Goal: Task Accomplishment & Management: Complete application form

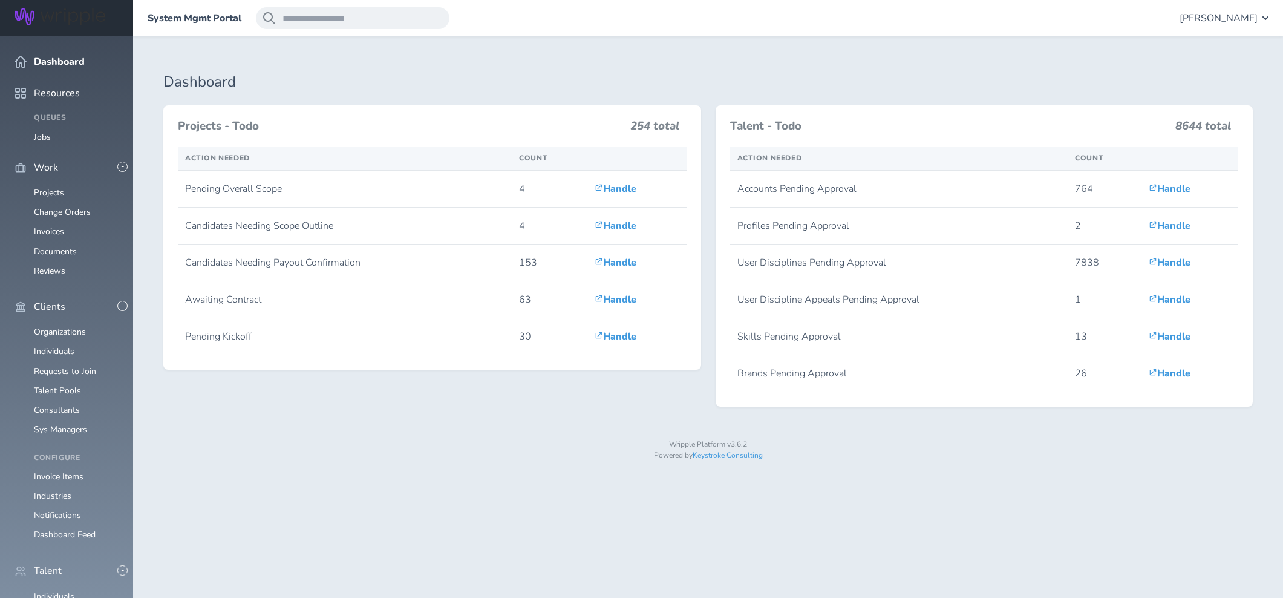
click at [1220, 20] on span "[PERSON_NAME]" at bounding box center [1219, 18] width 78 height 11
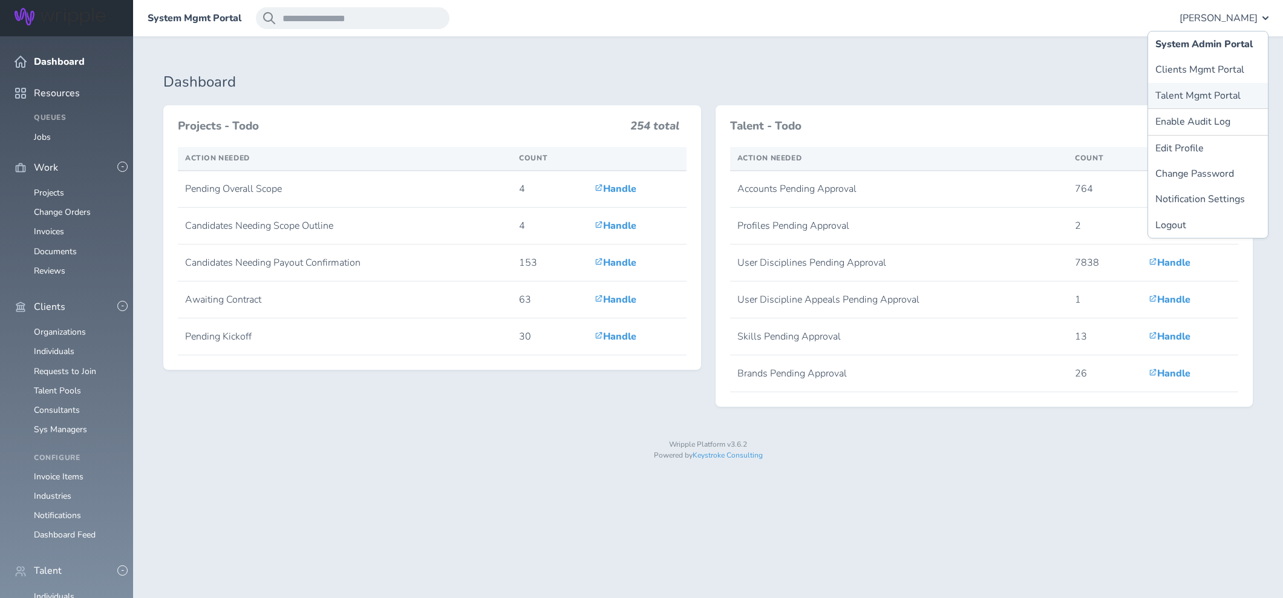
click at [1175, 96] on link "Talent Mgmt Portal" at bounding box center [1208, 95] width 120 height 25
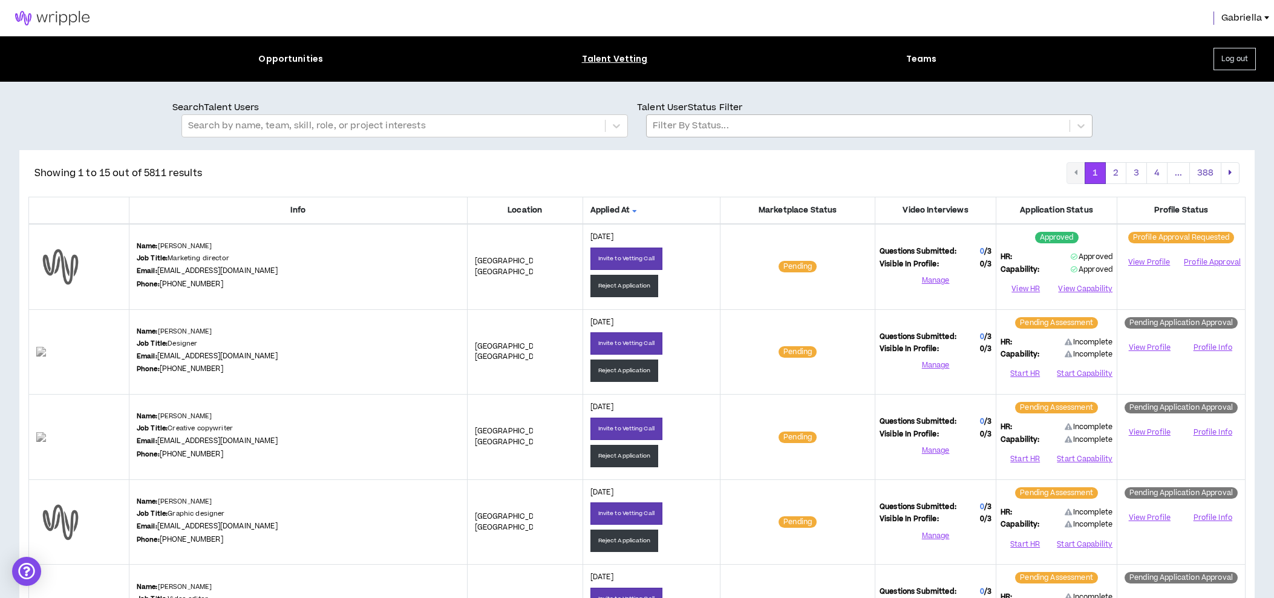
click at [681, 130] on div at bounding box center [858, 126] width 411 height 16
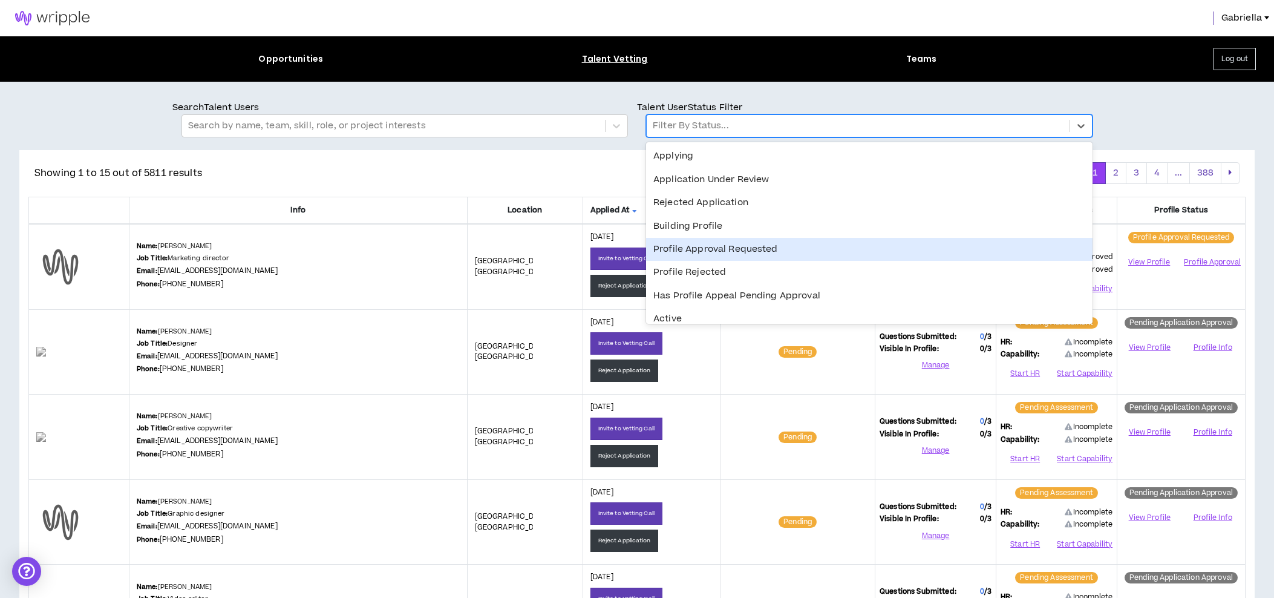
click at [707, 245] on div "Profile Approval Requested" at bounding box center [869, 249] width 446 height 23
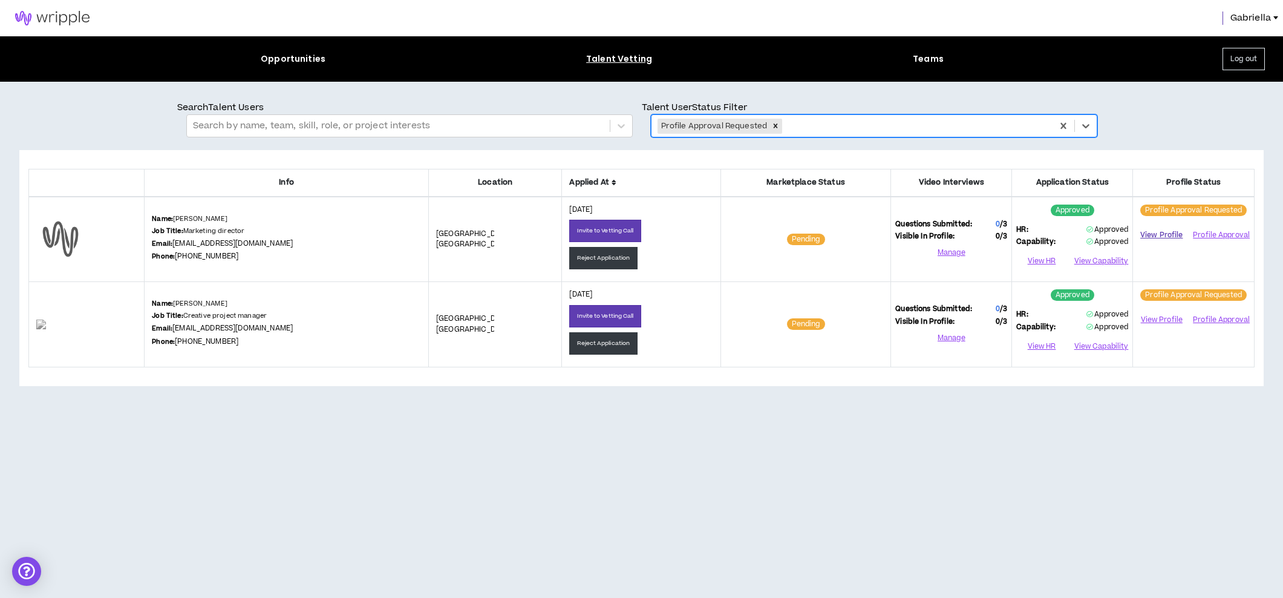
click at [1160, 235] on link "View Profile" at bounding box center [1161, 234] width 48 height 21
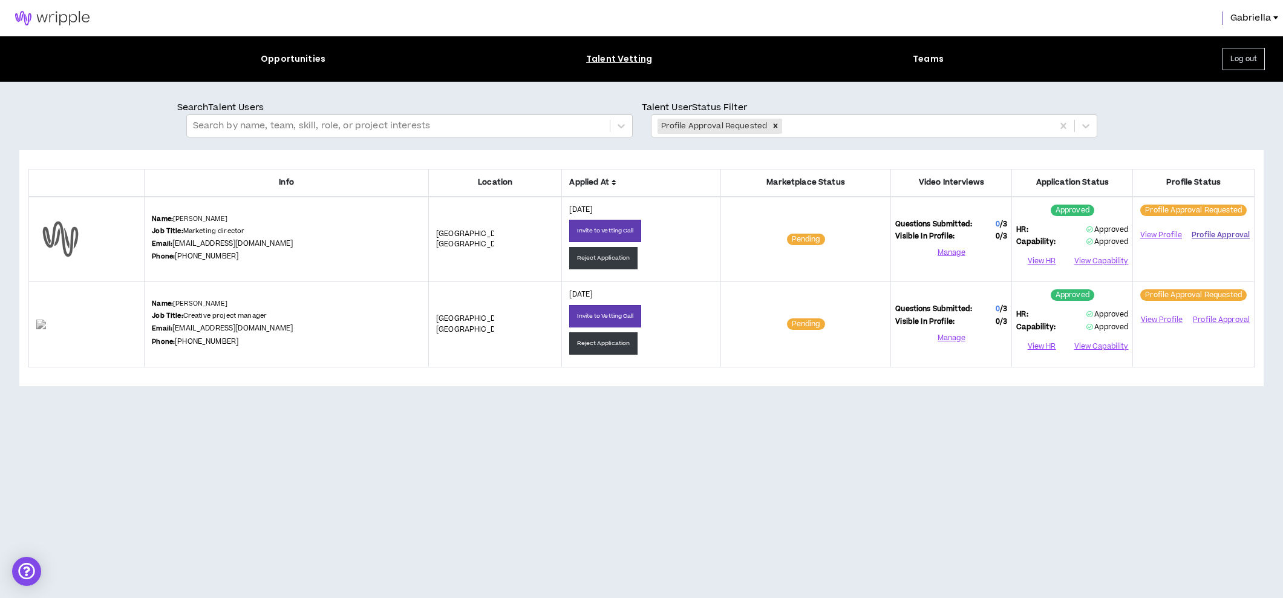
click at [1216, 232] on button "Profile Approval" at bounding box center [1221, 235] width 58 height 18
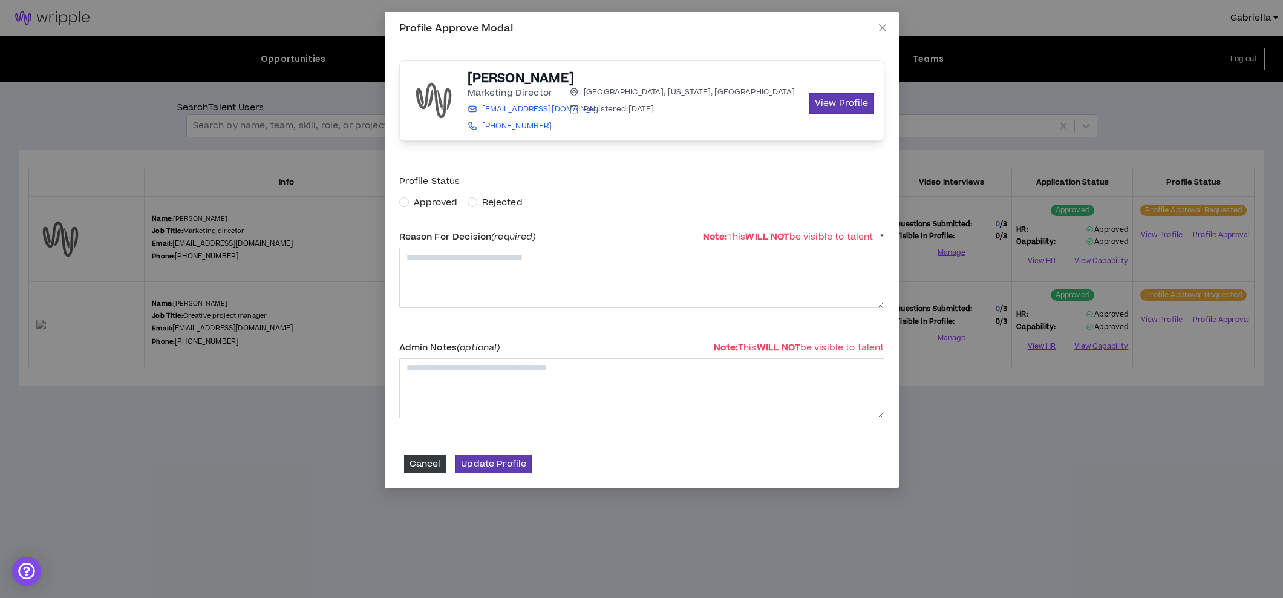
click at [428, 207] on span "Approved" at bounding box center [436, 202] width 44 height 13
click at [448, 286] on textarea at bounding box center [641, 277] width 485 height 60
type textarea "**********"
click at [479, 466] on button "Update Profile" at bounding box center [494, 463] width 76 height 19
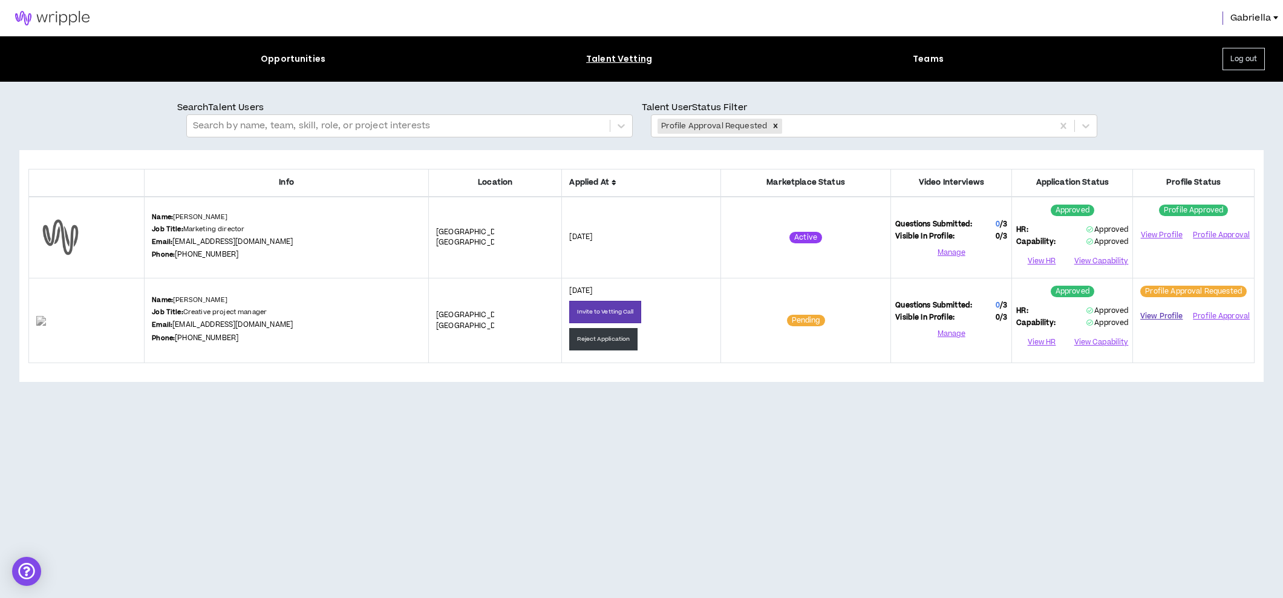
click at [1166, 310] on link "View Profile" at bounding box center [1161, 316] width 48 height 21
click at [1225, 312] on button "Profile Approval" at bounding box center [1221, 316] width 58 height 18
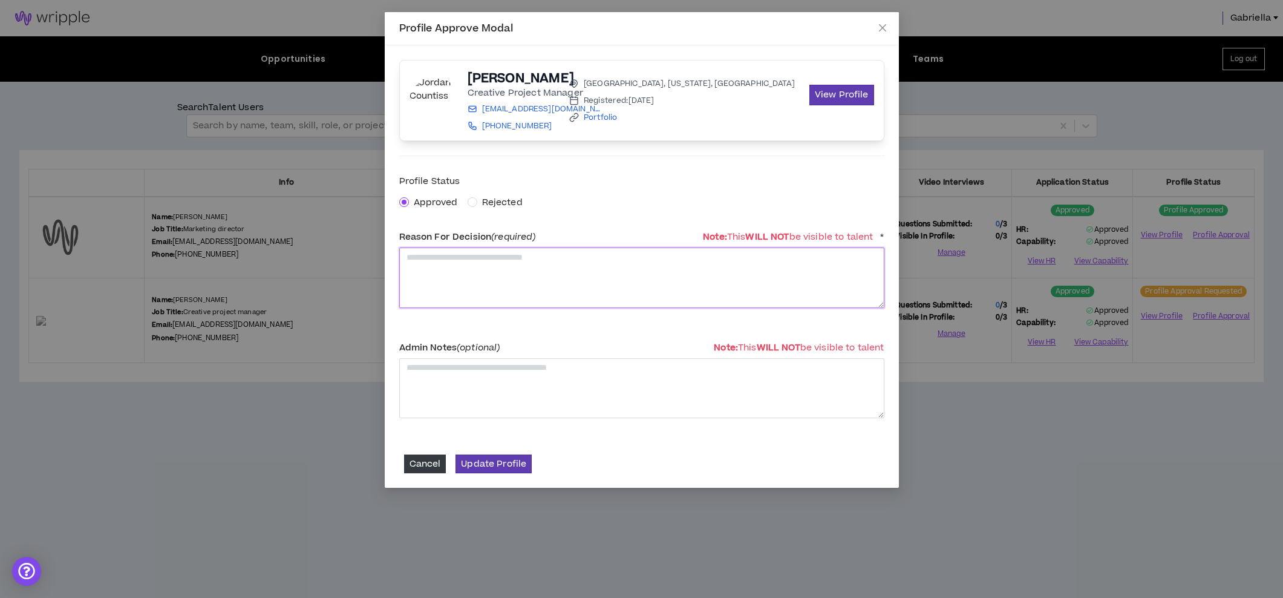
click at [443, 277] on textarea at bounding box center [641, 277] width 485 height 60
type textarea "**********"
click at [480, 468] on button "Update Profile" at bounding box center [494, 463] width 76 height 19
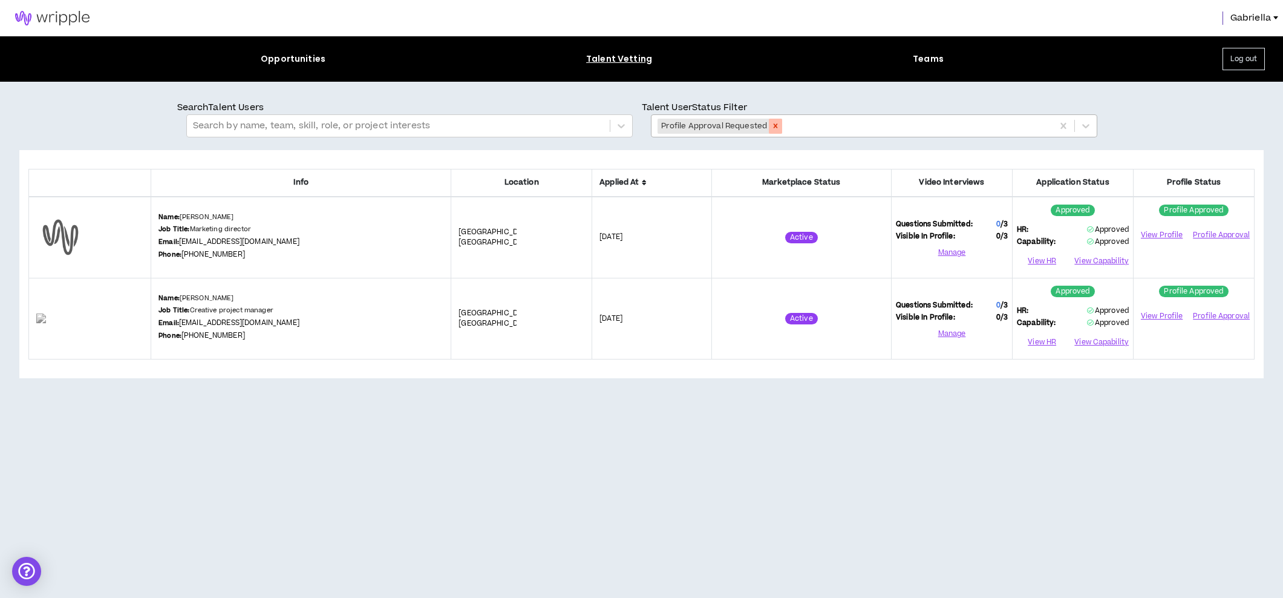
click at [771, 126] on icon "Remove Profile Approval Requested" at bounding box center [775, 126] width 8 height 8
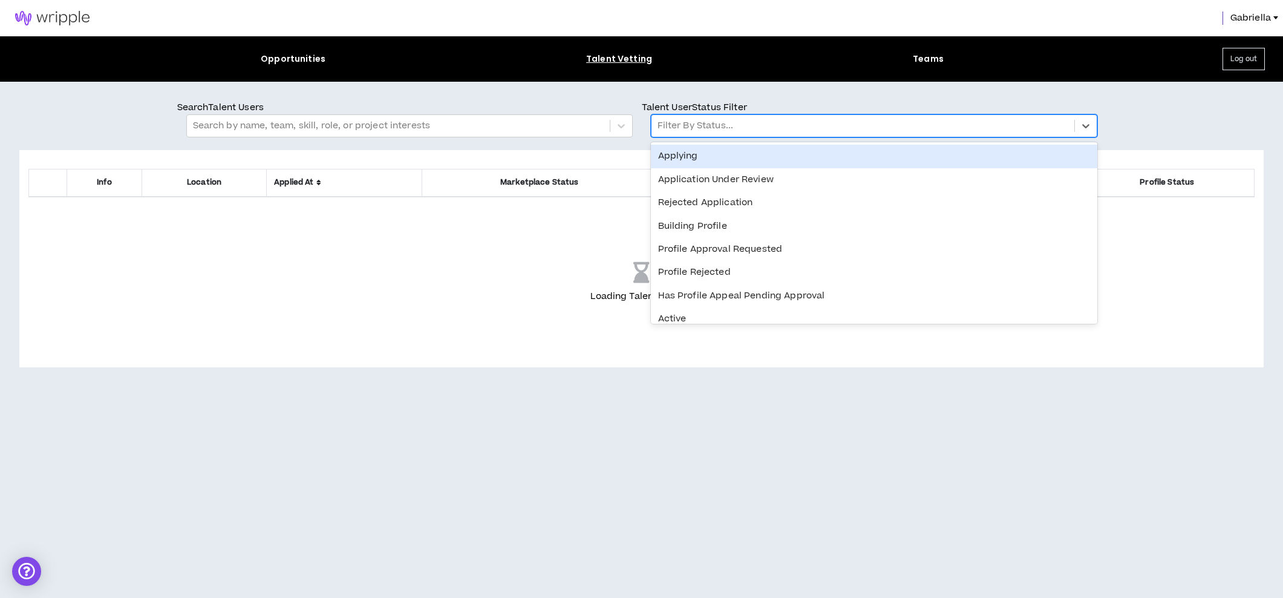
click at [702, 131] on div at bounding box center [863, 126] width 411 height 16
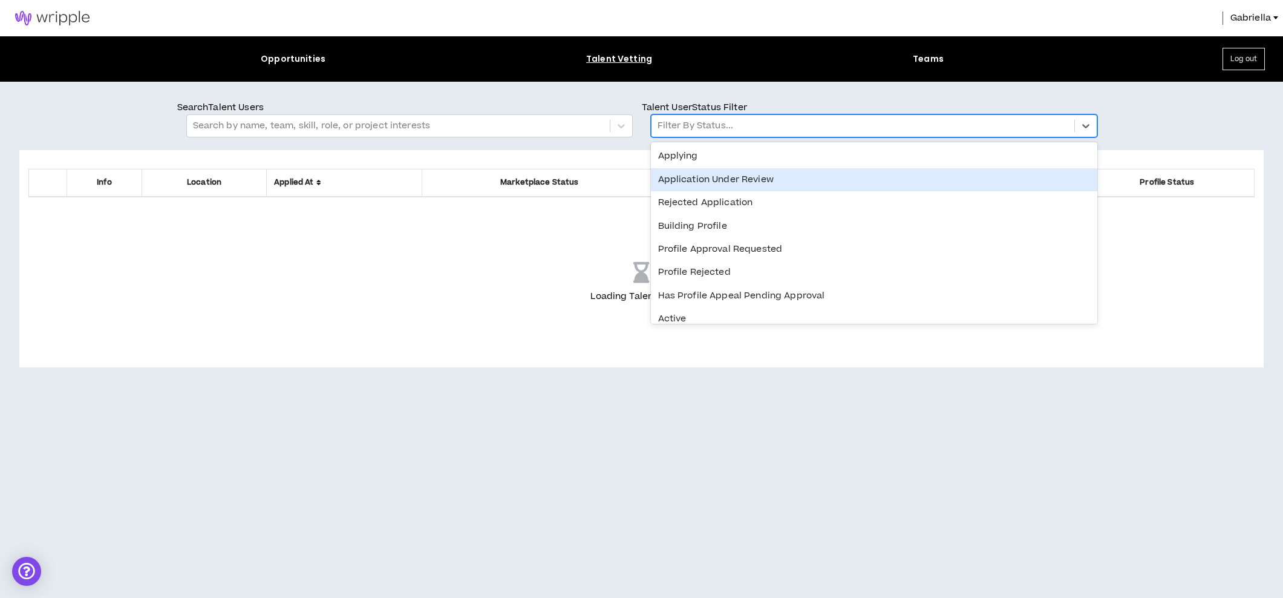
click at [682, 185] on div "Application Under Review" at bounding box center [874, 179] width 446 height 23
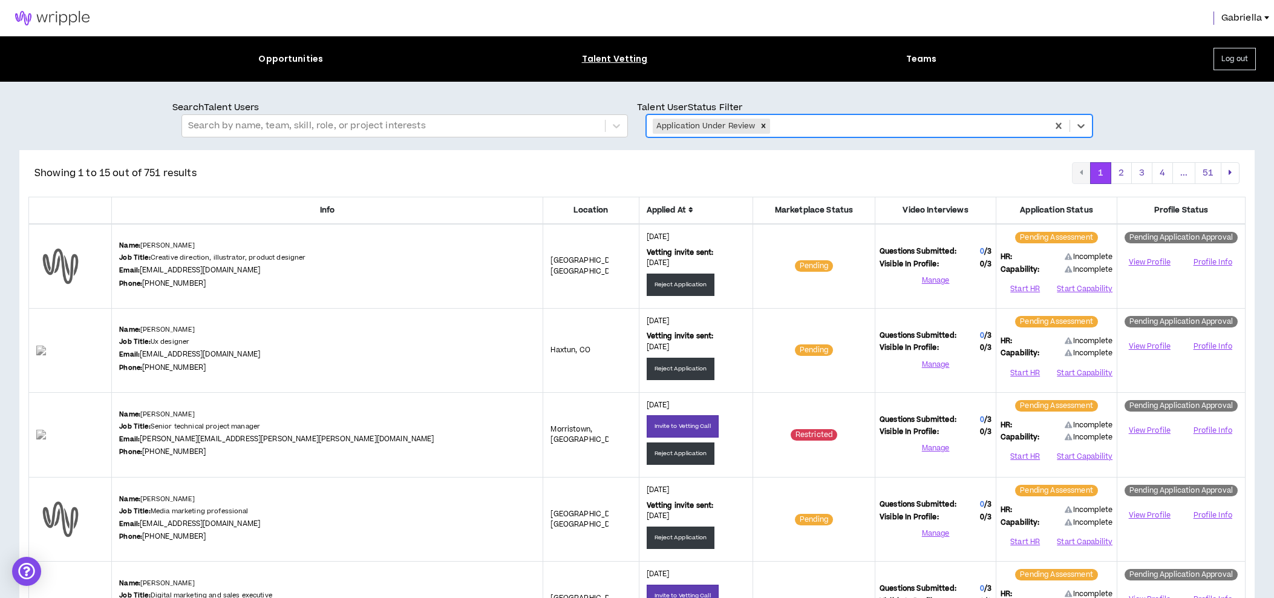
click at [688, 210] on icon at bounding box center [690, 209] width 5 height 7
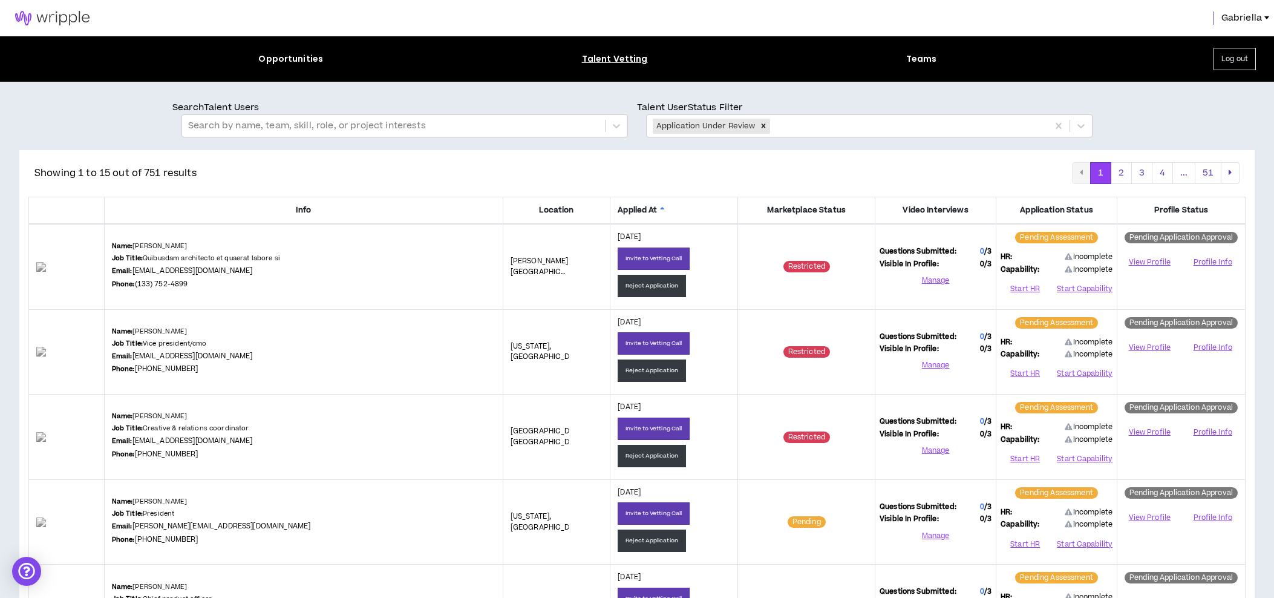
click at [660, 208] on icon at bounding box center [662, 209] width 5 height 7
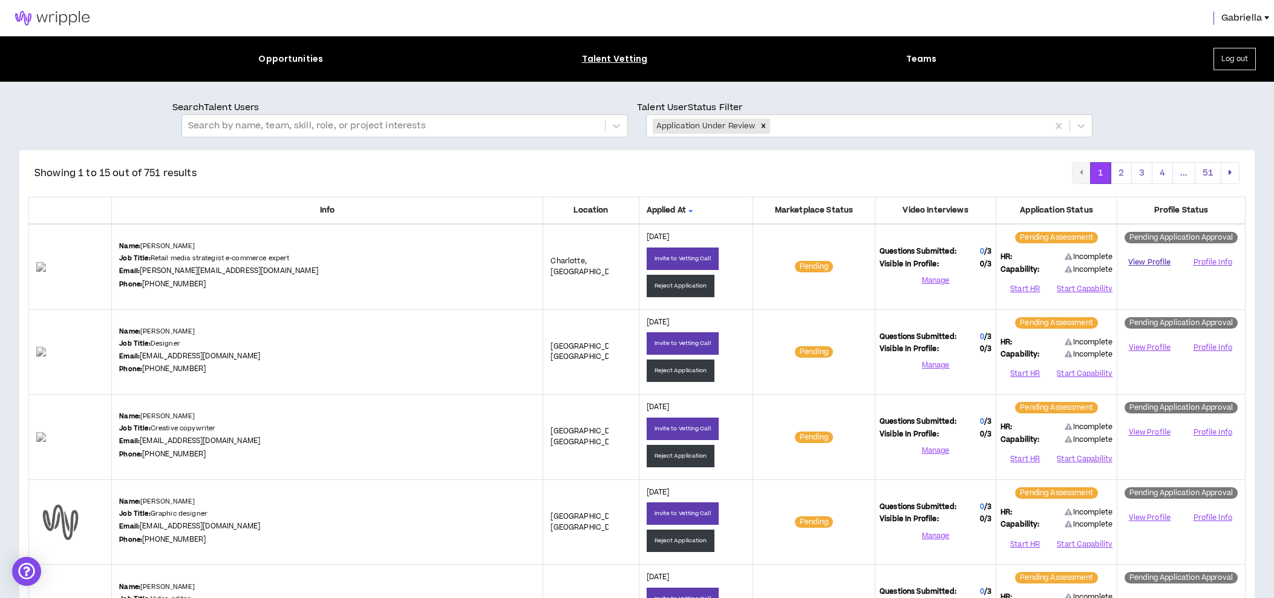
click at [1147, 264] on link "View Profile" at bounding box center [1150, 262] width 56 height 21
click at [1021, 288] on button "Start HR" at bounding box center [1025, 288] width 49 height 18
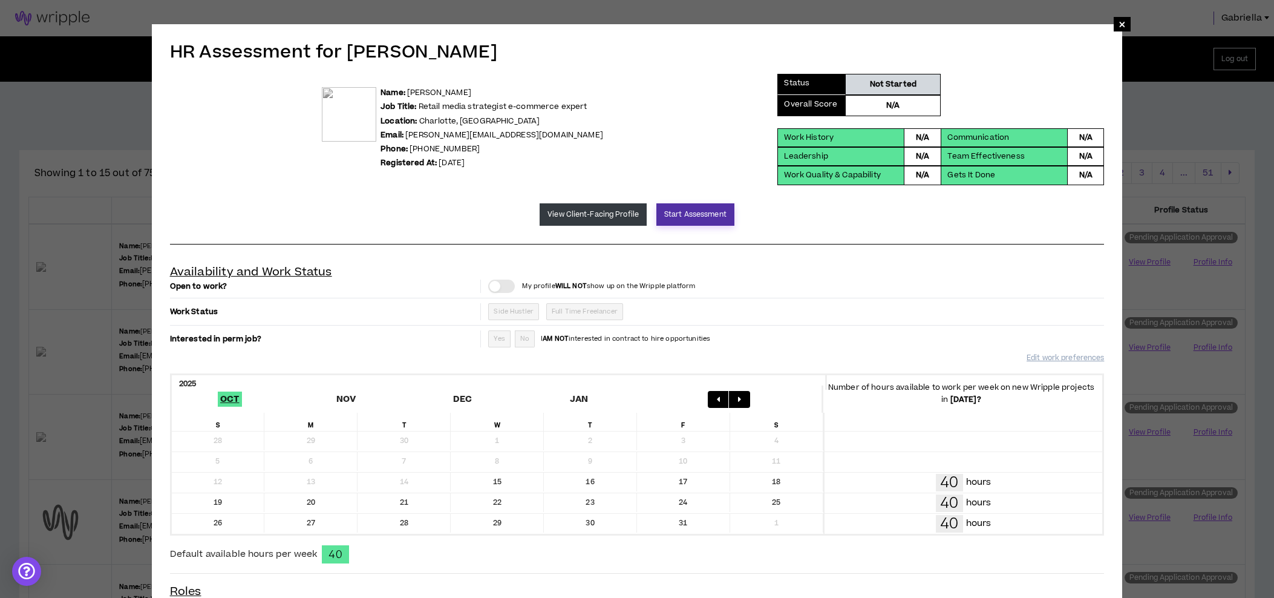
click at [685, 220] on button "Start Assessment" at bounding box center [695, 214] width 78 height 22
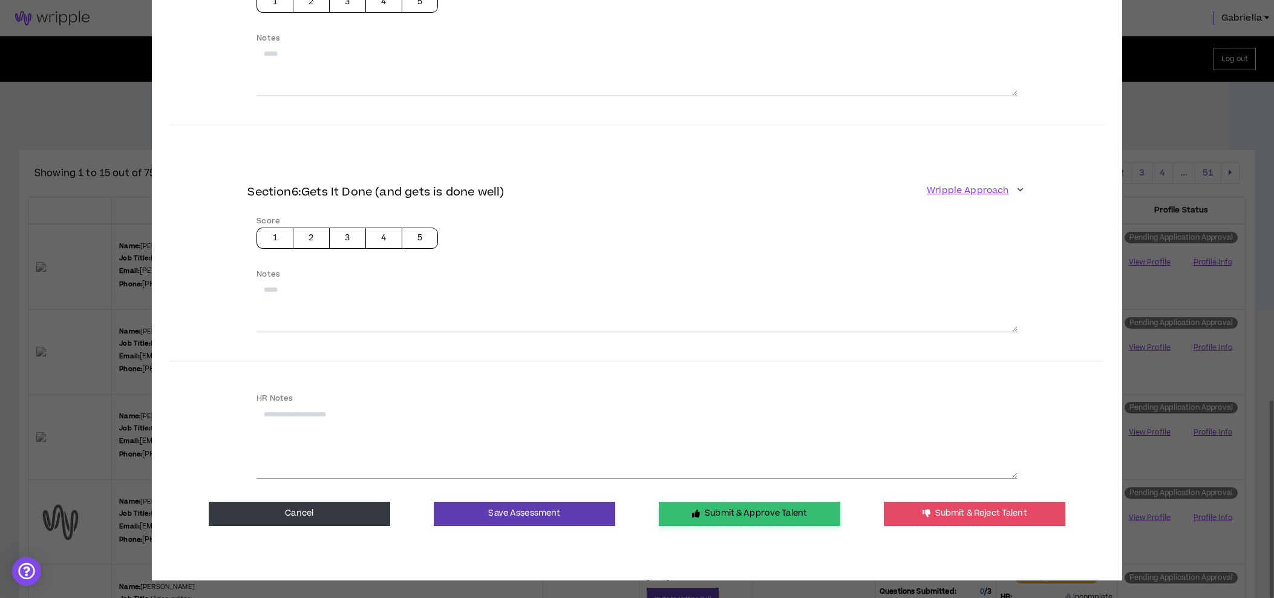
click at [693, 510] on icon "button" at bounding box center [696, 513] width 8 height 8
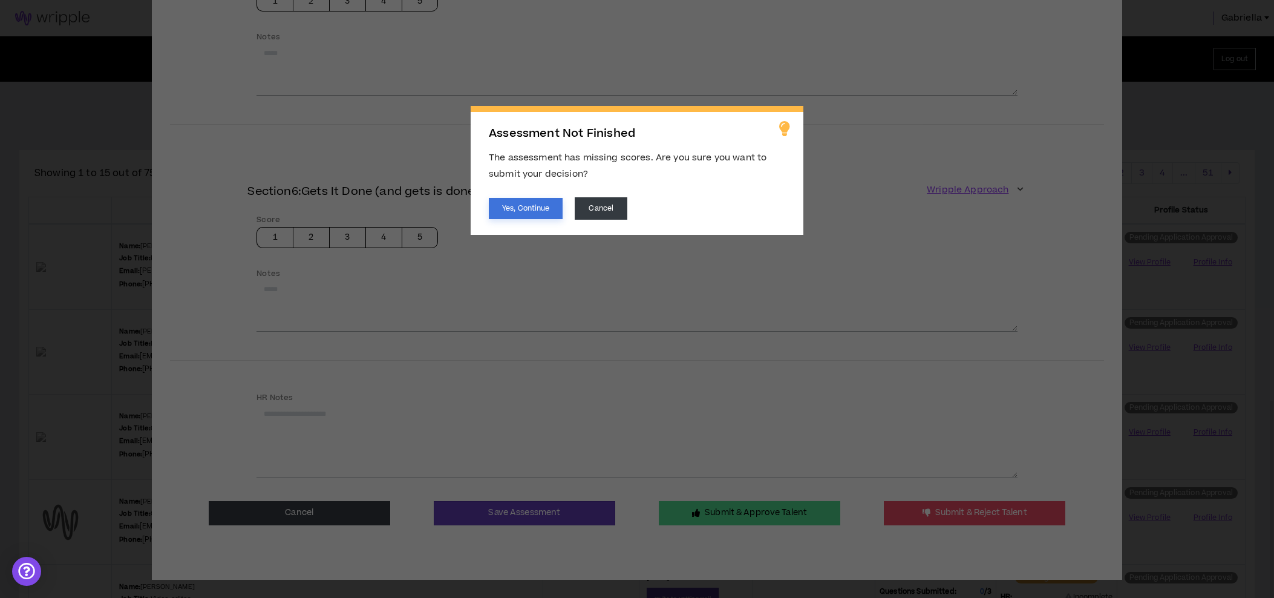
click at [511, 216] on button "Yes, Continue" at bounding box center [526, 208] width 74 height 21
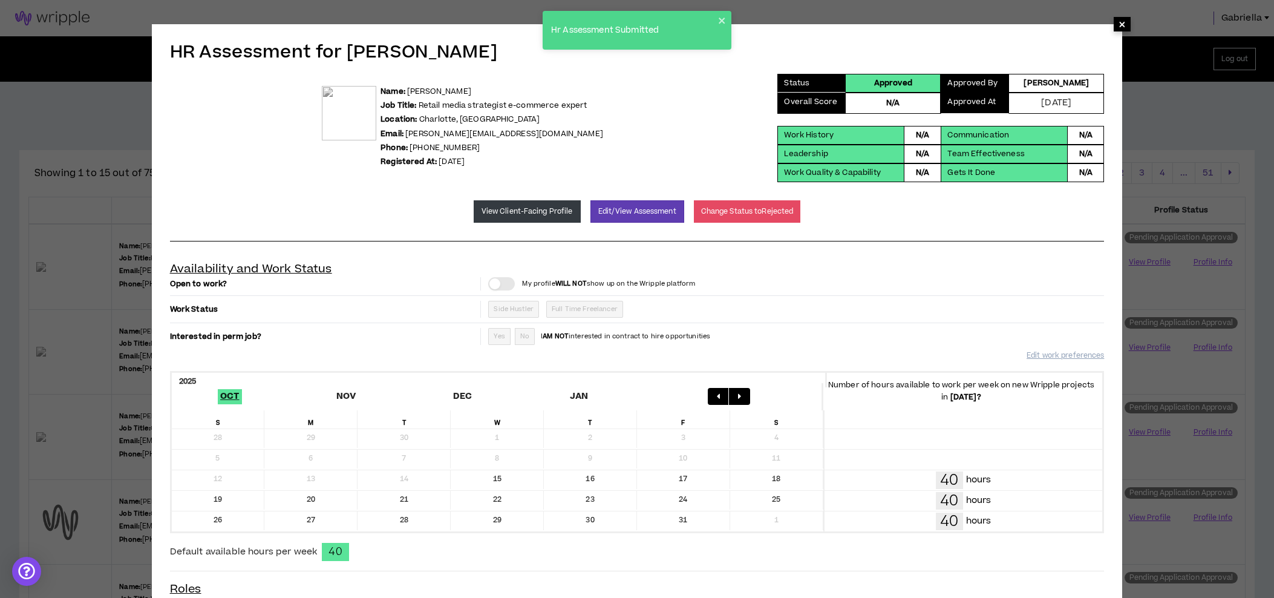
click at [1124, 27] on span "×" at bounding box center [1122, 24] width 7 height 15
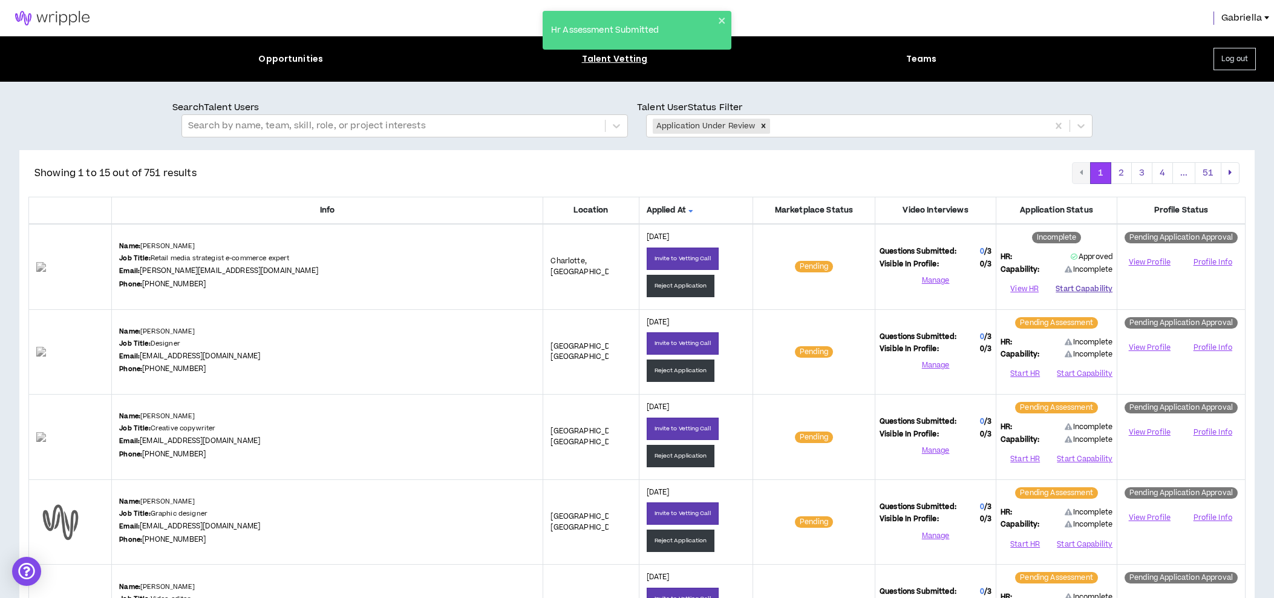
click at [1091, 286] on button "Start Capability" at bounding box center [1084, 288] width 57 height 18
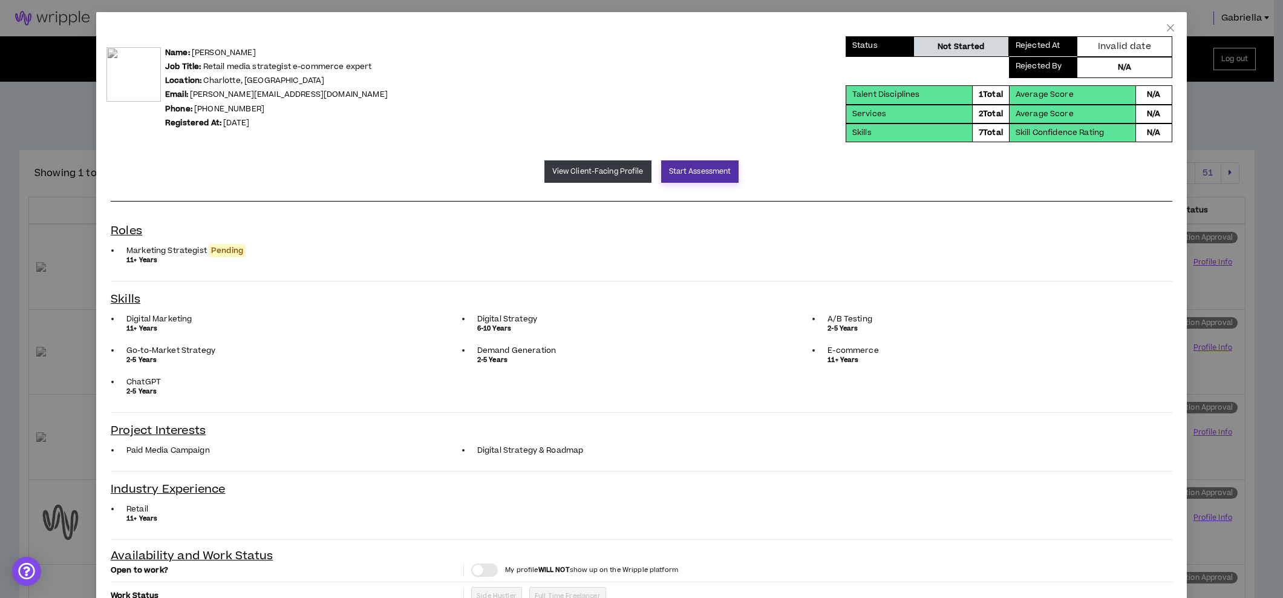
click at [678, 174] on button "Start Assessment" at bounding box center [700, 171] width 78 height 22
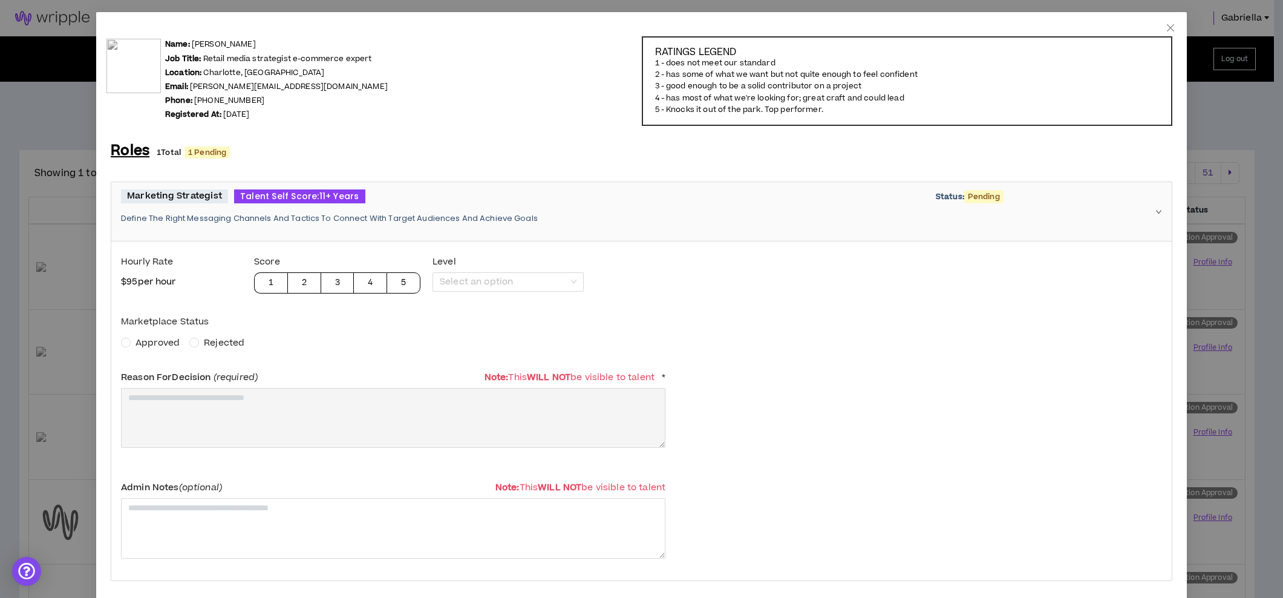
click at [166, 340] on span "Approved" at bounding box center [158, 342] width 44 height 13
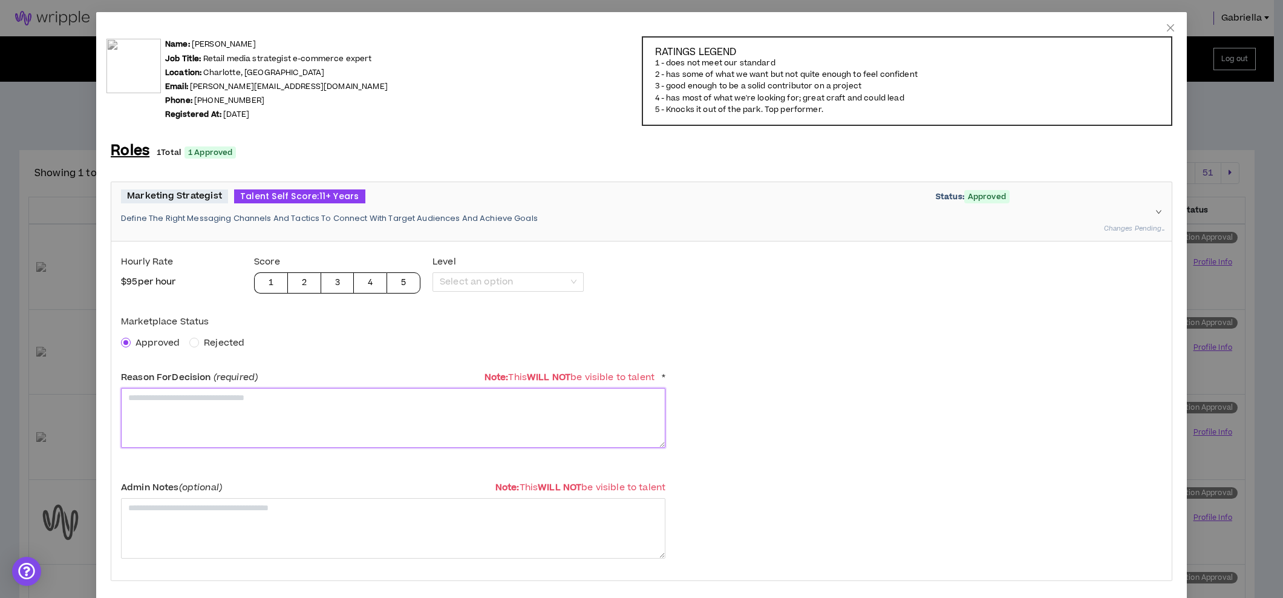
click at [153, 407] on textarea at bounding box center [393, 418] width 544 height 60
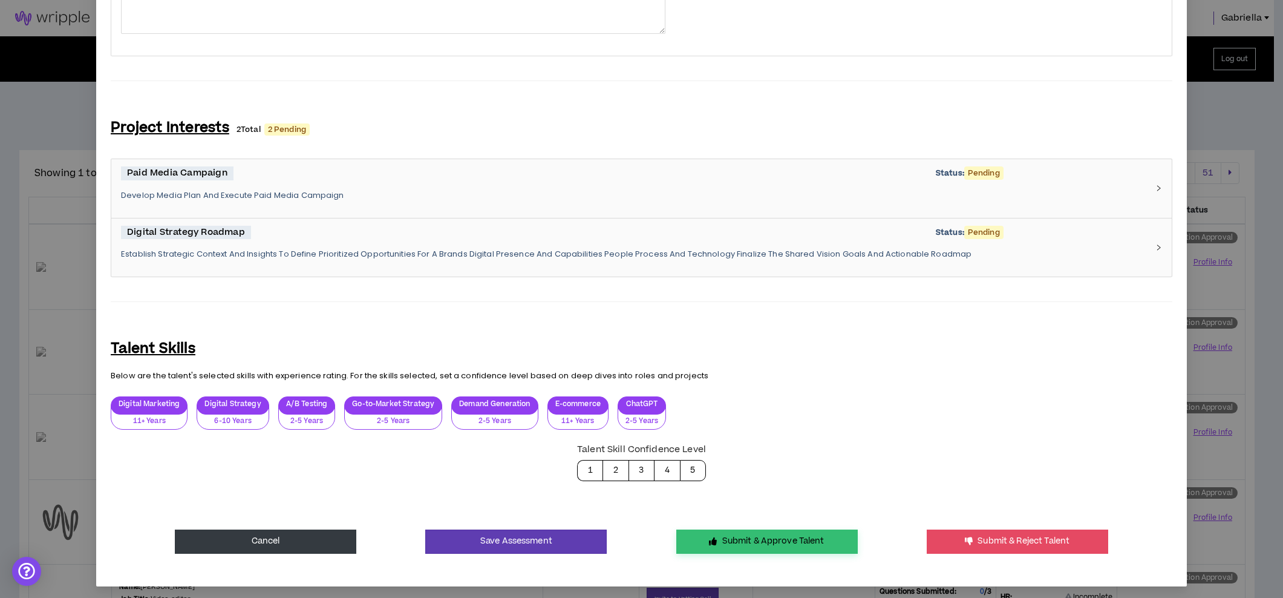
type textarea "**********"
click at [753, 534] on button "Submit & Approve Talent" at bounding box center [766, 541] width 181 height 24
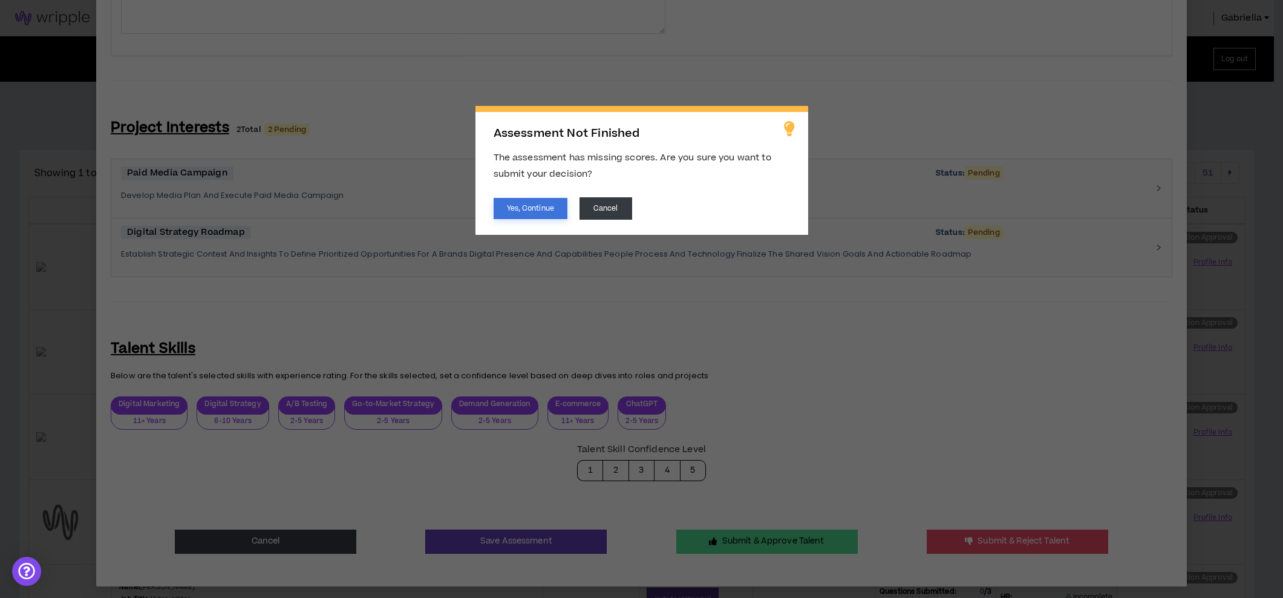
click at [547, 208] on button "Yes, Continue" at bounding box center [531, 208] width 74 height 21
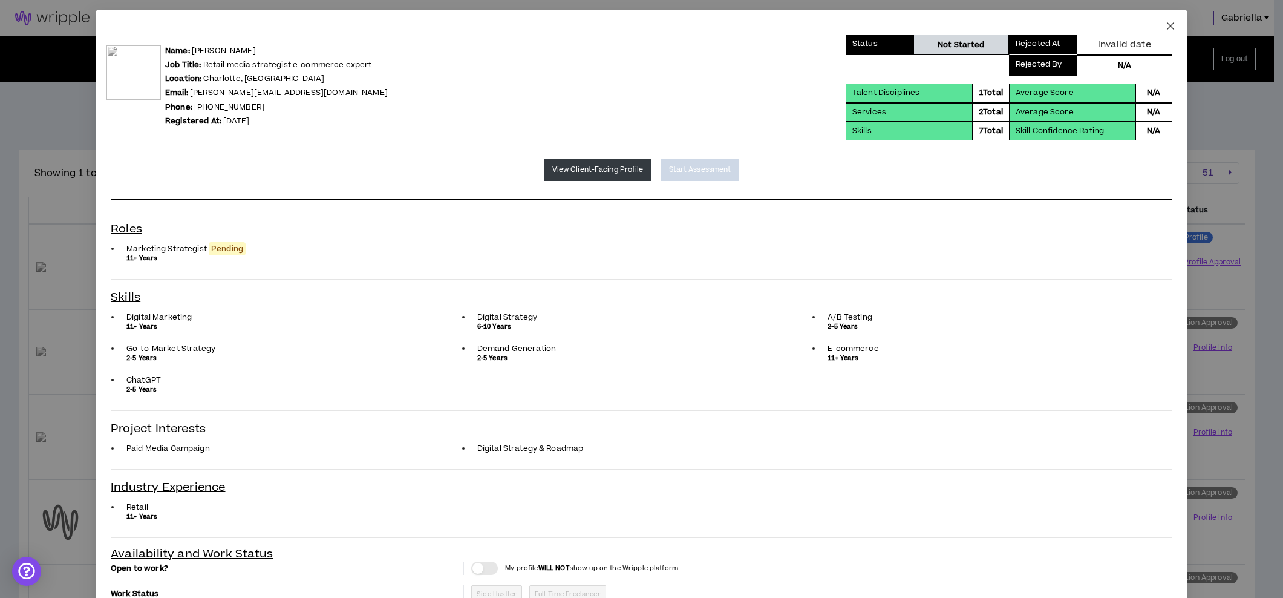
scroll to position [0, 0]
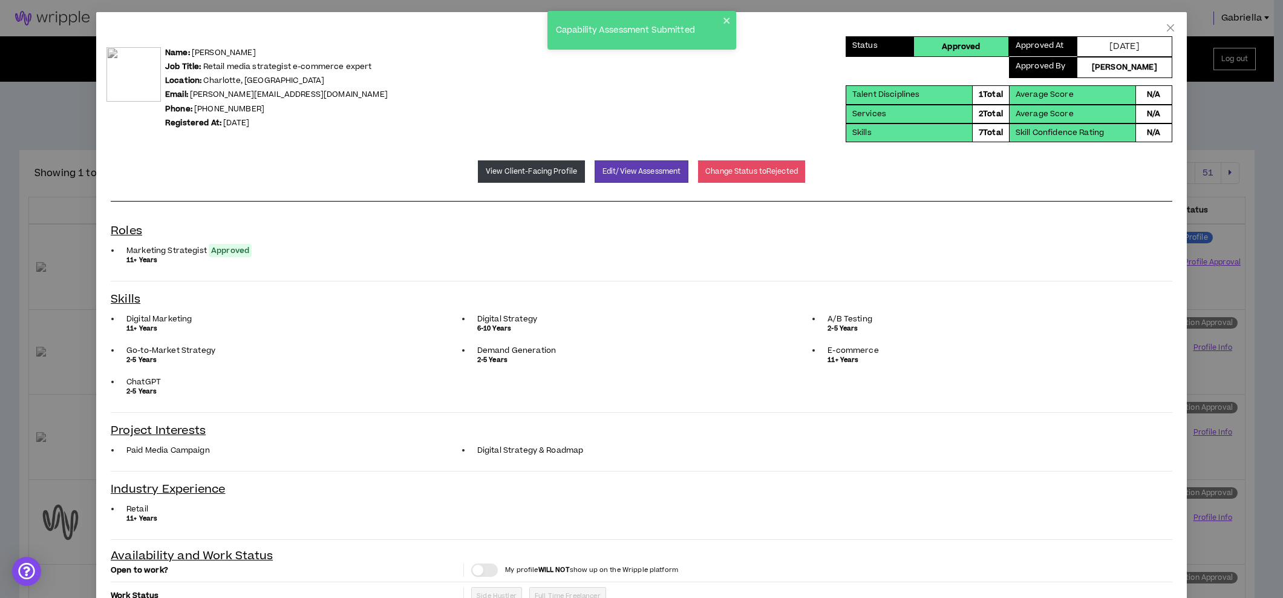
click at [1168, 29] on span "Close" at bounding box center [1170, 28] width 33 height 33
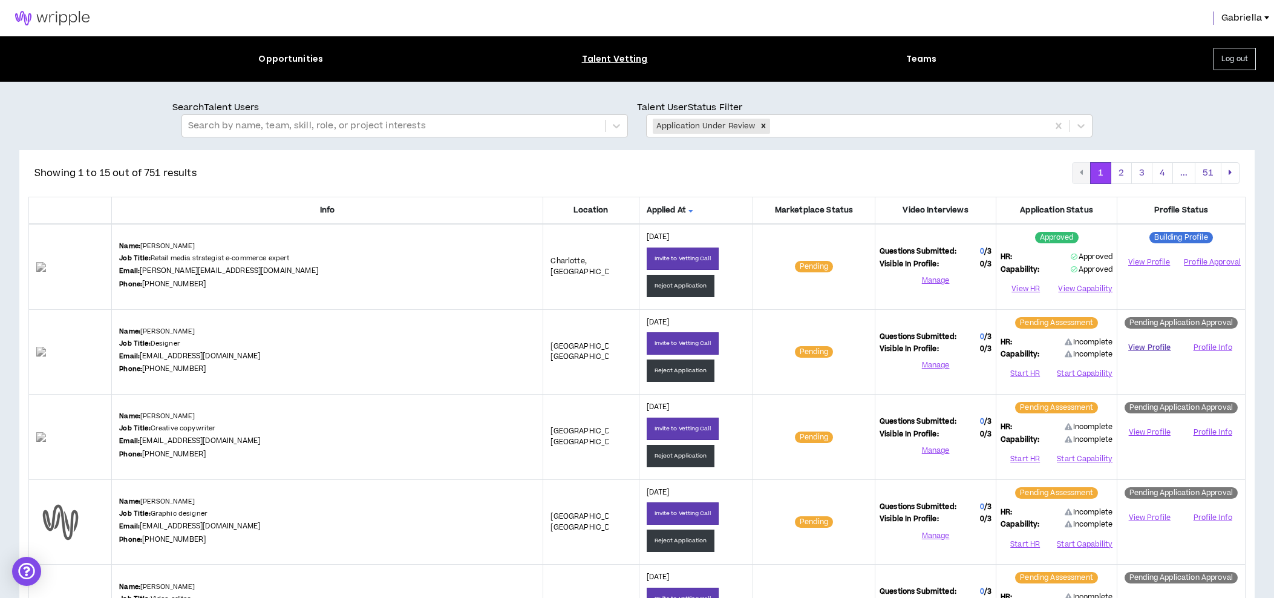
click at [1150, 350] on link "View Profile" at bounding box center [1150, 347] width 56 height 21
click at [1022, 375] on button "Start HR" at bounding box center [1025, 374] width 49 height 18
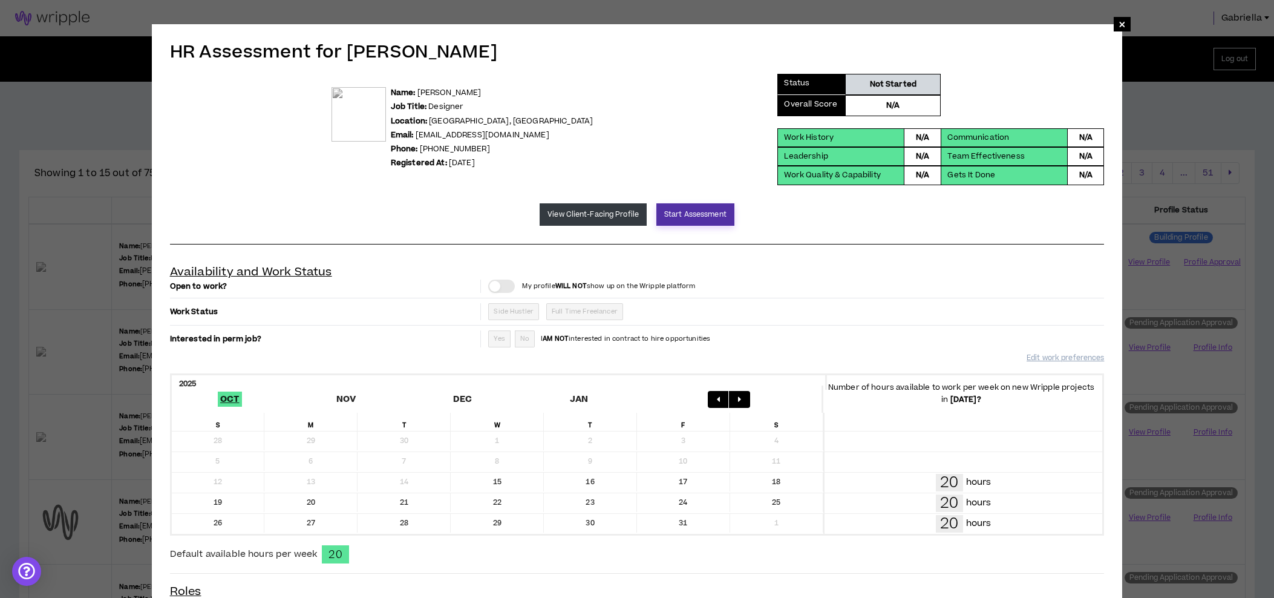
click at [692, 215] on button "Start Assessment" at bounding box center [695, 214] width 78 height 22
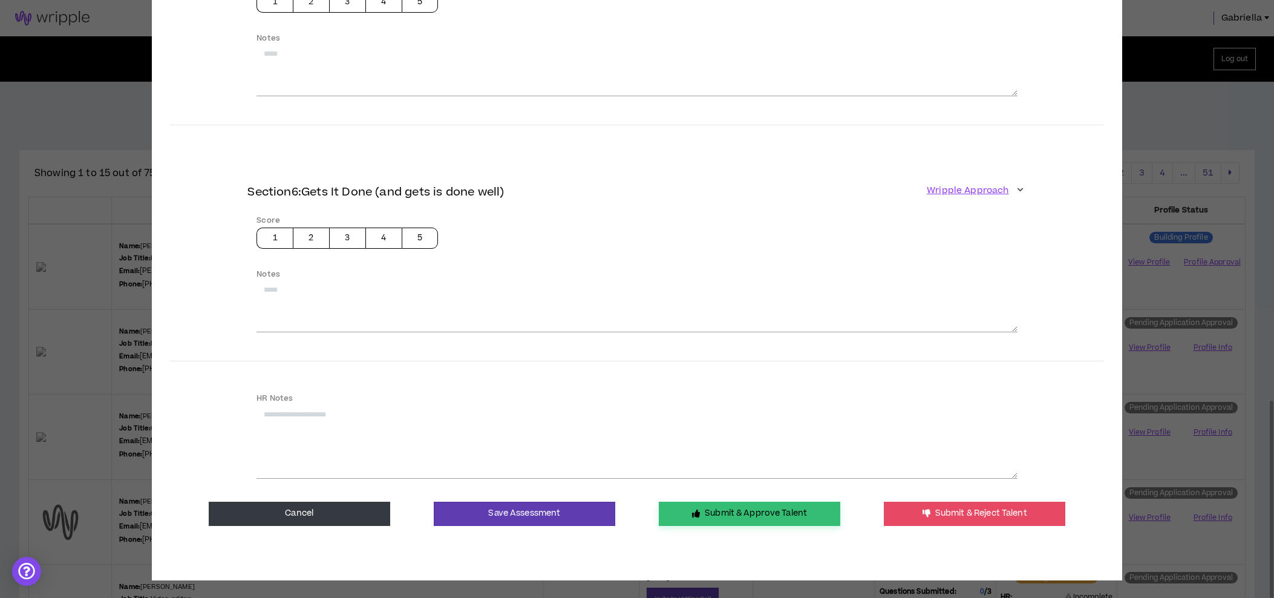
click at [707, 508] on button "Submit & Approve Talent" at bounding box center [749, 514] width 181 height 24
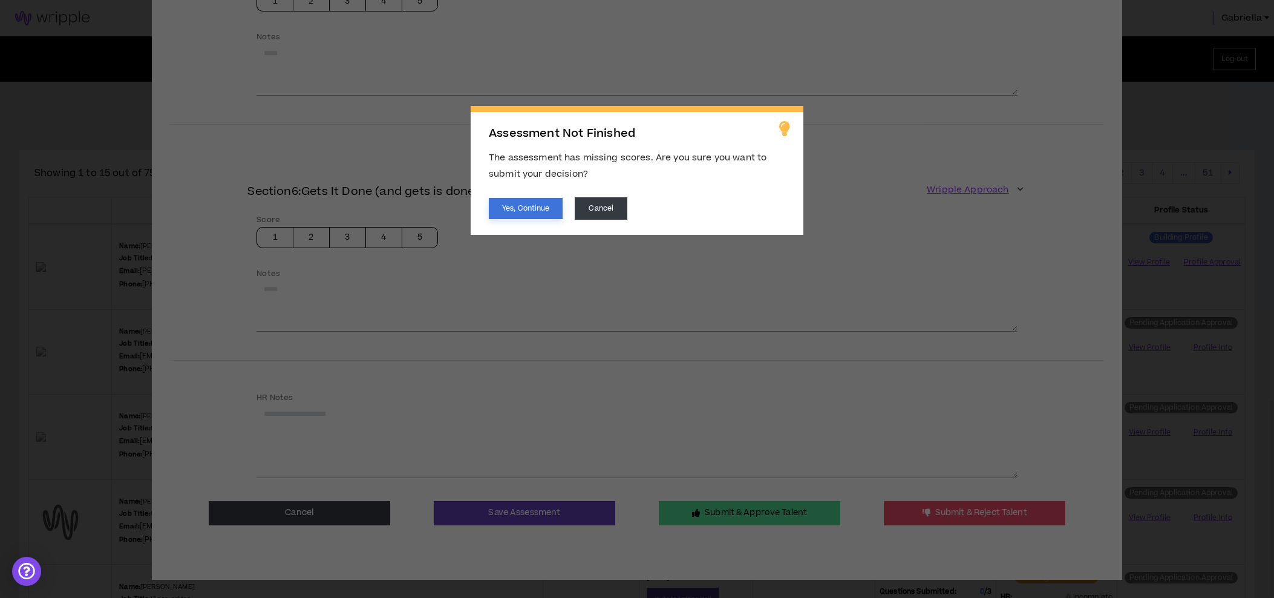
click at [536, 216] on button "Yes, Continue" at bounding box center [526, 208] width 74 height 21
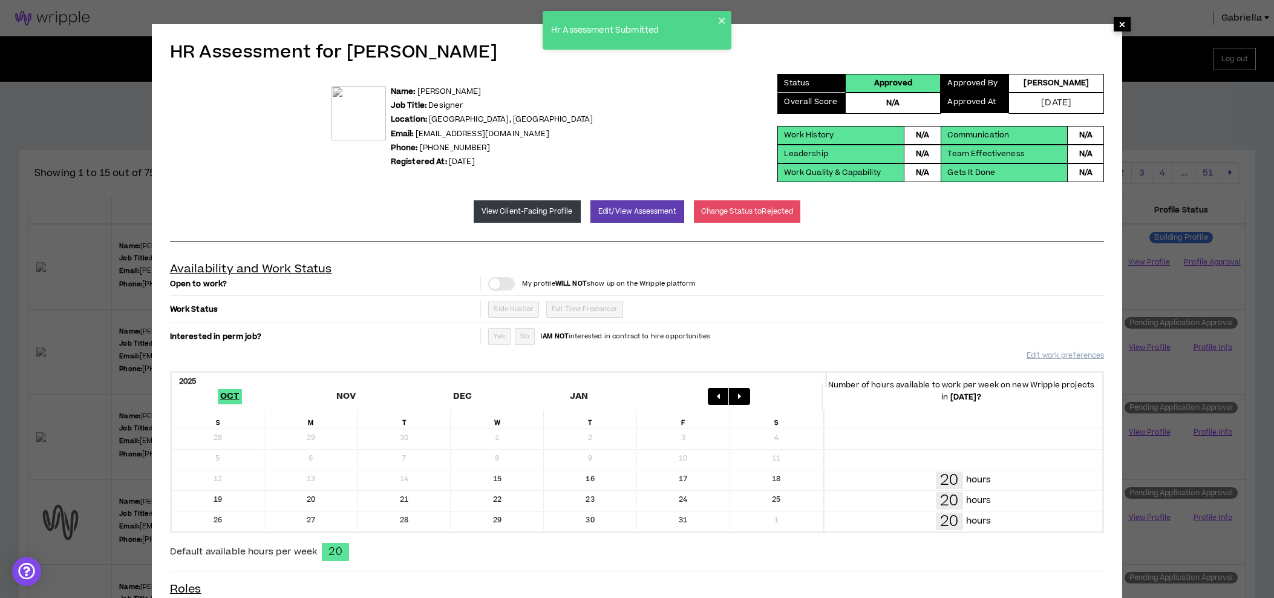
click at [1123, 21] on span "×" at bounding box center [1122, 24] width 7 height 15
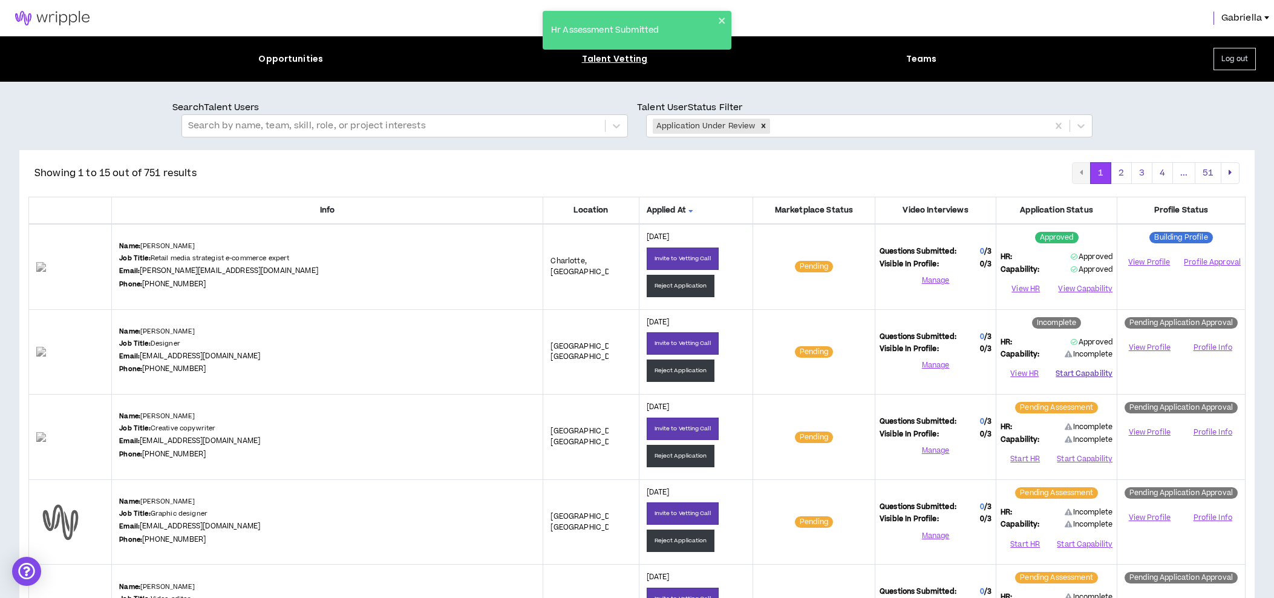
click at [1071, 373] on button "Start Capability" at bounding box center [1084, 374] width 57 height 18
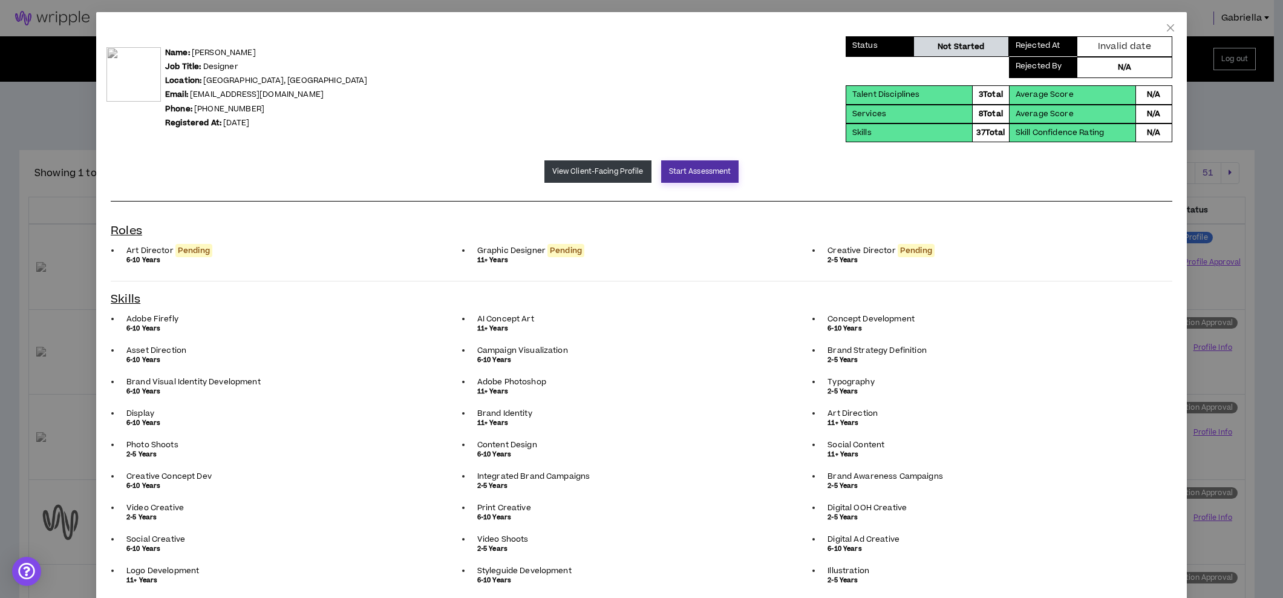
click at [690, 172] on button "Start Assessment" at bounding box center [700, 171] width 78 height 22
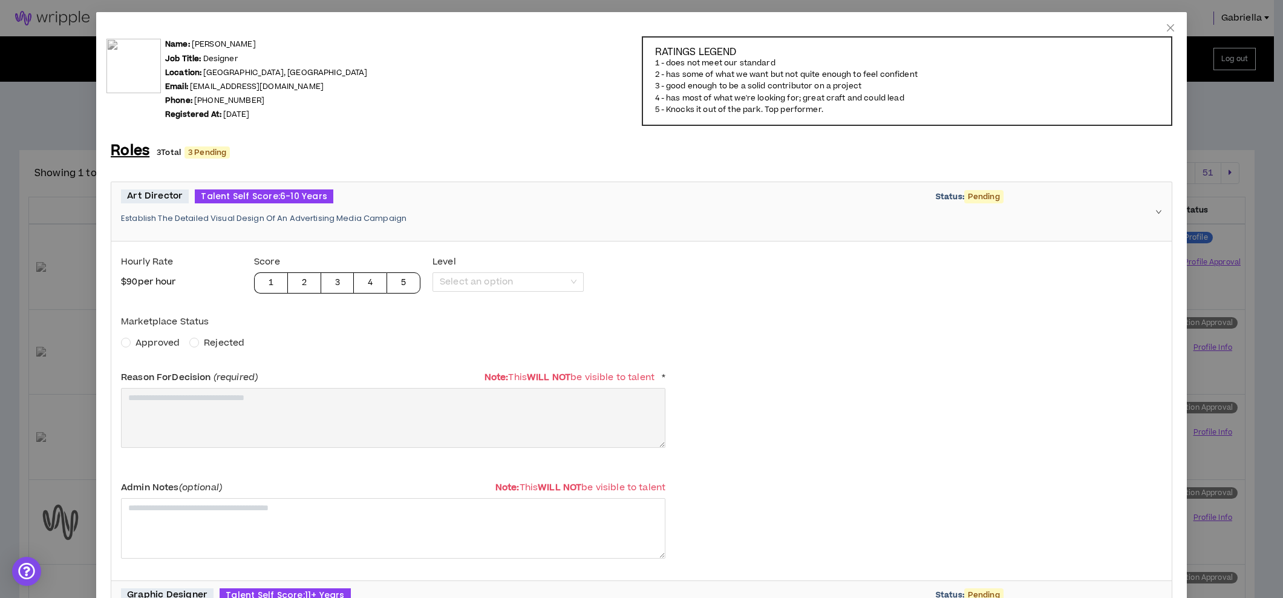
click at [131, 336] on span "Approved" at bounding box center [158, 342] width 54 height 13
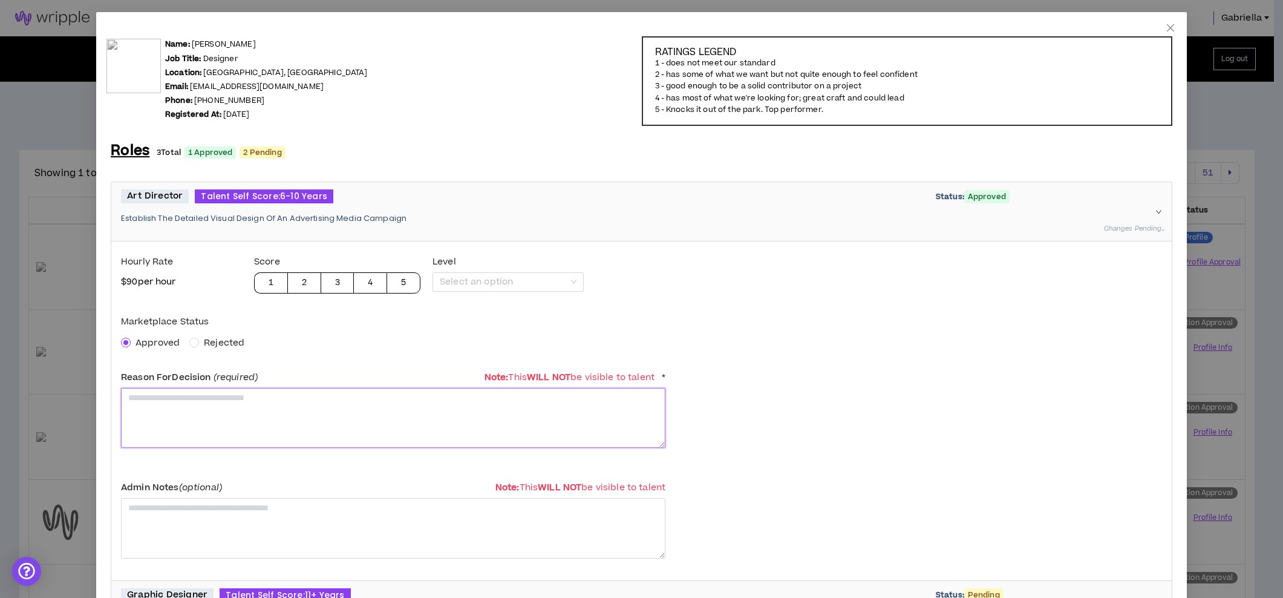
click at [188, 428] on textarea at bounding box center [393, 418] width 544 height 60
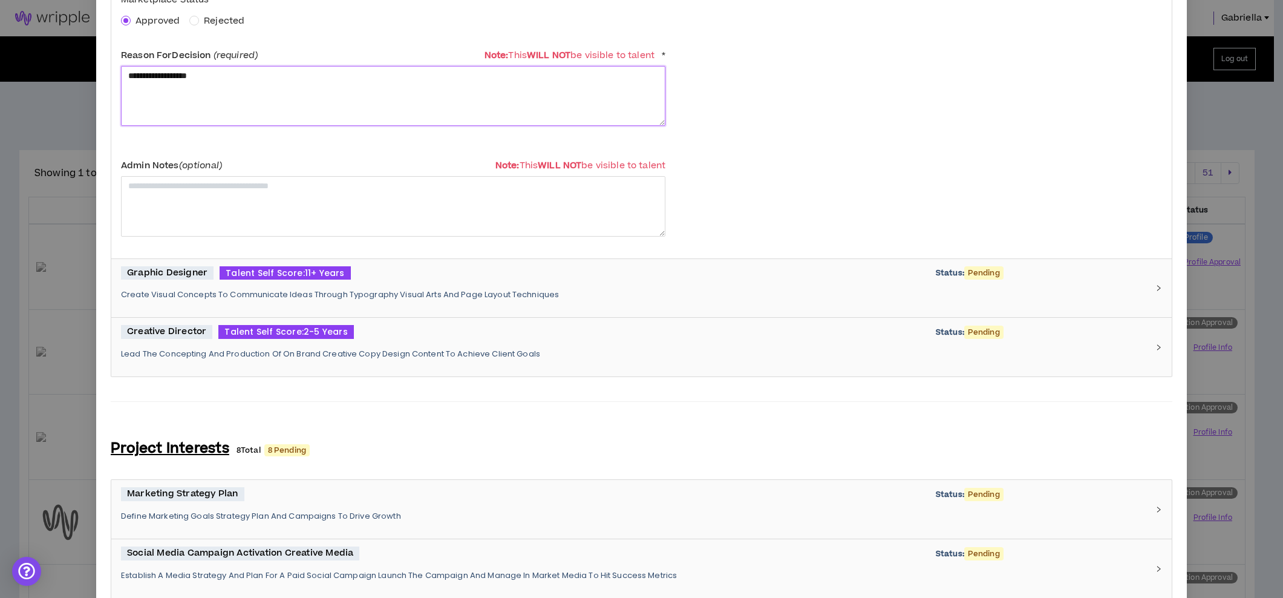
type textarea "**********"
click at [271, 312] on div "Graphic Designer Talent Self Score: 11+ Years Status: Pending Create Visual Con…" at bounding box center [641, 288] width 1061 height 59
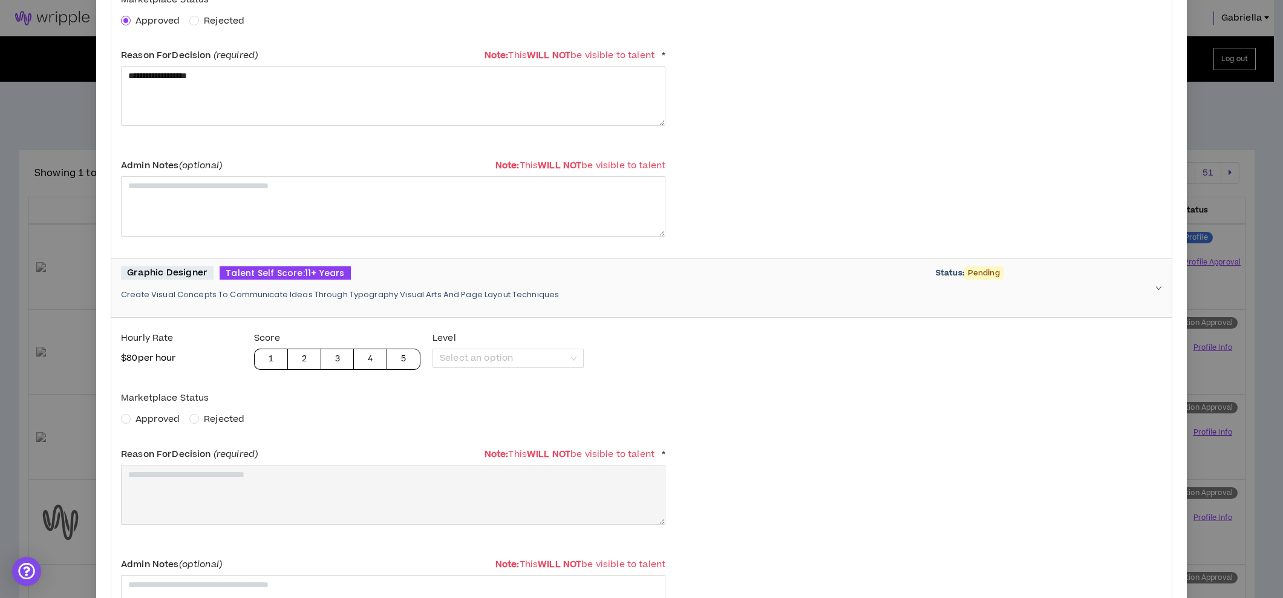
click at [146, 415] on span "Approved" at bounding box center [158, 419] width 44 height 13
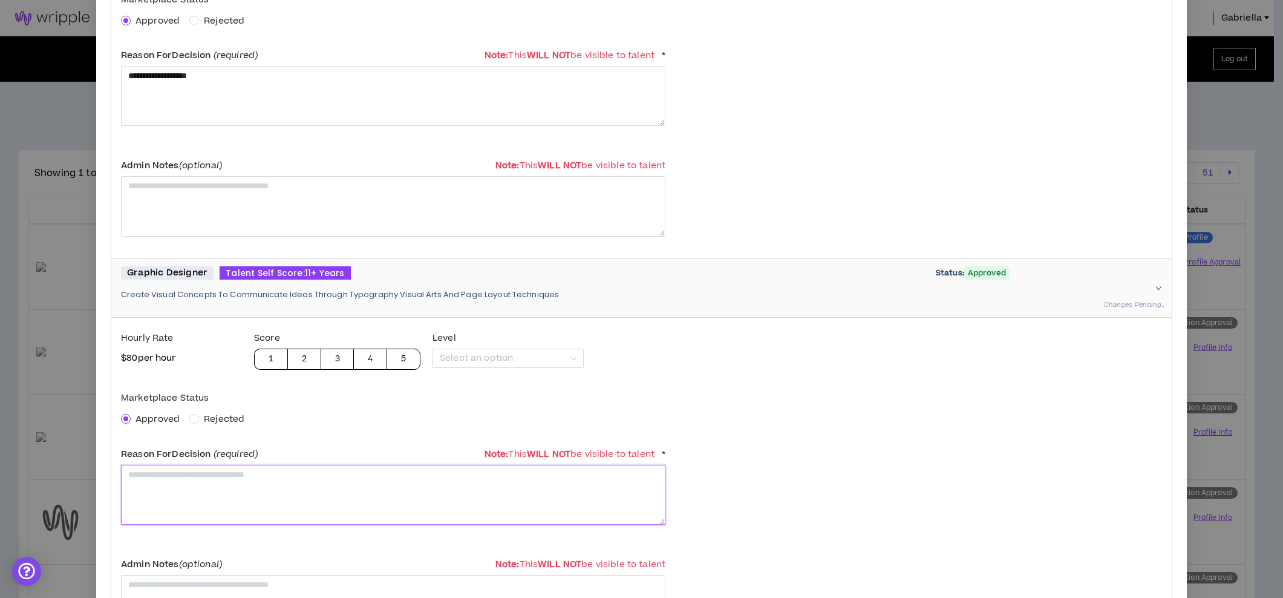
click at [146, 472] on textarea at bounding box center [393, 495] width 544 height 60
paste textarea "**********"
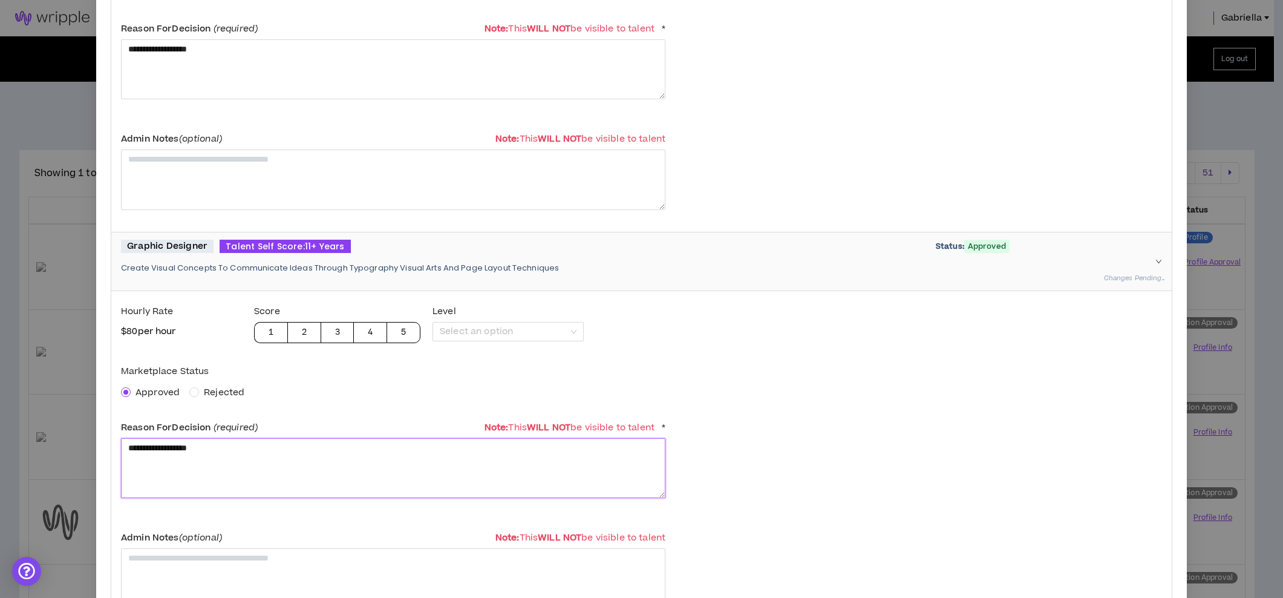
scroll to position [517, 0]
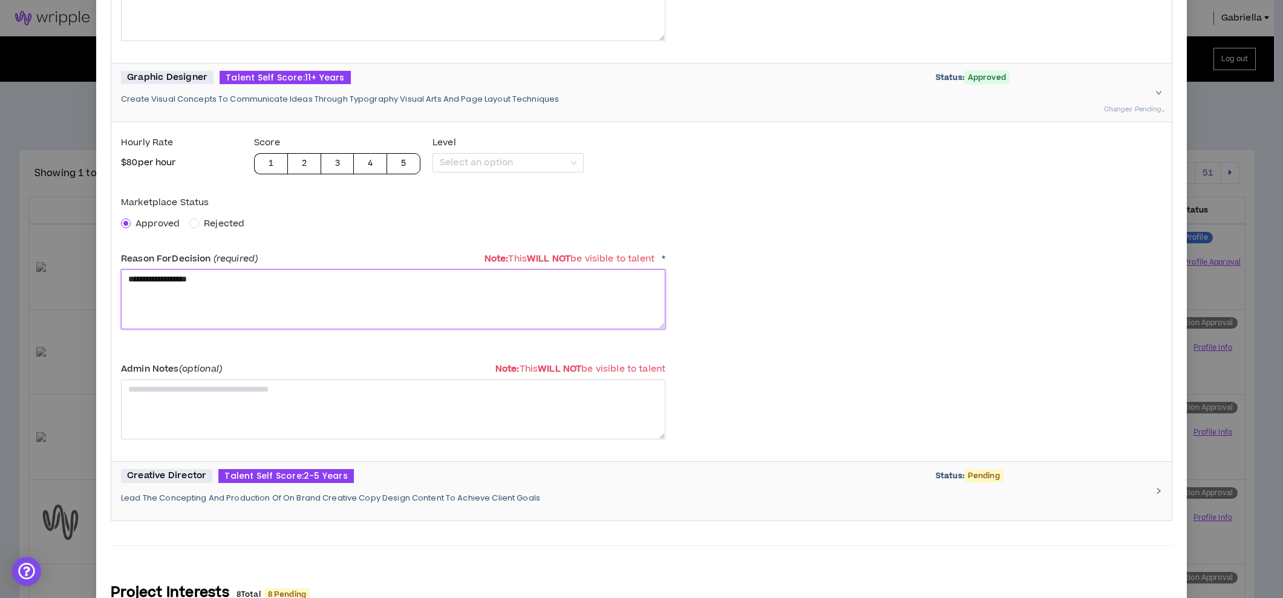
type textarea "**********"
click at [227, 488] on div "Creative Director Talent Self Score: 2-5 Years Status: Pending Lead The Concept…" at bounding box center [634, 491] width 1027 height 44
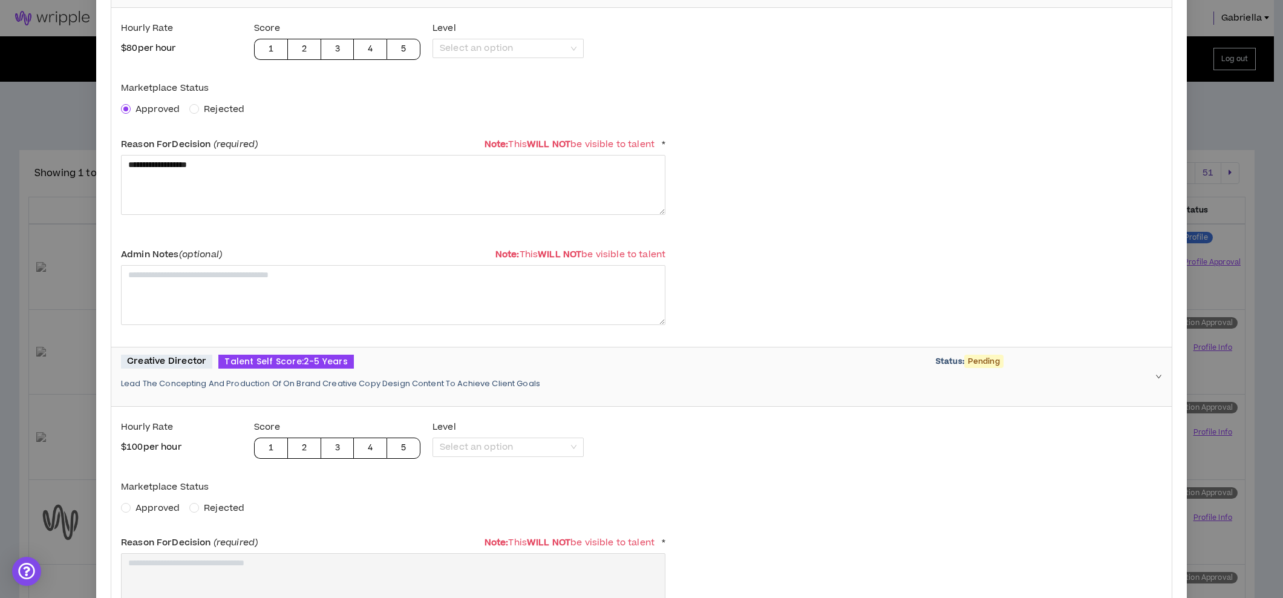
click at [148, 507] on span "Approved" at bounding box center [158, 508] width 44 height 13
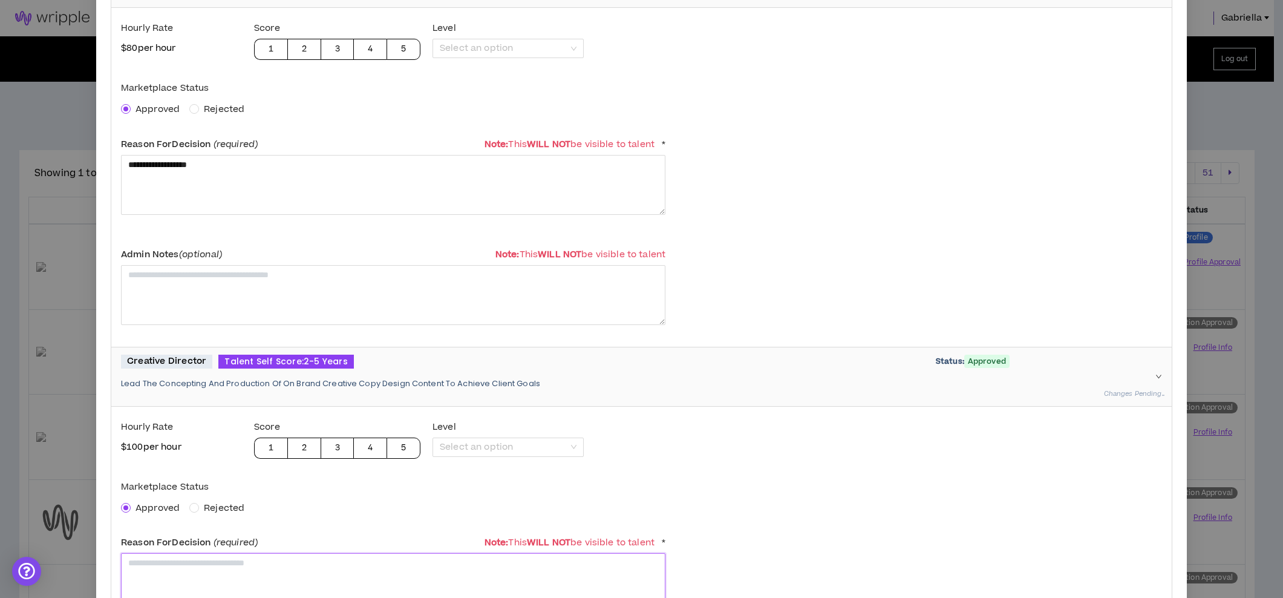
click at [163, 569] on textarea at bounding box center [393, 583] width 544 height 60
paste textarea "**********"
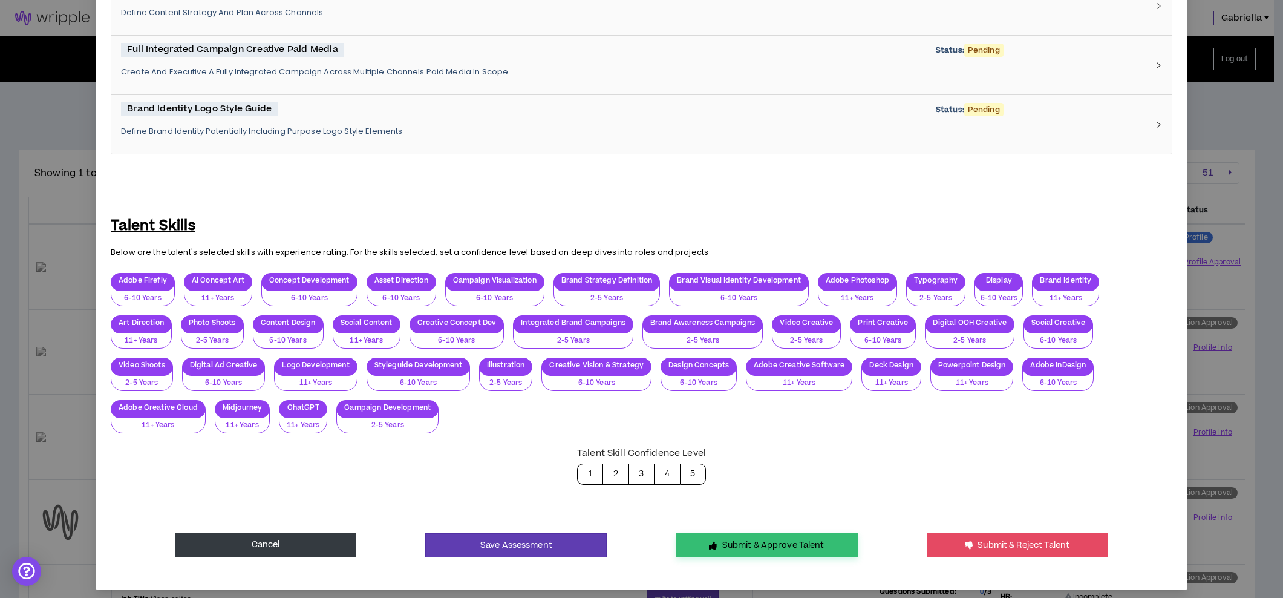
type textarea "**********"
click at [786, 542] on button "Submit & Approve Talent" at bounding box center [766, 545] width 181 height 24
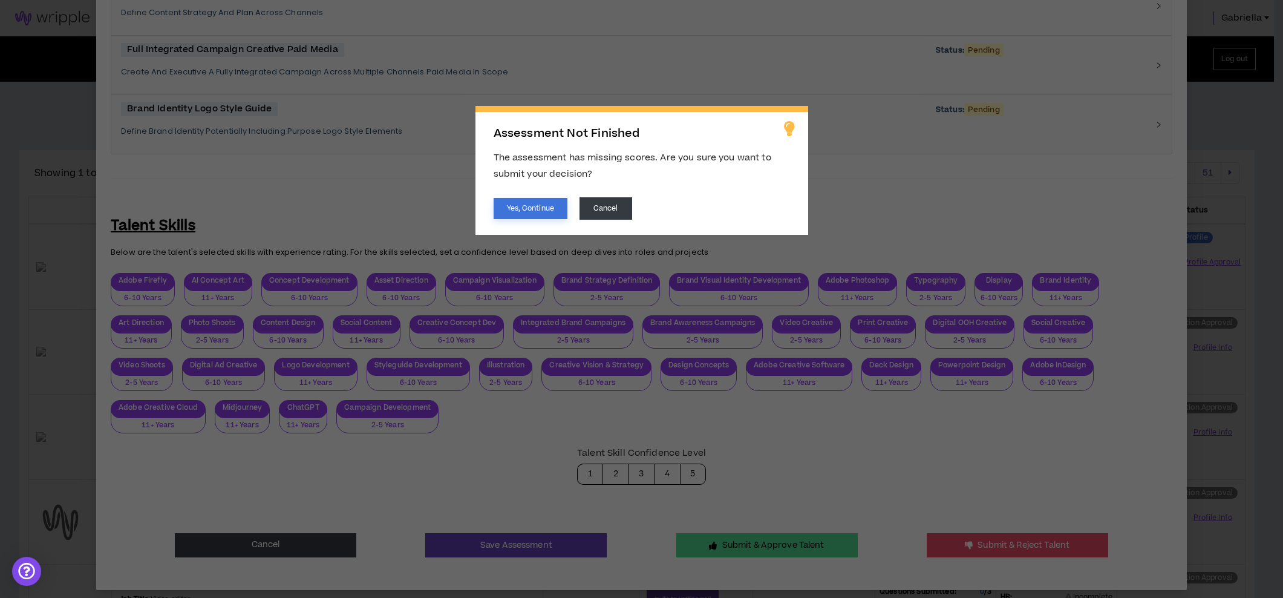
click at [526, 208] on button "Yes, Continue" at bounding box center [531, 208] width 74 height 21
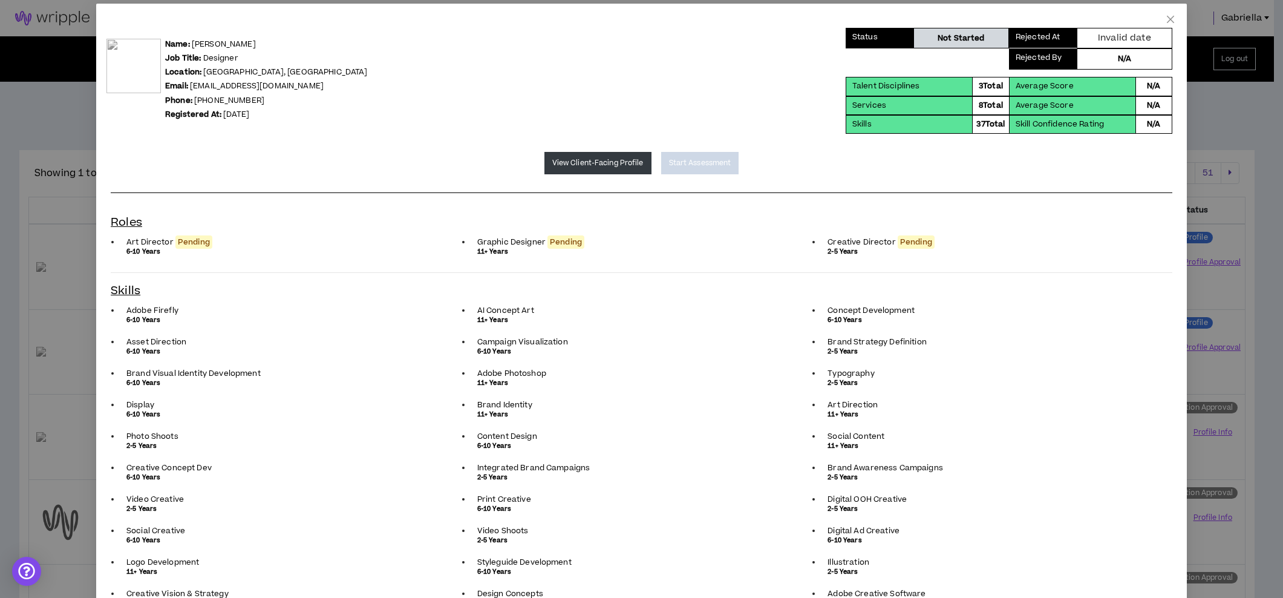
scroll to position [0, 0]
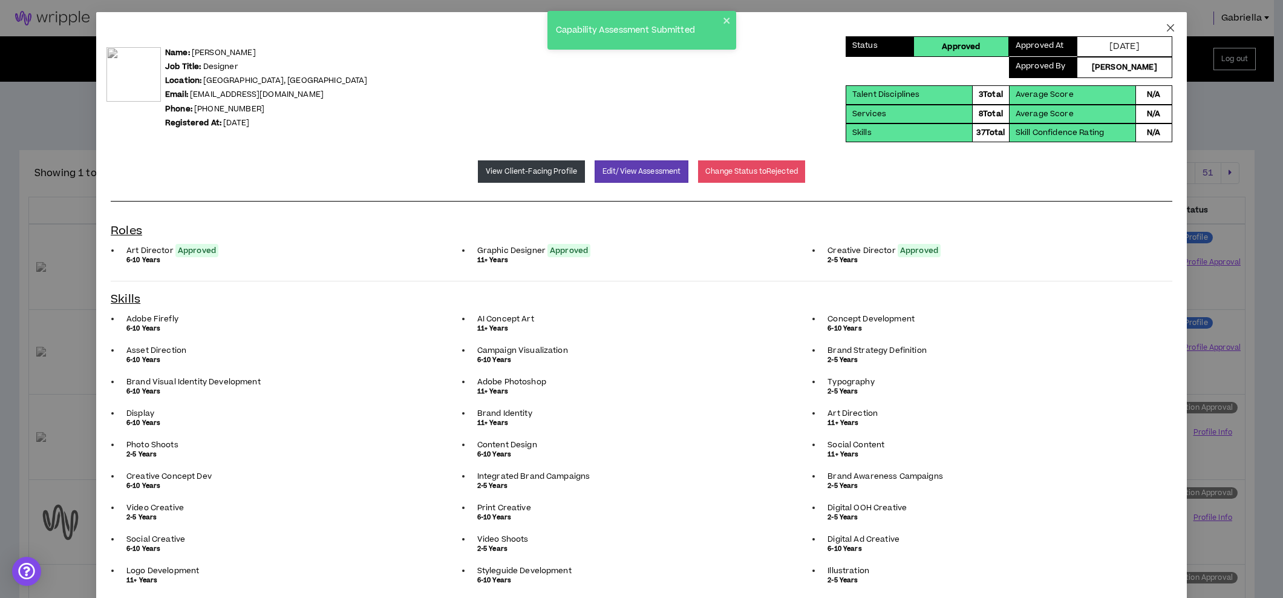
click at [1166, 28] on icon "close" at bounding box center [1171, 28] width 10 height 10
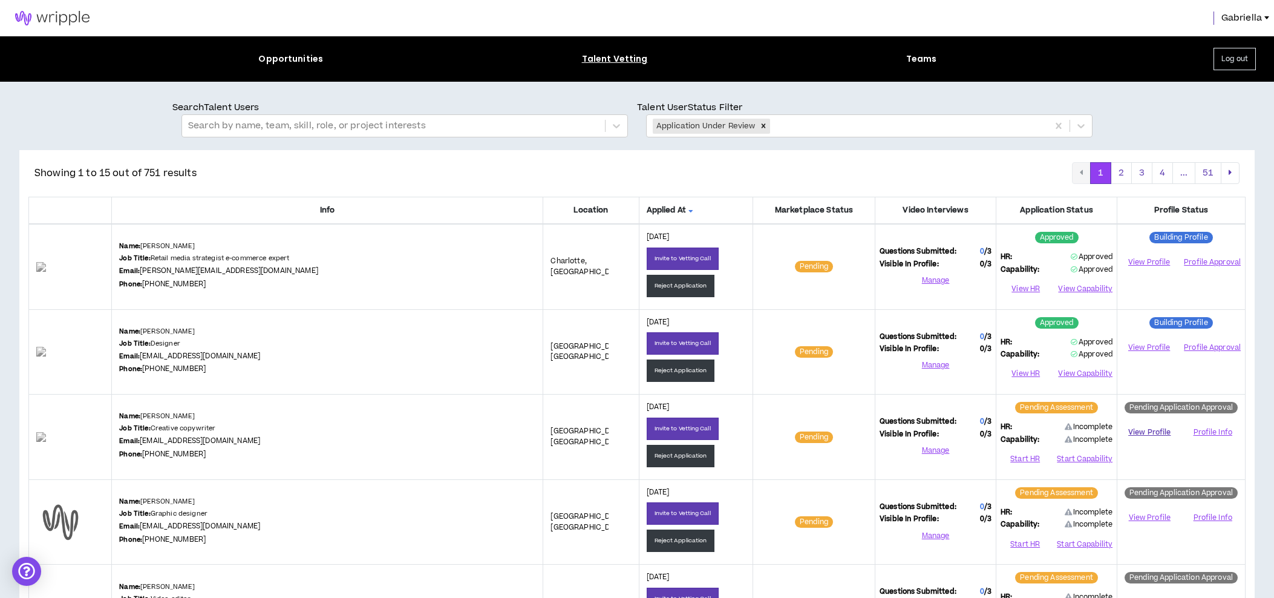
click at [1143, 428] on link "View Profile" at bounding box center [1150, 432] width 56 height 21
click at [1025, 459] on button "Start HR" at bounding box center [1025, 458] width 49 height 18
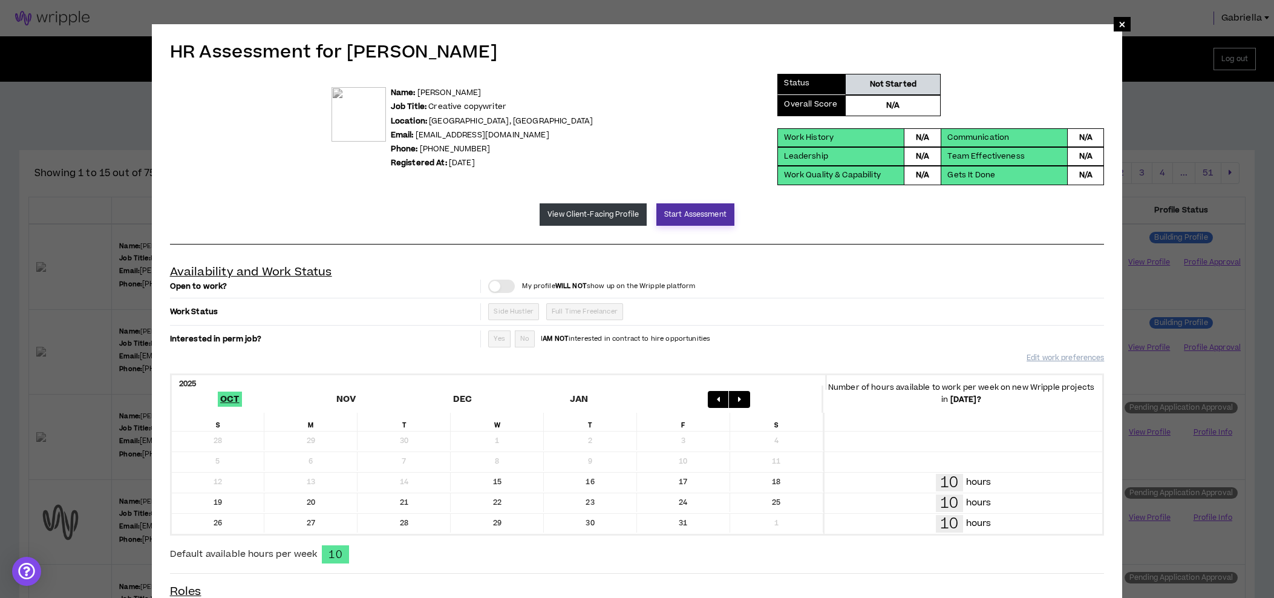
click at [711, 218] on button "Start Assessment" at bounding box center [695, 214] width 78 height 22
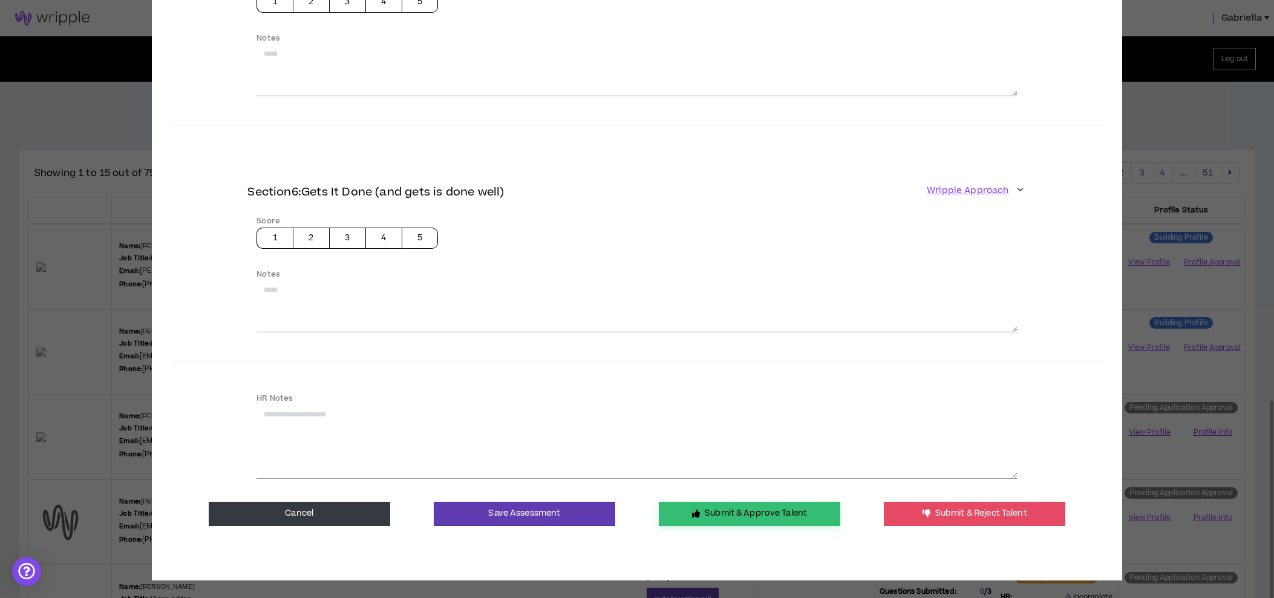
click at [728, 512] on button "Submit & Approve Talent" at bounding box center [749, 514] width 181 height 24
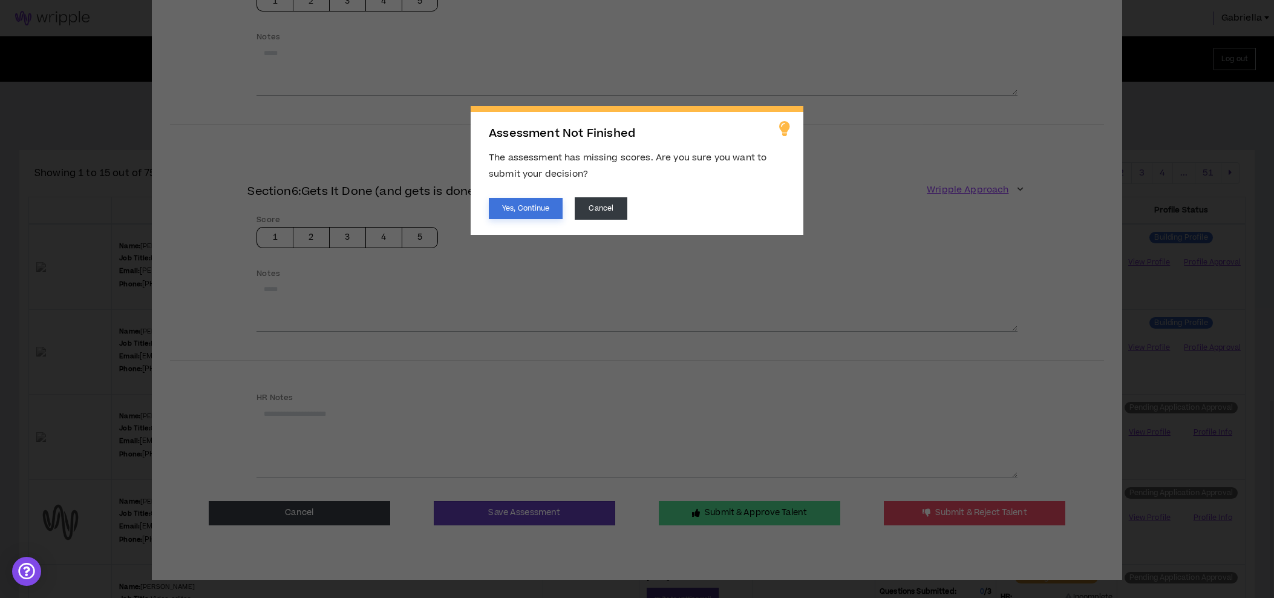
click at [531, 211] on button "Yes, Continue" at bounding box center [526, 208] width 74 height 21
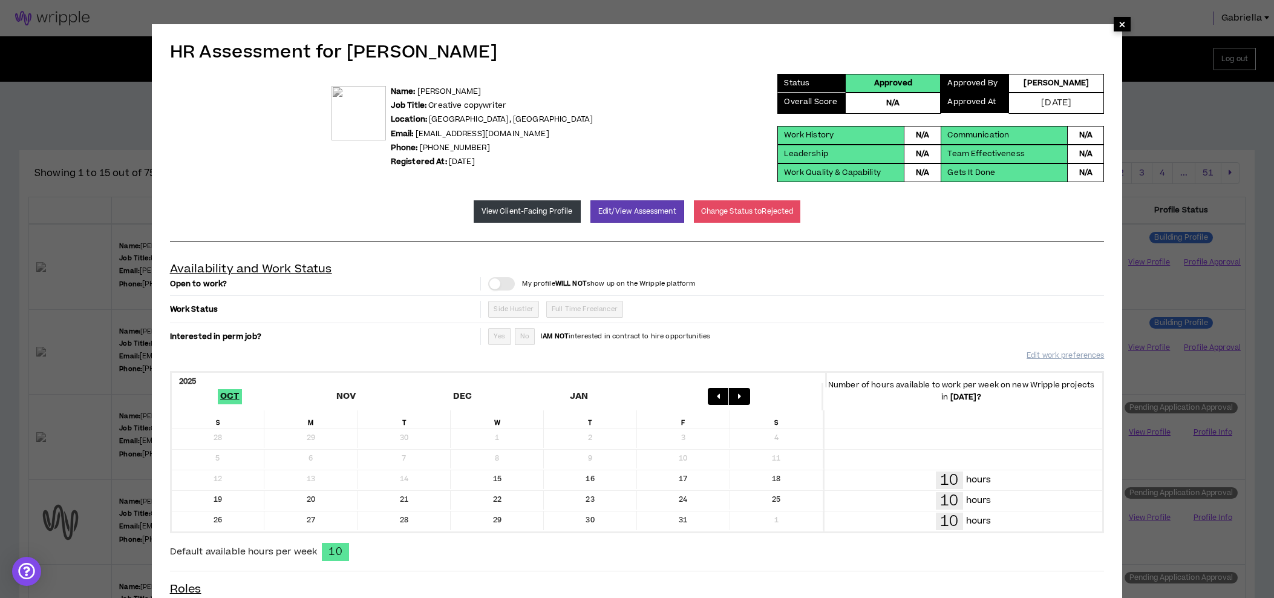
click at [1120, 26] on span "×" at bounding box center [1122, 24] width 7 height 15
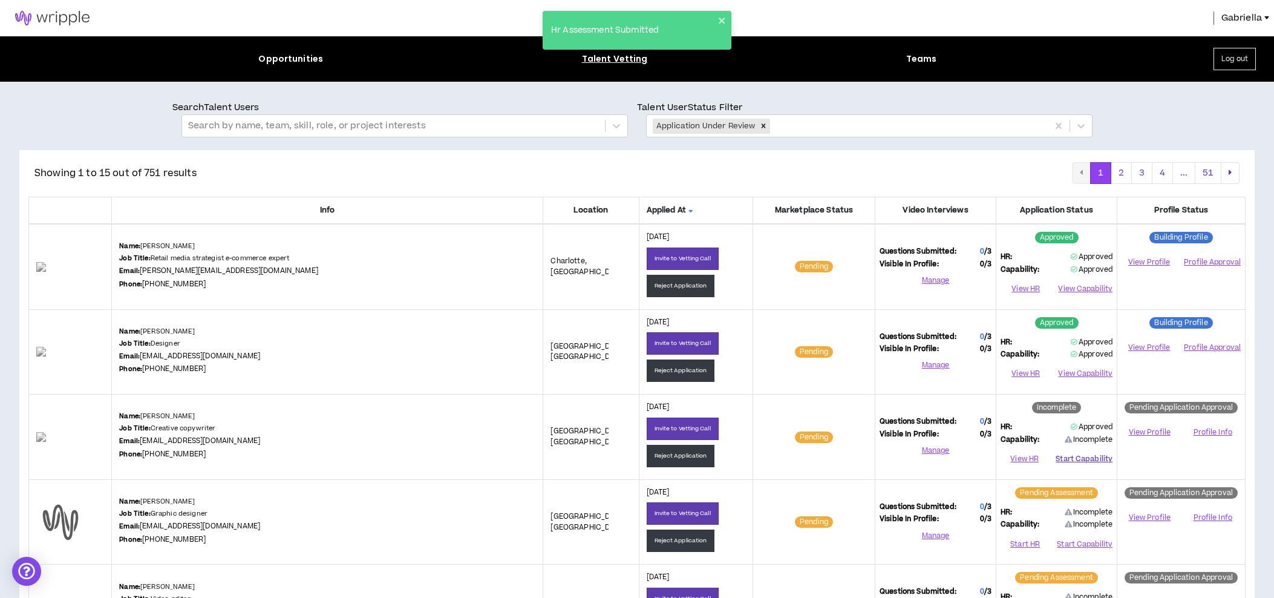
click at [1087, 462] on button "Start Capability" at bounding box center [1084, 458] width 57 height 18
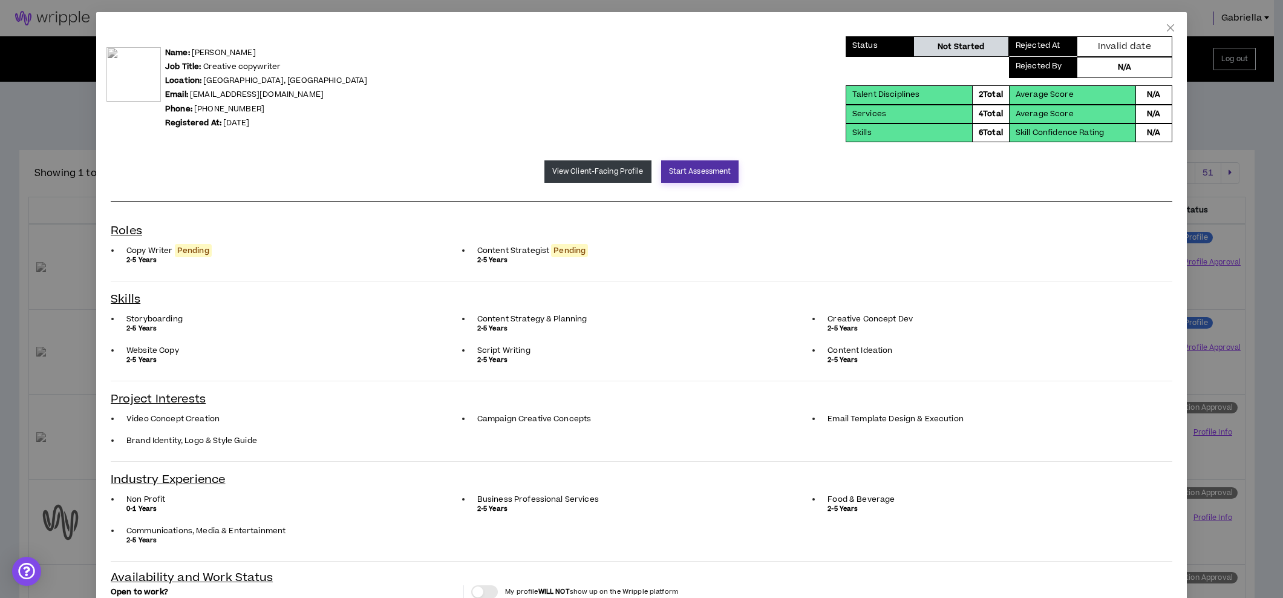
click at [685, 173] on button "Start Assessment" at bounding box center [700, 171] width 78 height 22
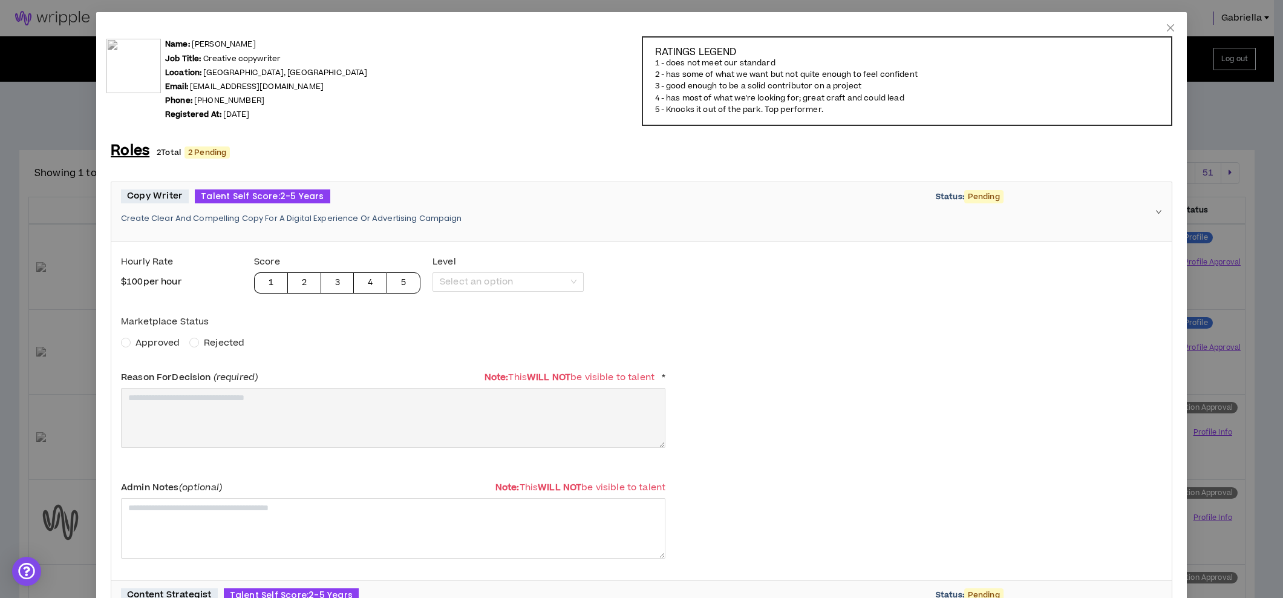
click at [173, 346] on span "Approved" at bounding box center [158, 342] width 44 height 13
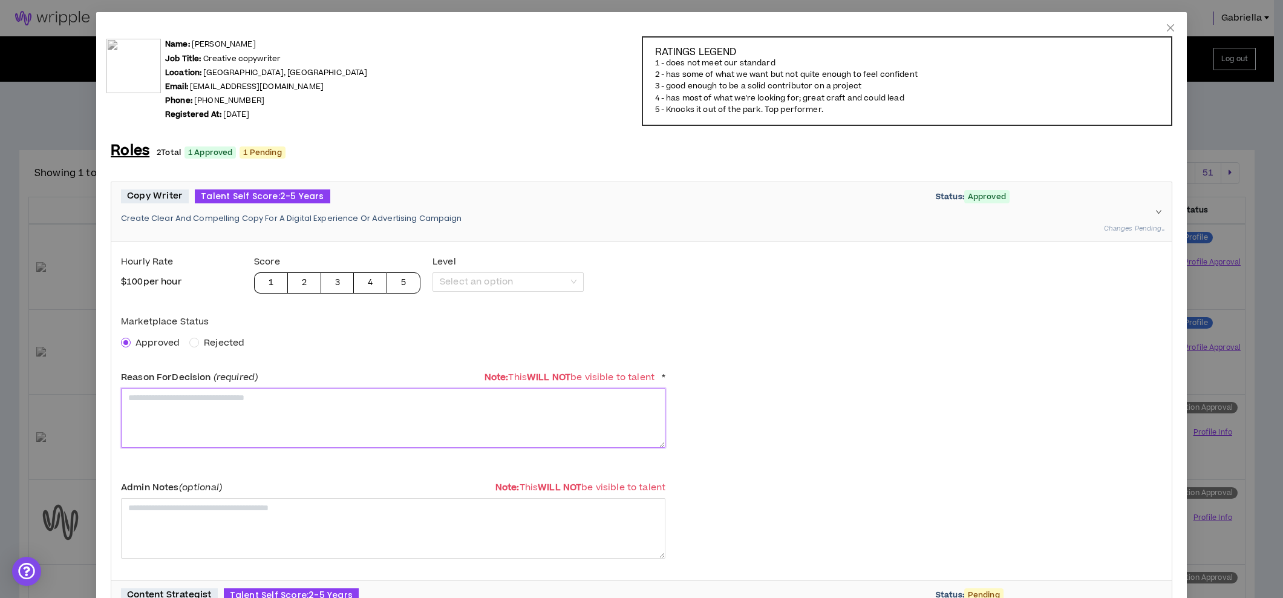
click at [216, 439] on textarea at bounding box center [393, 418] width 544 height 60
paste textarea "**********"
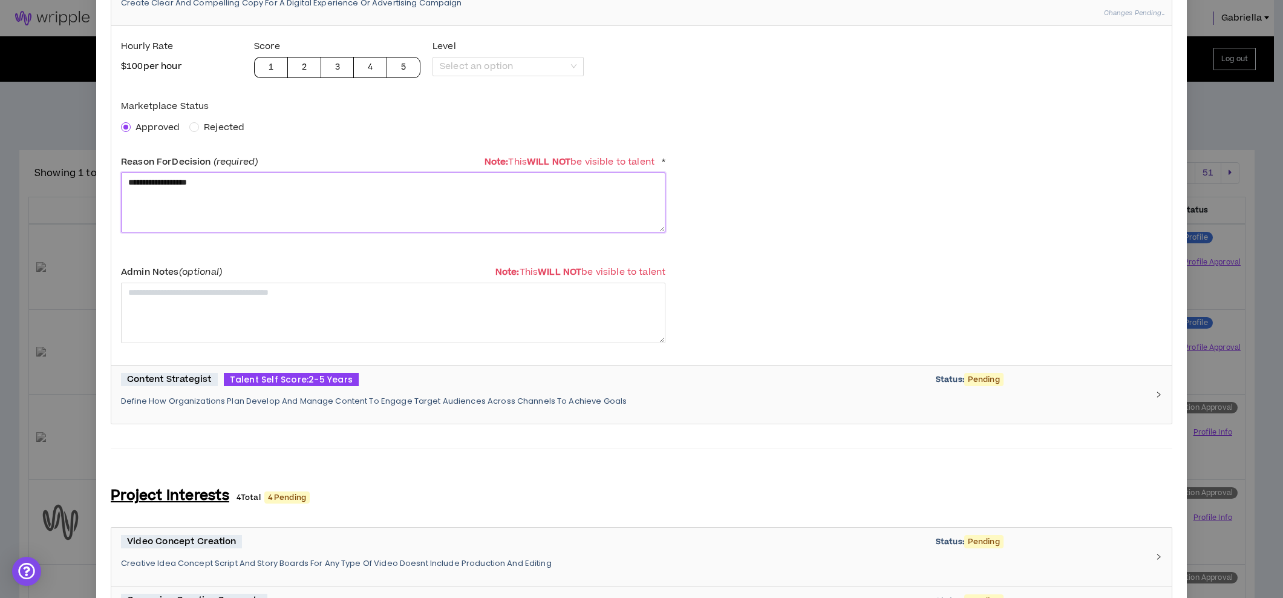
type textarea "**********"
click at [253, 390] on div "Content Strategist Talent Self Score: 2-5 Years Status: Pending Define How Orga…" at bounding box center [634, 395] width 1027 height 44
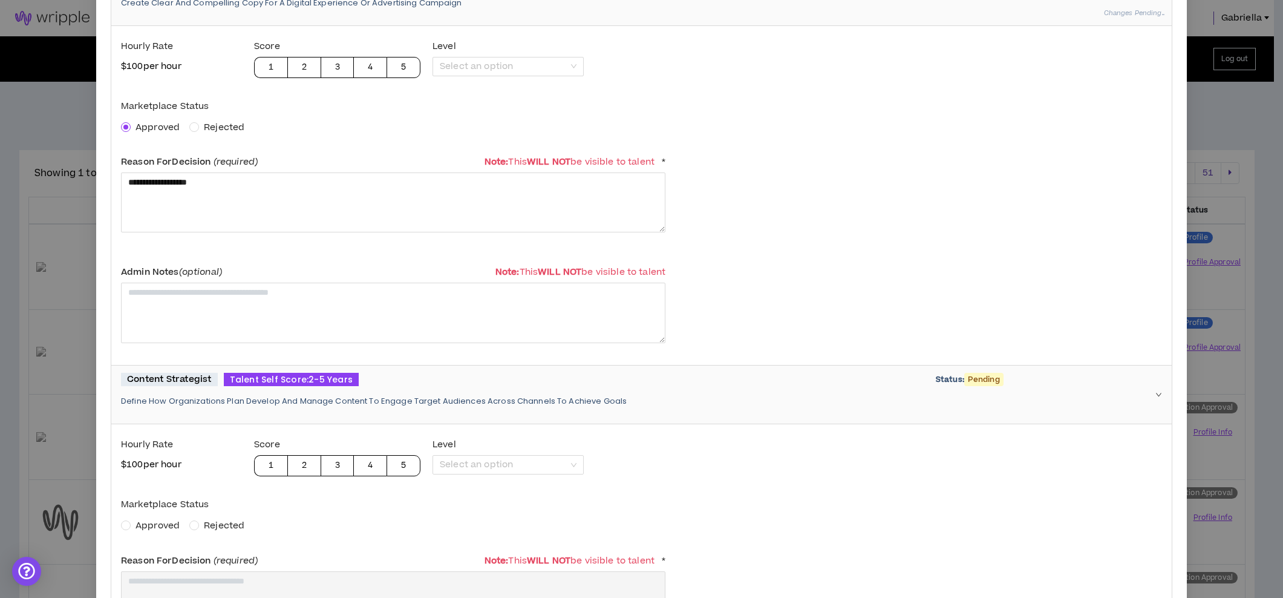
scroll to position [325, 0]
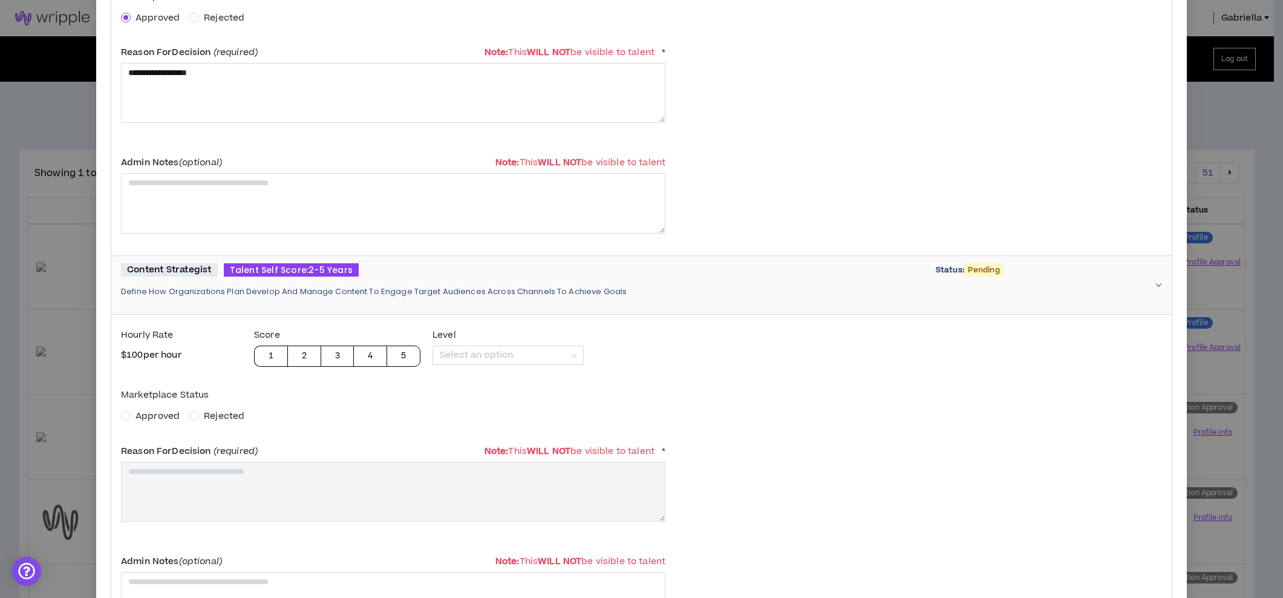
click at [155, 420] on span "Approved" at bounding box center [158, 416] width 44 height 13
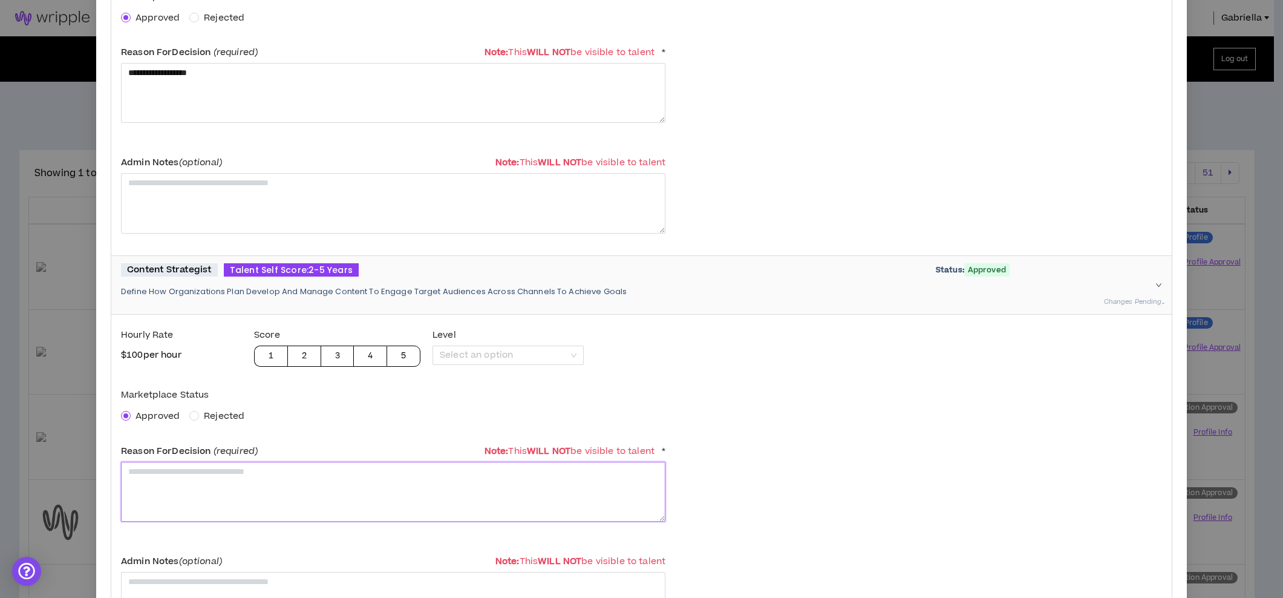
click at [170, 482] on textarea at bounding box center [393, 492] width 544 height 60
paste textarea "**********"
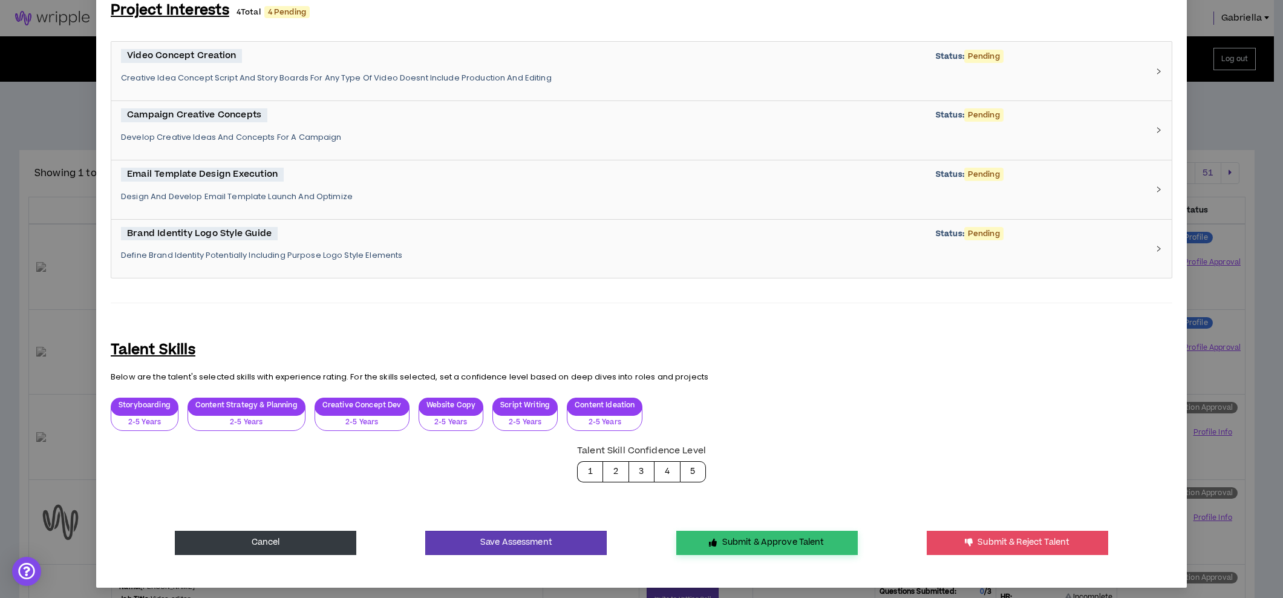
type textarea "**********"
click at [685, 541] on button "Submit & Approve Talent" at bounding box center [766, 543] width 181 height 24
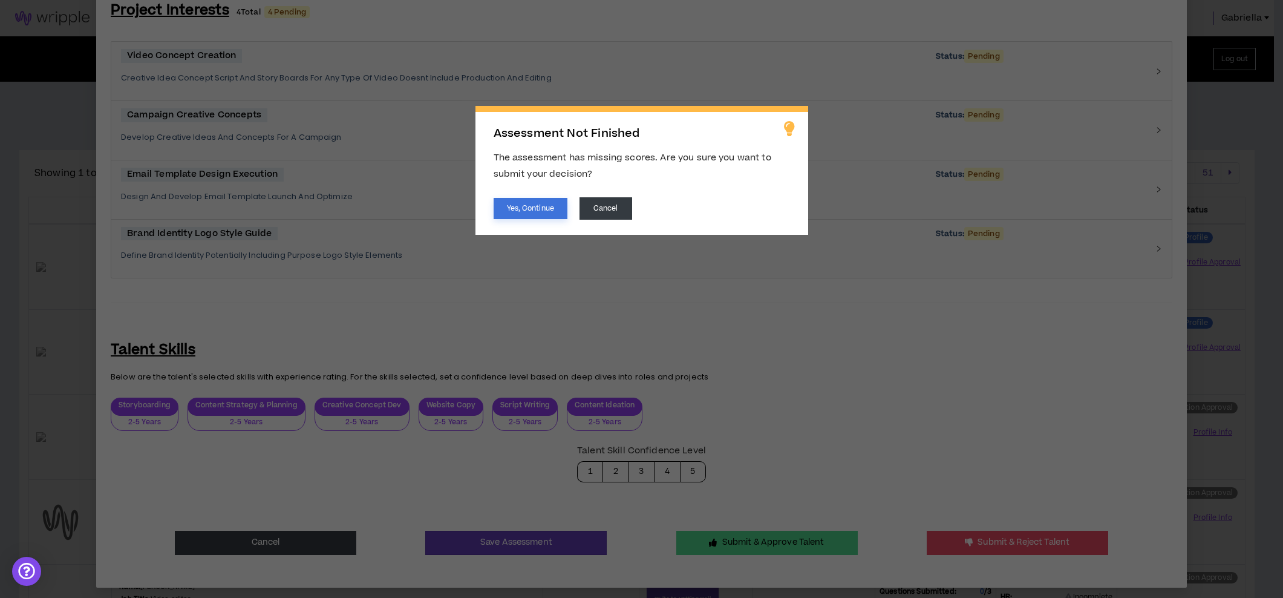
click at [518, 199] on button "Yes, Continue" at bounding box center [531, 208] width 74 height 21
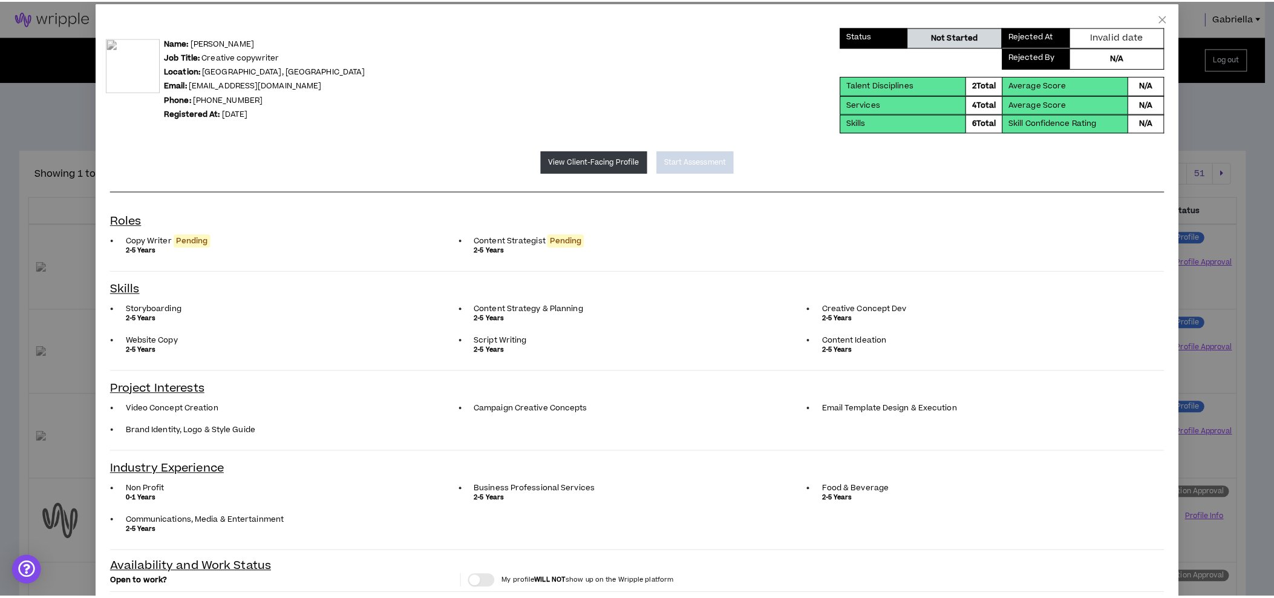
scroll to position [0, 0]
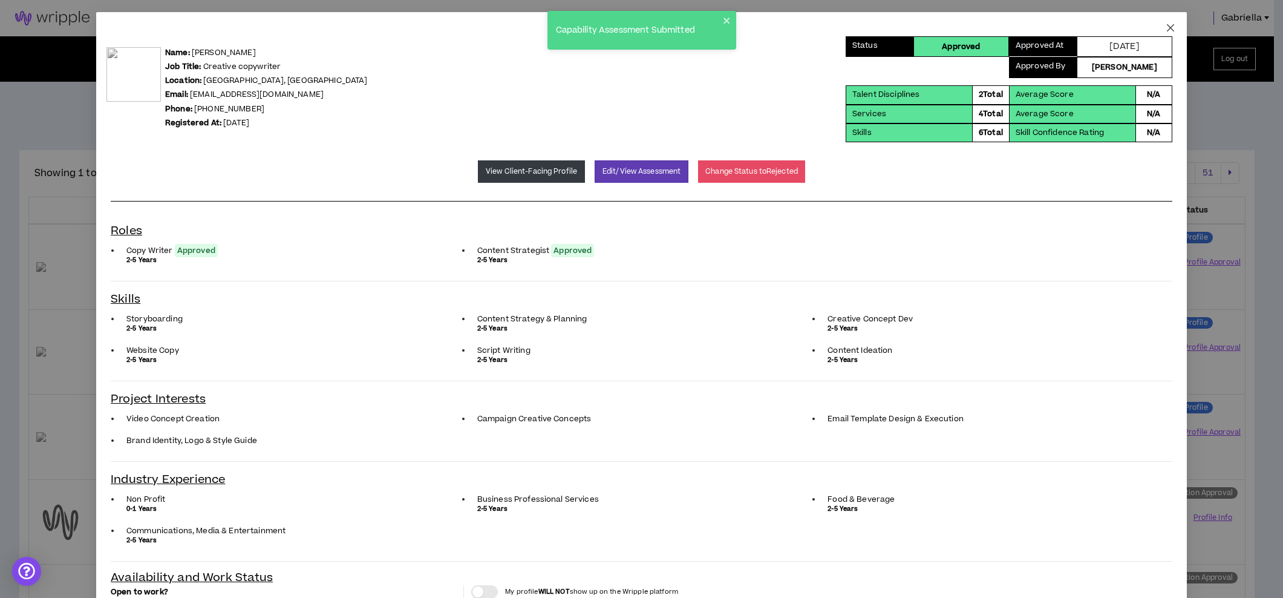
click at [1167, 26] on icon "close" at bounding box center [1170, 27] width 7 height 7
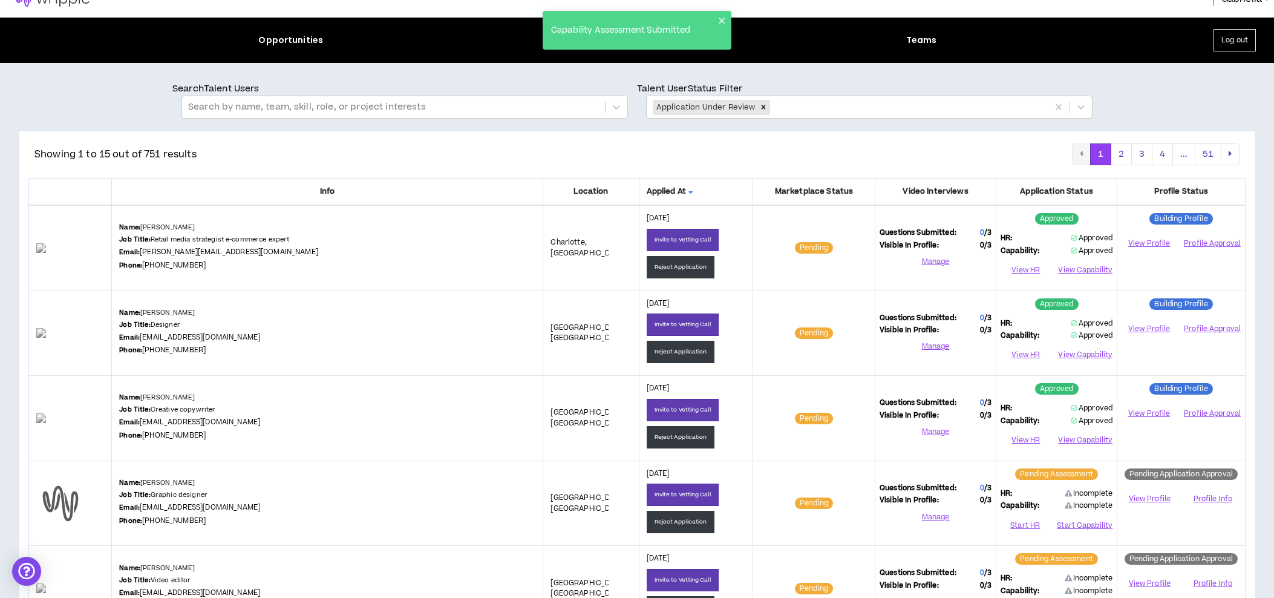
scroll to position [131, 0]
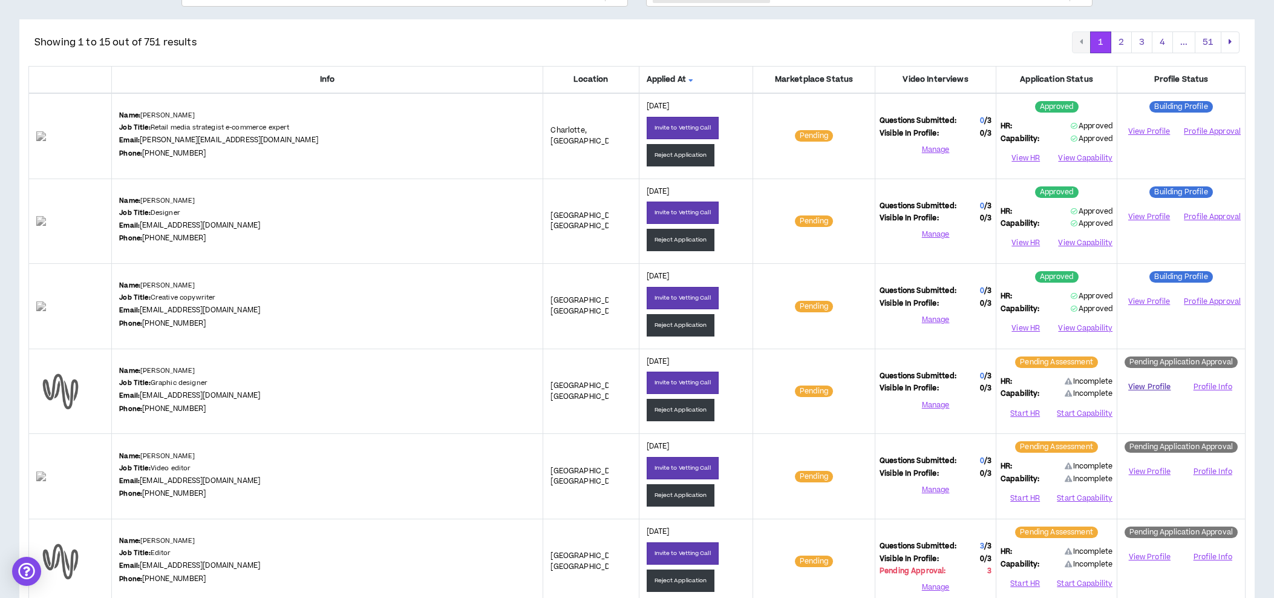
click at [1148, 384] on link "View Profile" at bounding box center [1150, 386] width 56 height 21
click at [647, 407] on button "Reject Application" at bounding box center [681, 410] width 68 height 22
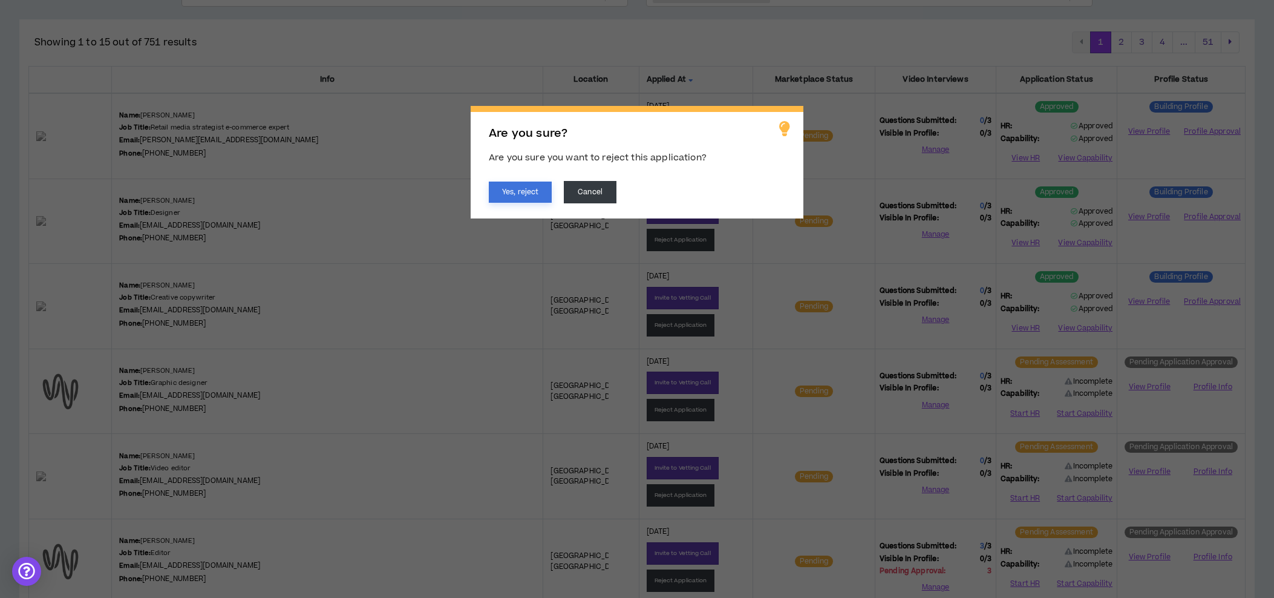
click at [532, 197] on button "Yes, reject" at bounding box center [520, 191] width 63 height 21
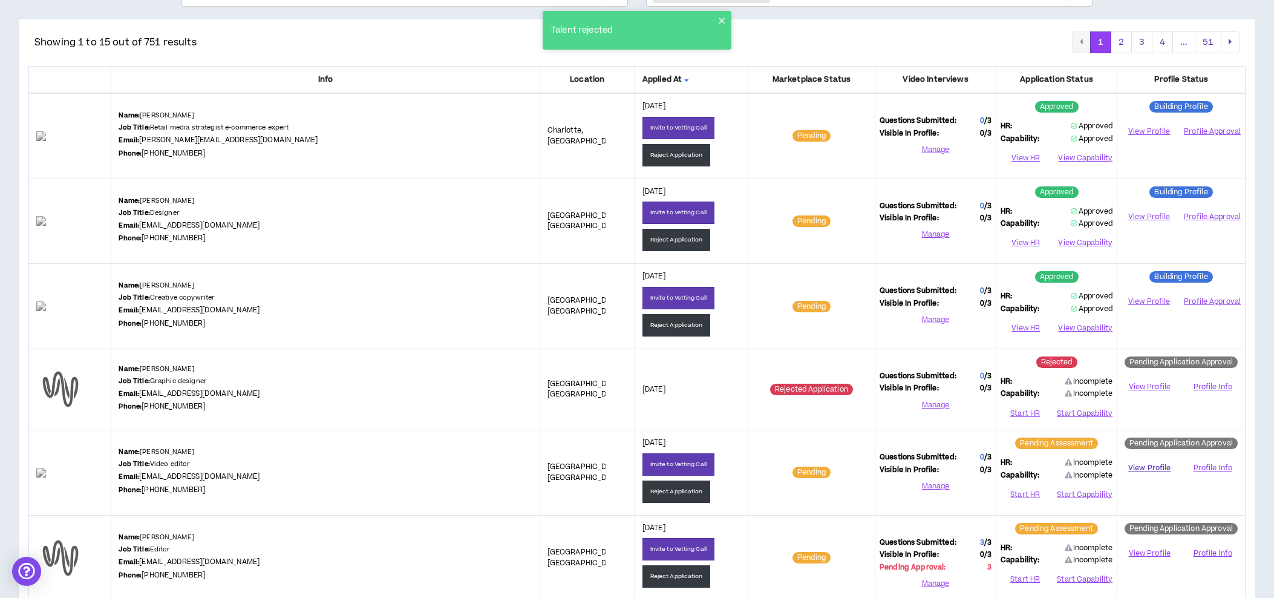
click at [1142, 465] on link "View Profile" at bounding box center [1150, 467] width 56 height 21
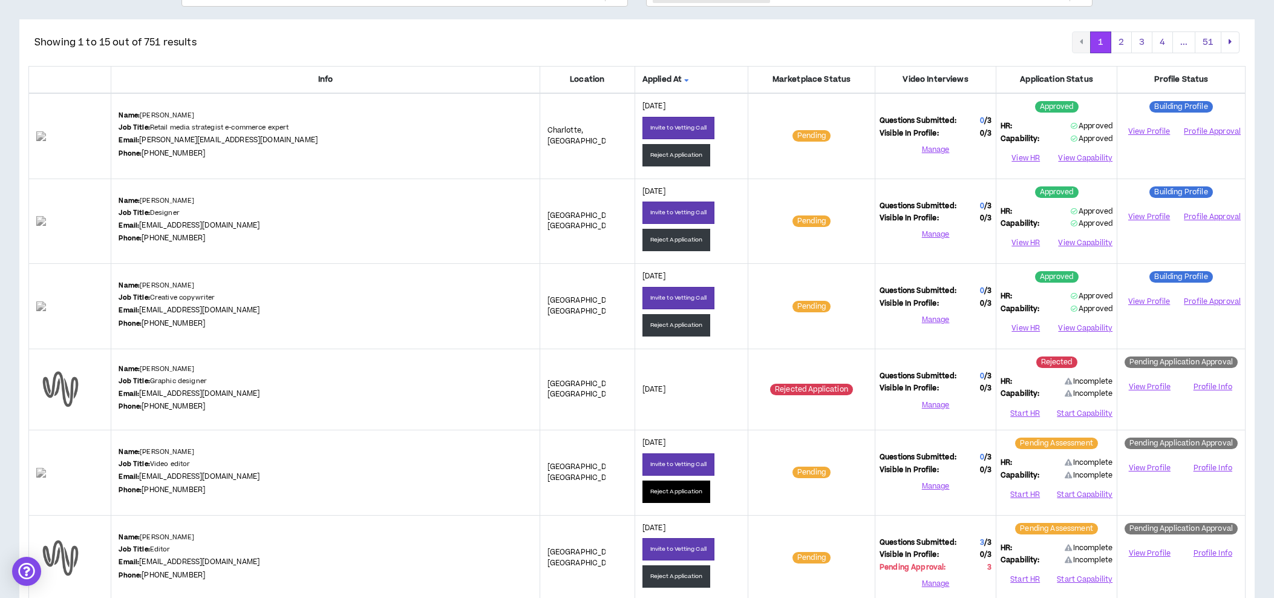
click at [642, 491] on button "Reject Application" at bounding box center [676, 491] width 68 height 22
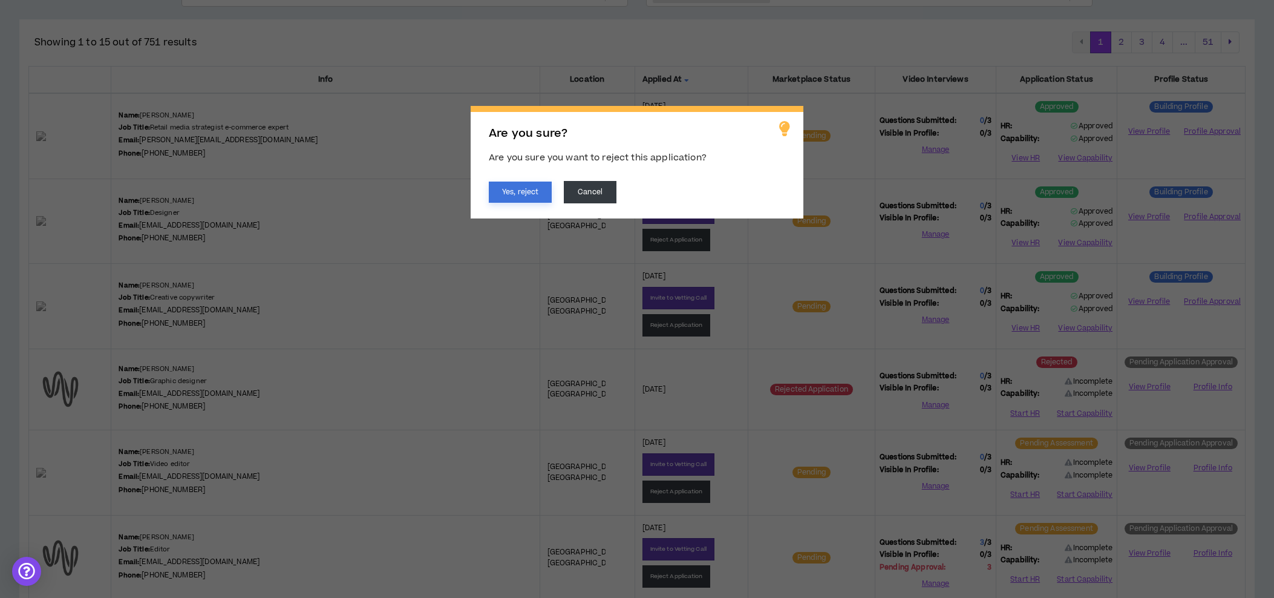
click at [526, 193] on button "Yes, reject" at bounding box center [520, 191] width 63 height 21
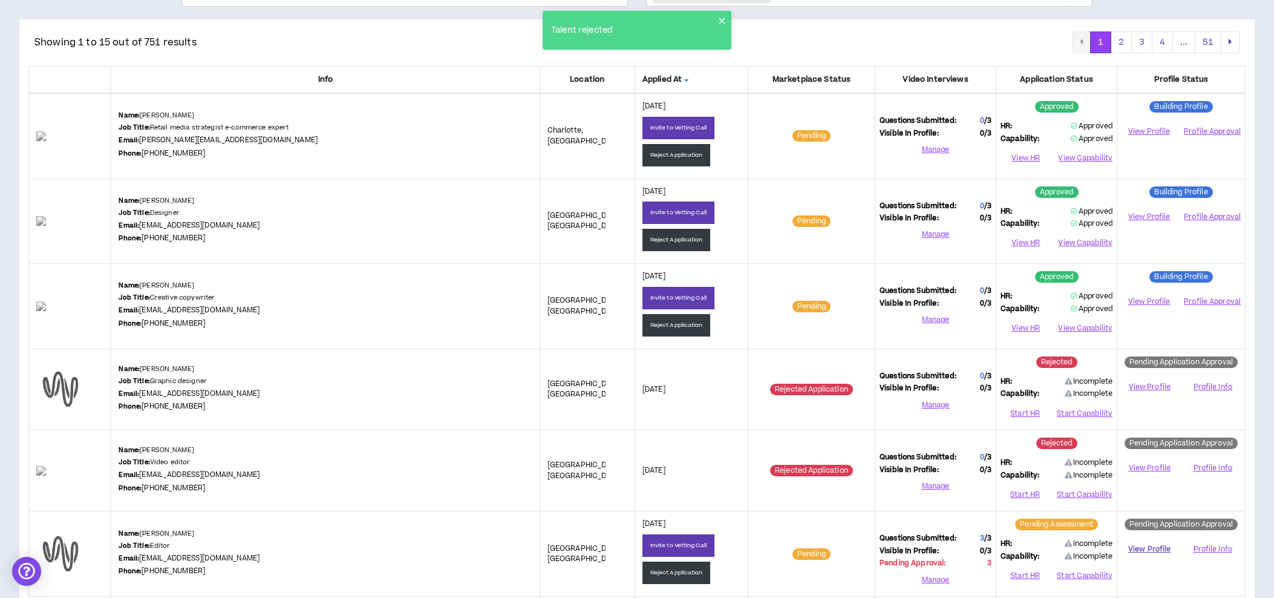
click at [1152, 548] on link "View Profile" at bounding box center [1150, 548] width 56 height 21
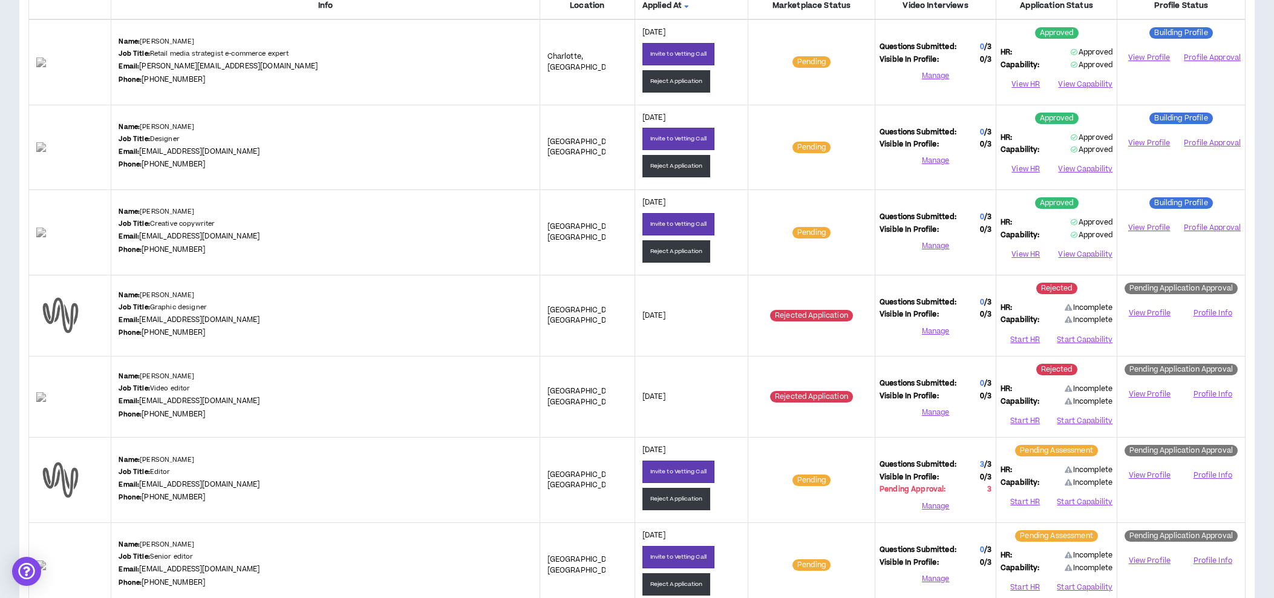
scroll to position [214, 0]
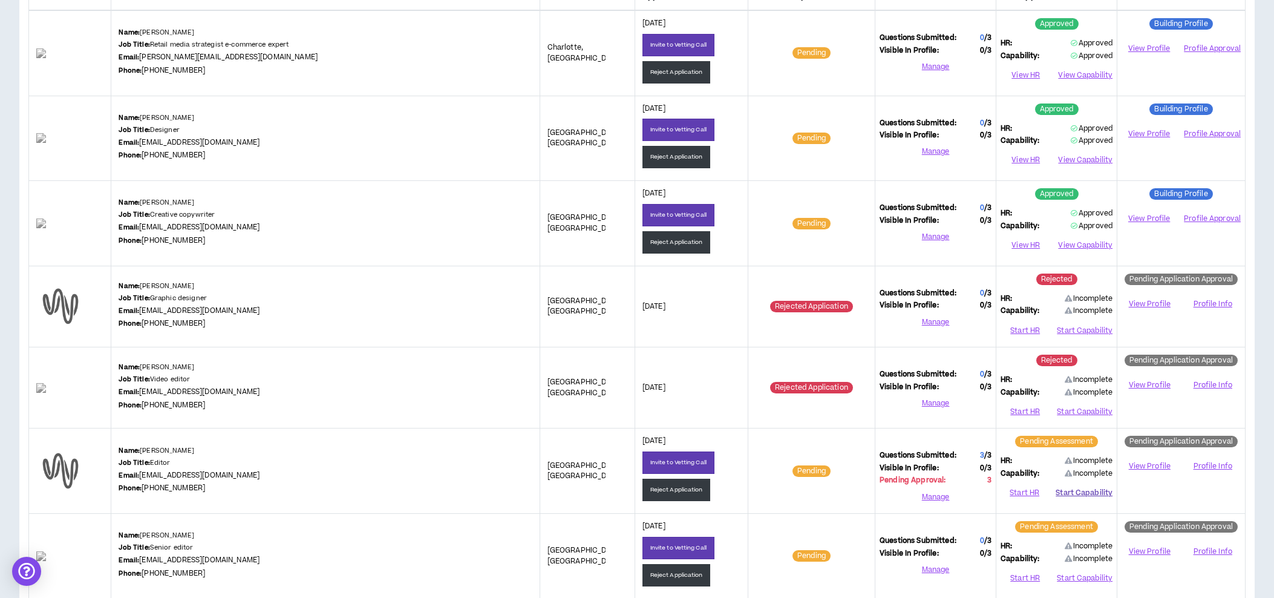
click at [1074, 490] on button "Start Capability" at bounding box center [1084, 492] width 57 height 18
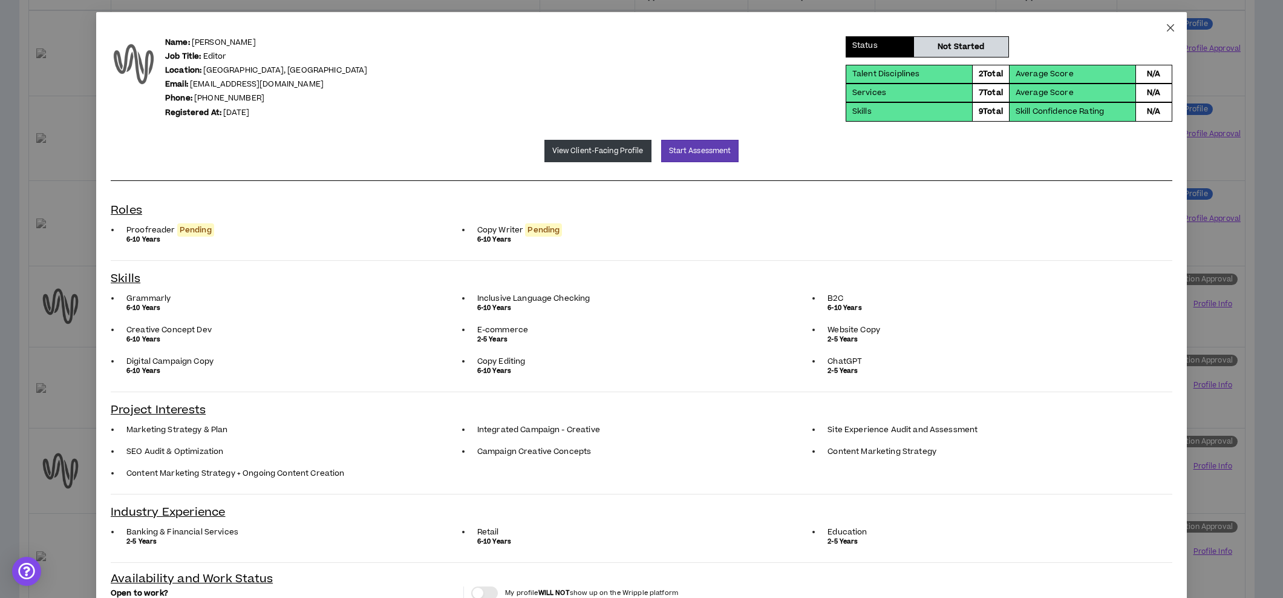
click at [1167, 29] on icon "close" at bounding box center [1170, 27] width 7 height 7
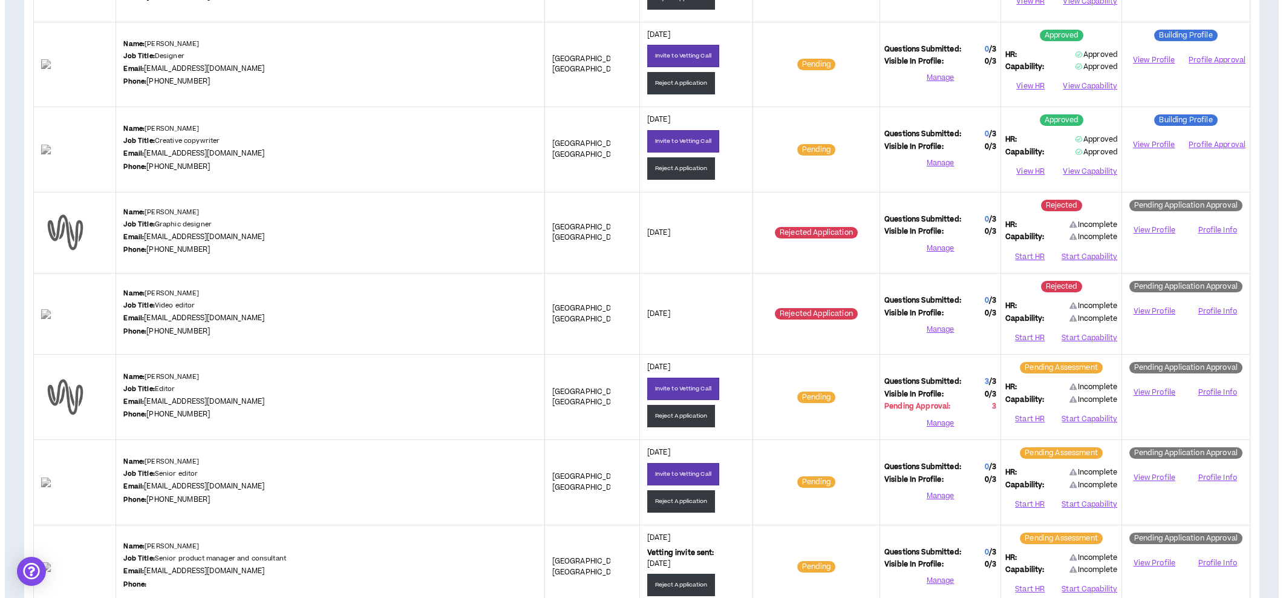
scroll to position [352, 0]
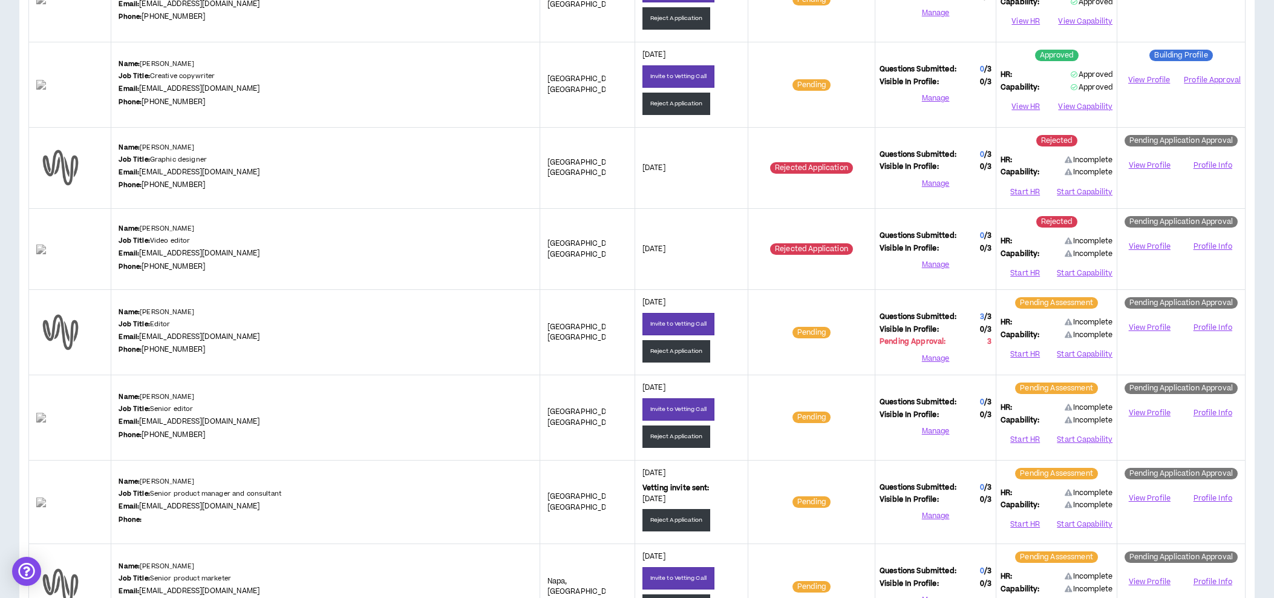
click at [1142, 409] on link "View Profile" at bounding box center [1150, 412] width 56 height 21
click at [1029, 435] on button "Start HR" at bounding box center [1025, 439] width 49 height 18
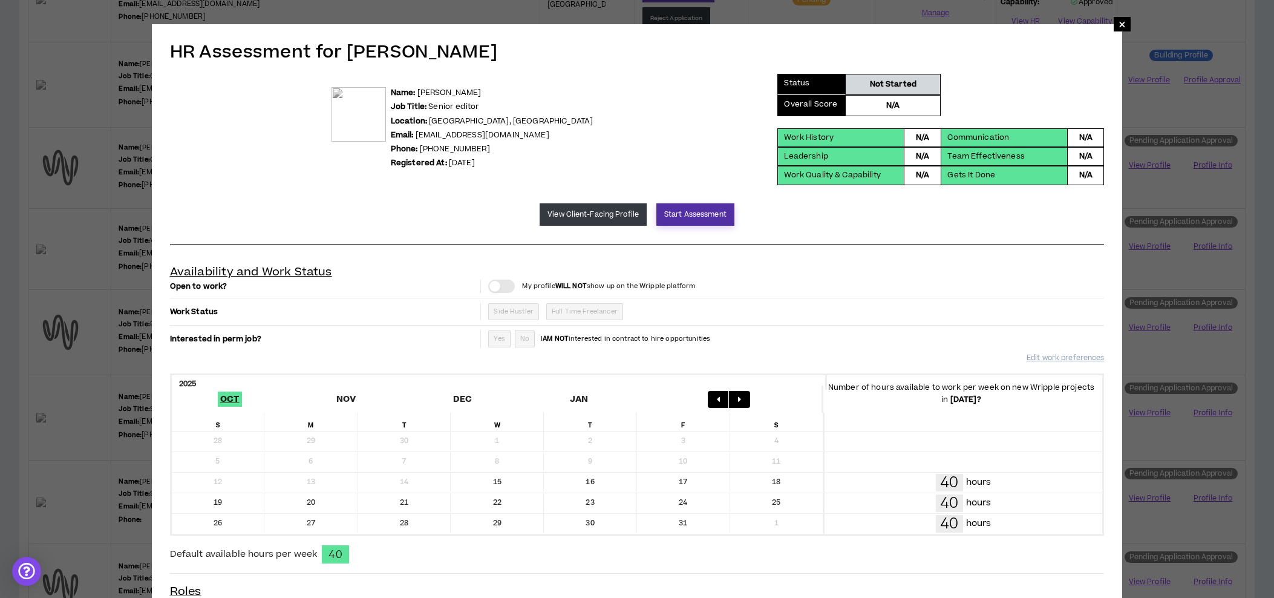
click at [718, 218] on button "Start Assessment" at bounding box center [695, 214] width 78 height 22
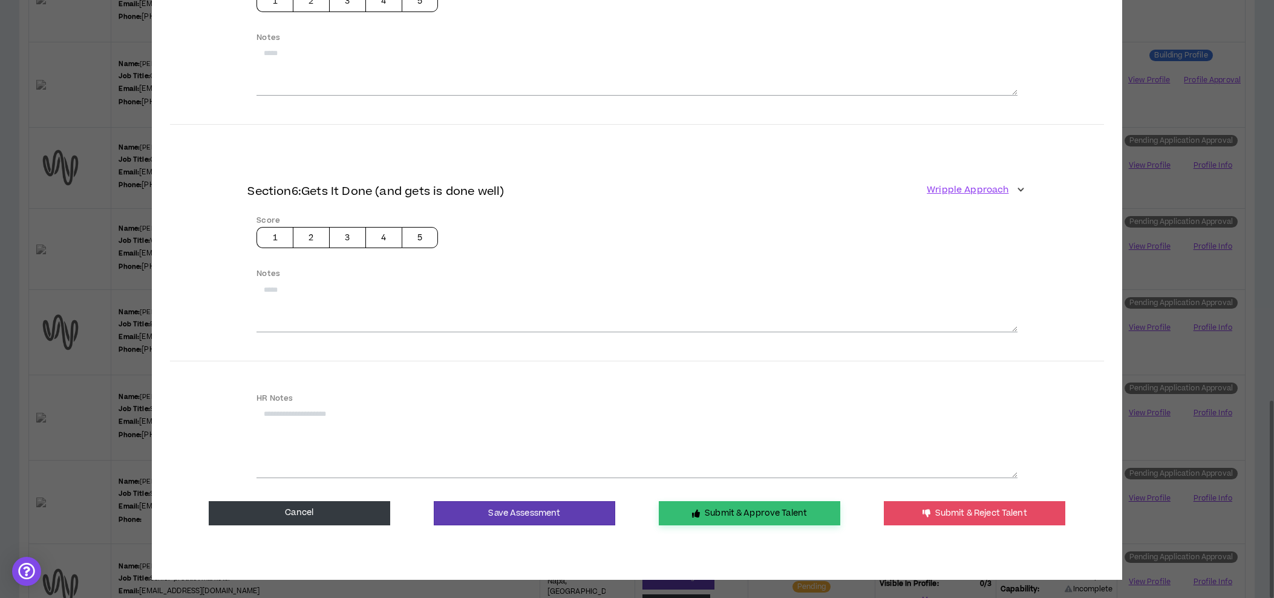
click at [724, 510] on button "Submit & Approve Talent" at bounding box center [749, 513] width 181 height 24
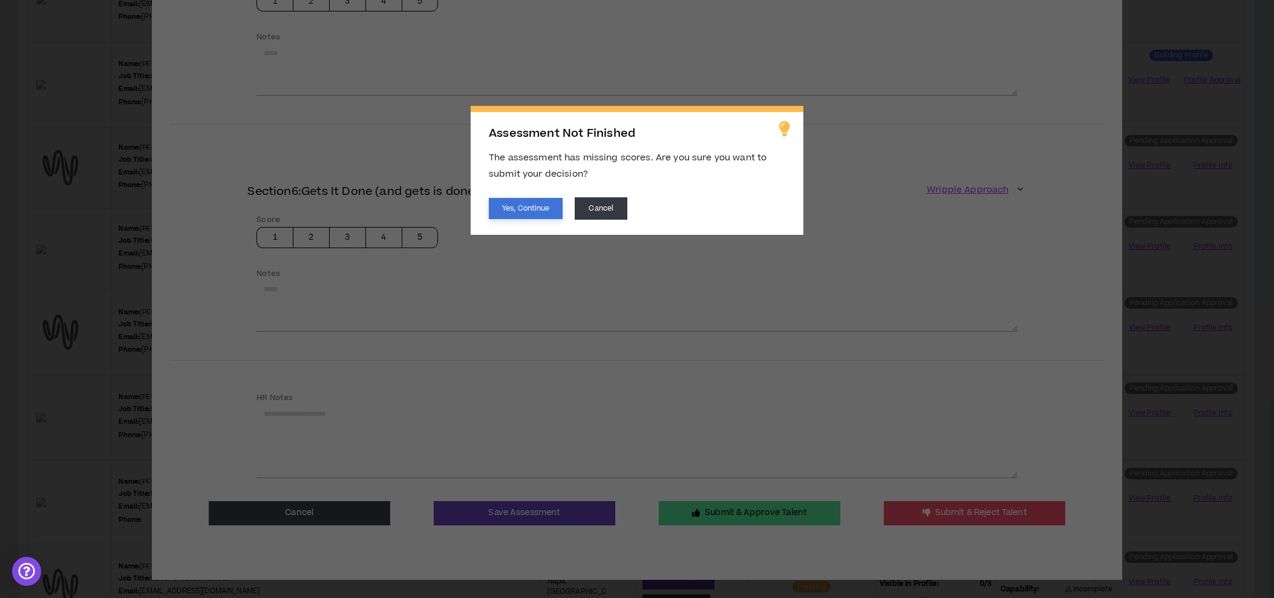
click at [531, 209] on button "Yes, Continue" at bounding box center [526, 208] width 74 height 21
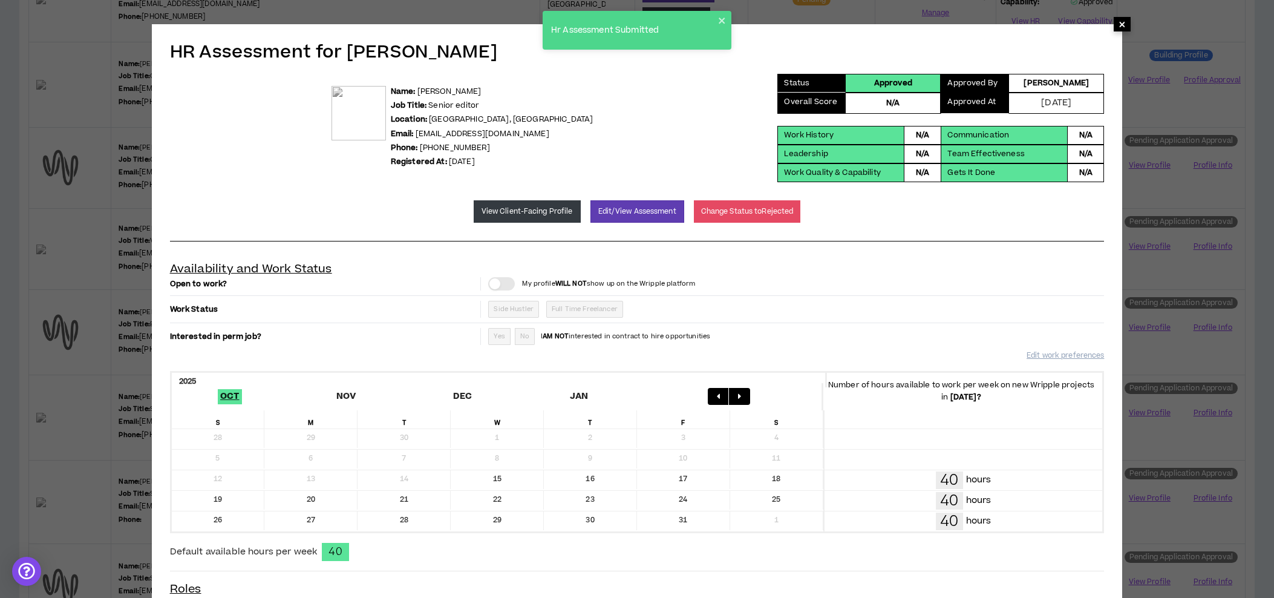
click at [1119, 25] on span "×" at bounding box center [1122, 24] width 7 height 15
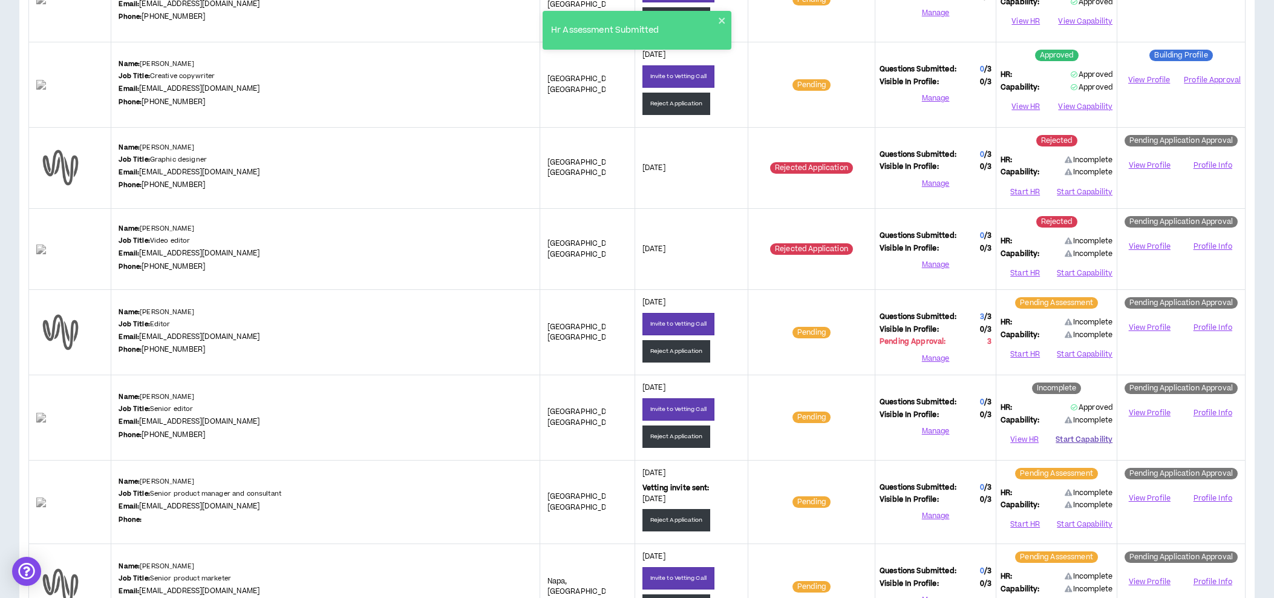
click at [1061, 437] on button "Start Capability" at bounding box center [1084, 439] width 57 height 18
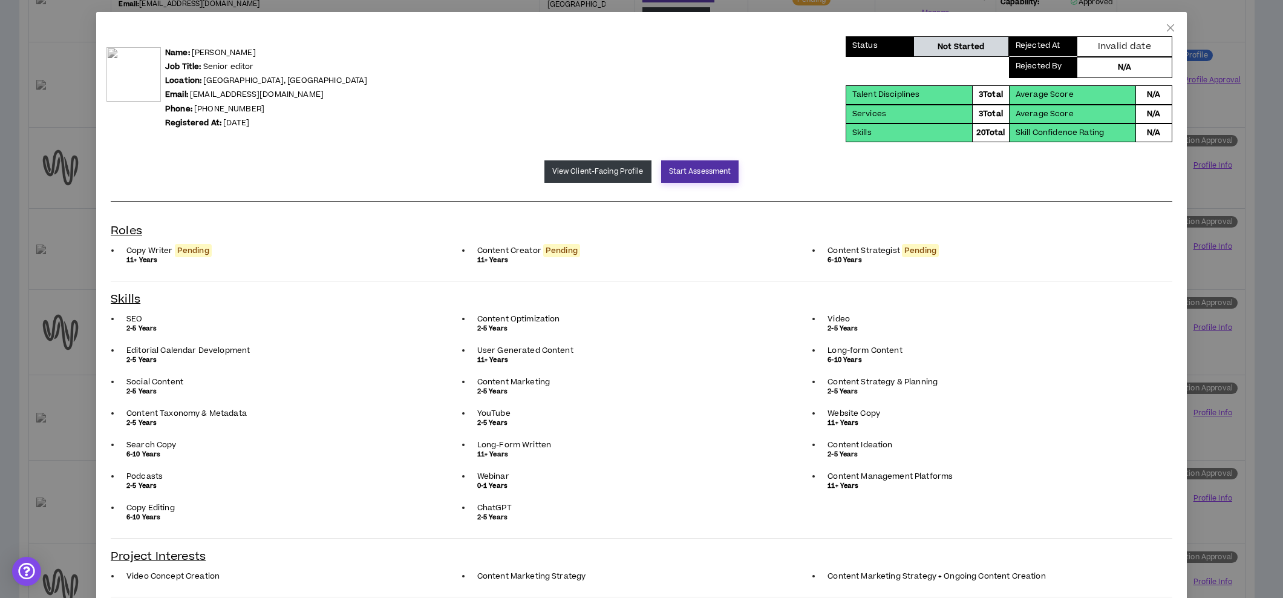
click at [678, 174] on button "Start Assessment" at bounding box center [700, 171] width 78 height 22
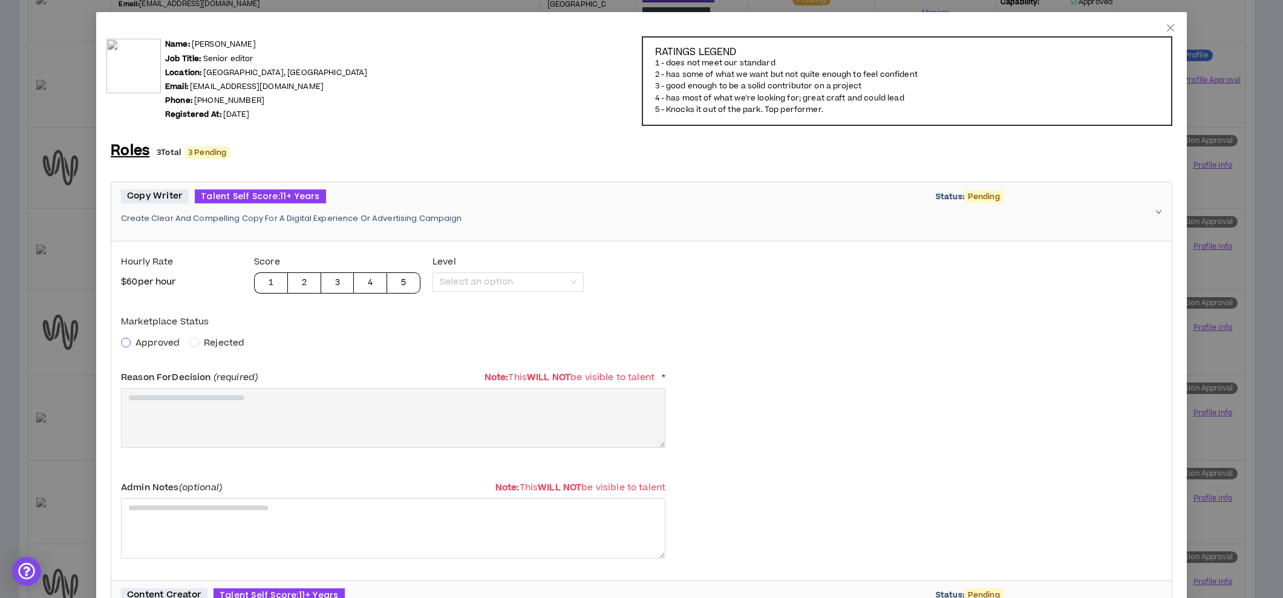
click at [128, 339] on span at bounding box center [126, 343] width 10 height 10
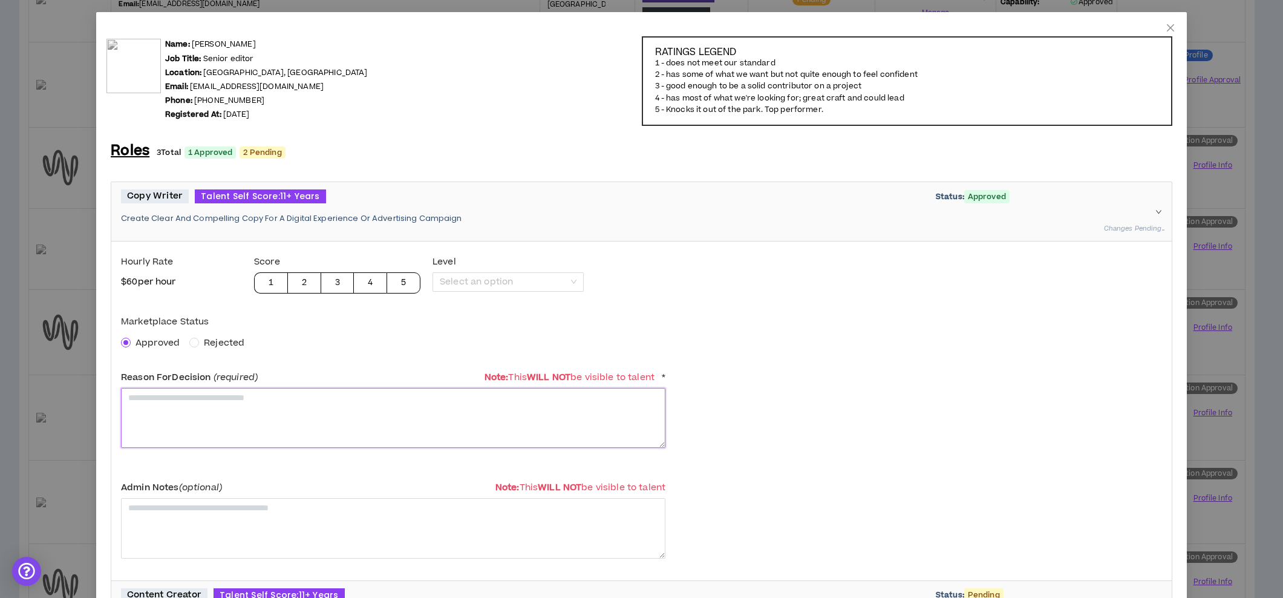
click at [167, 416] on textarea at bounding box center [393, 418] width 544 height 60
paste textarea "**********"
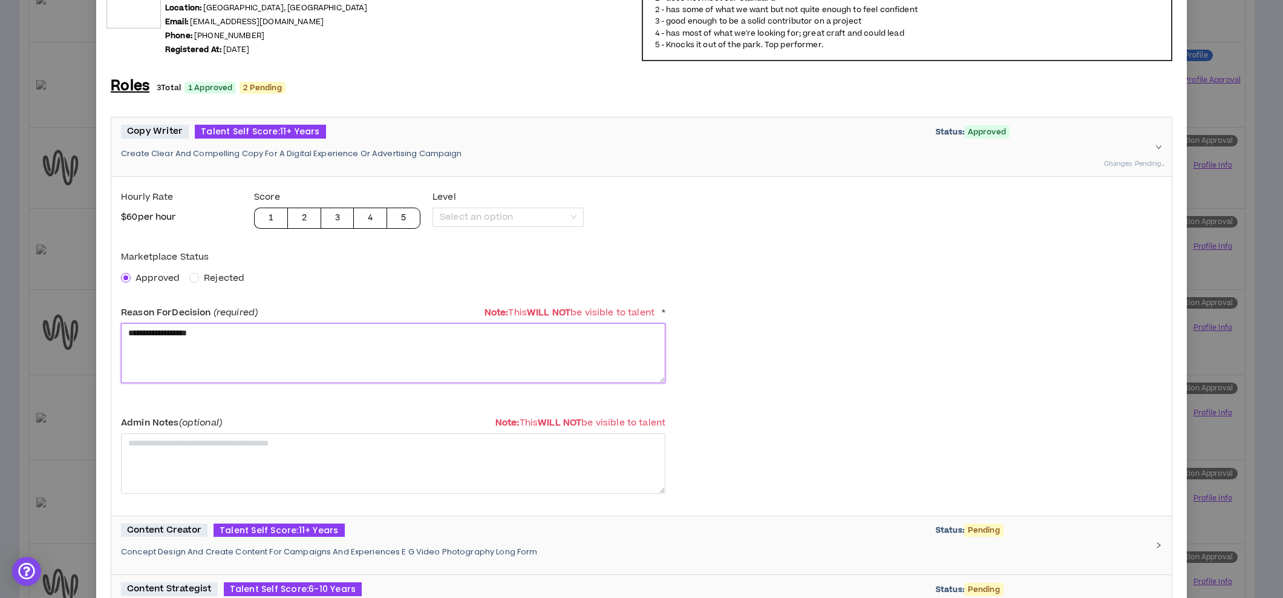
drag, startPoint x: 244, startPoint y: 331, endPoint x: 101, endPoint y: 320, distance: 143.2
click at [101, 320] on div "**********" at bounding box center [641, 606] width 1091 height 1318
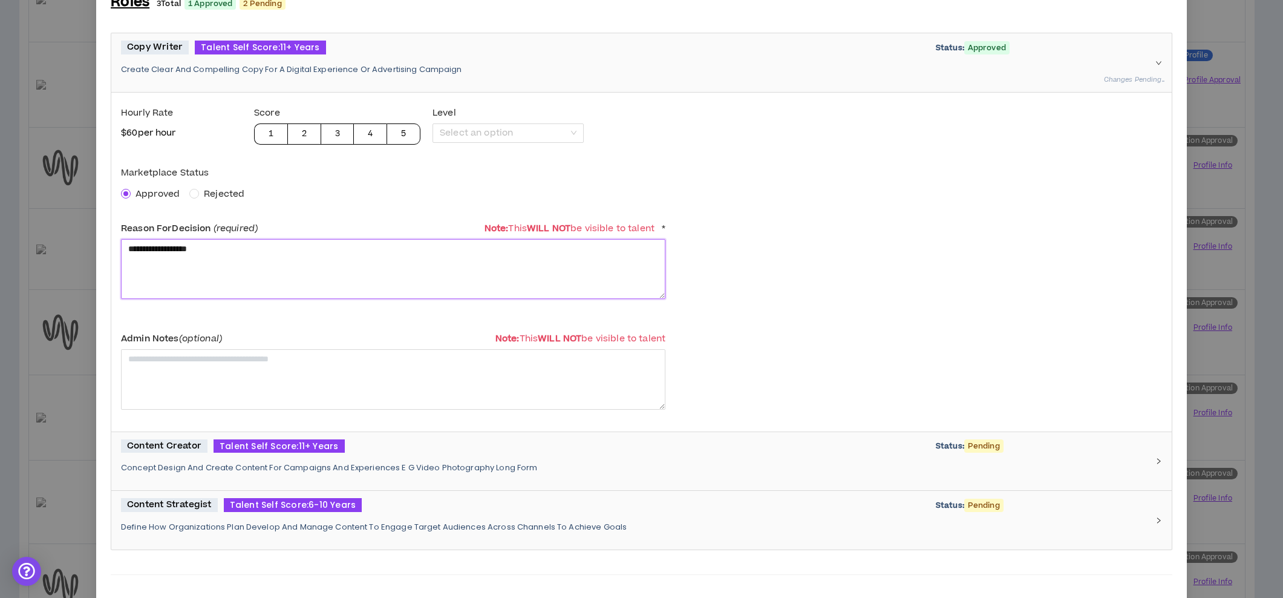
scroll to position [213, 0]
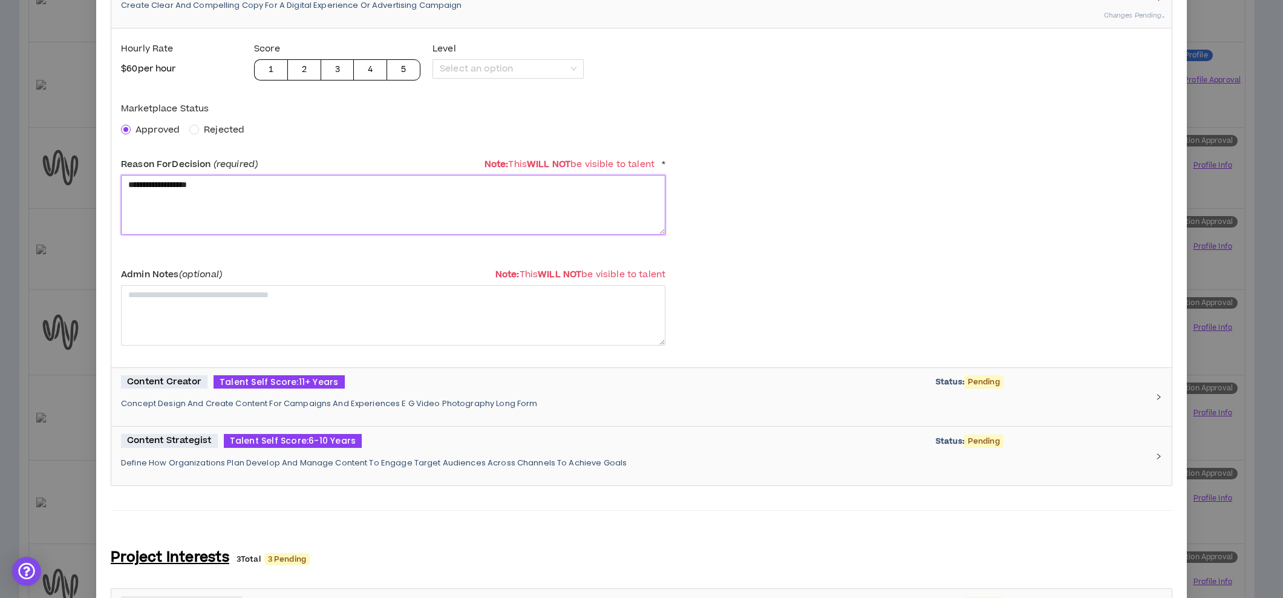
type textarea "**********"
click at [240, 405] on p "Concept Design And Create Content For Campaigns And Experiences E G Video Photo…" at bounding box center [634, 403] width 1027 height 11
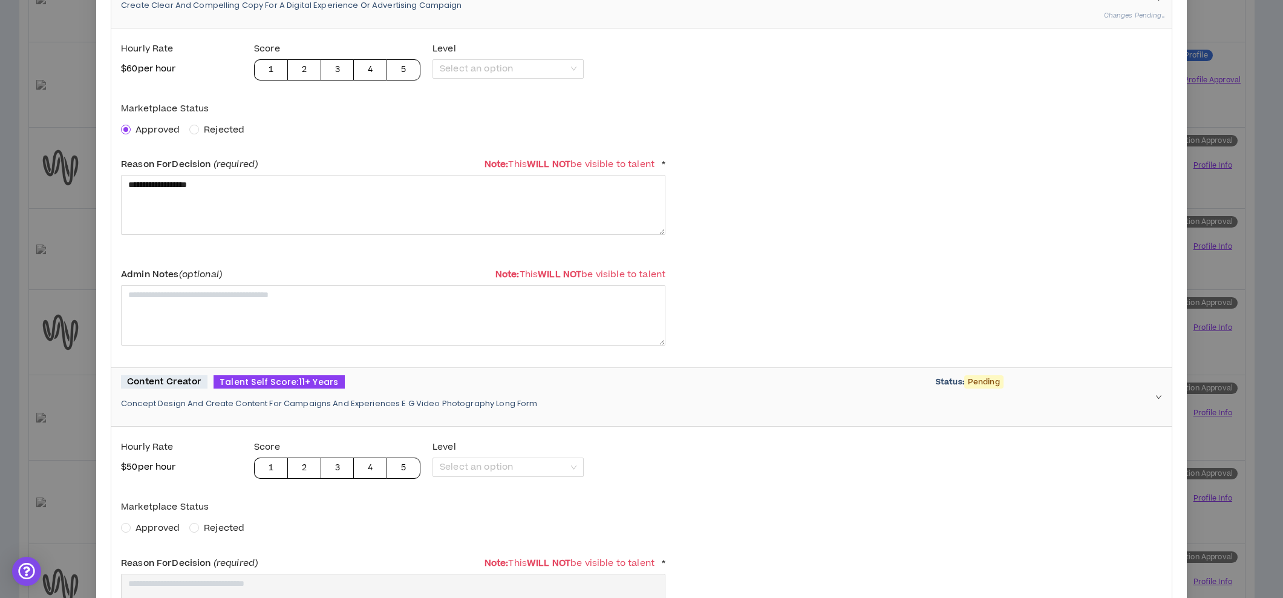
click at [159, 524] on span "Approved" at bounding box center [158, 527] width 44 height 13
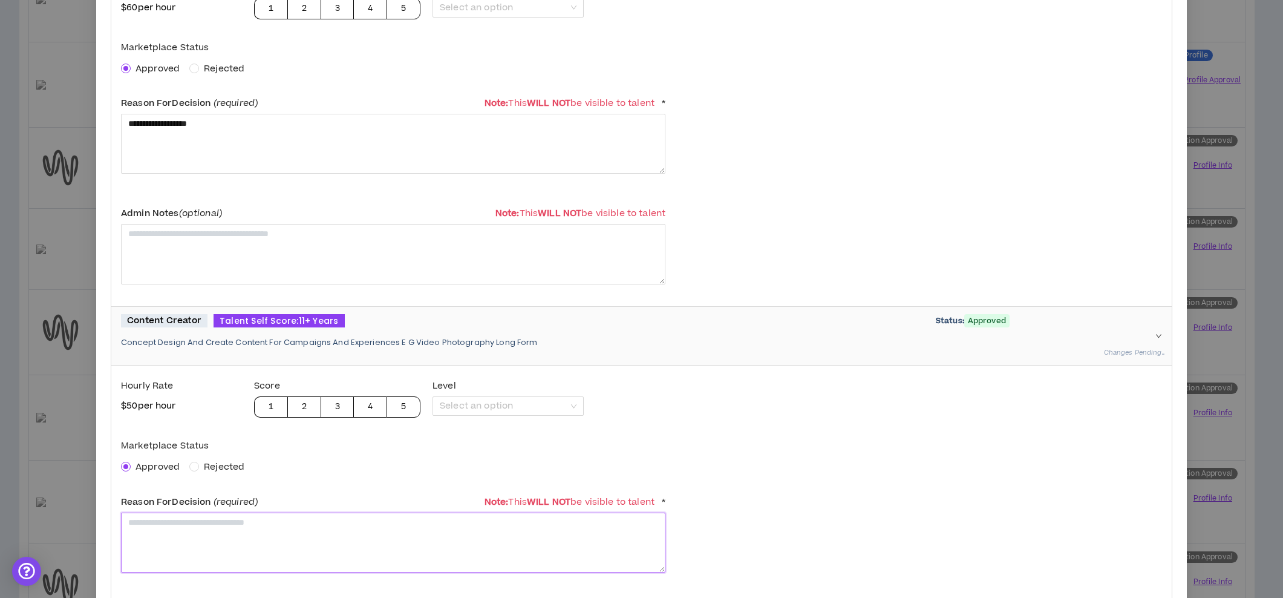
click at [201, 528] on textarea at bounding box center [393, 542] width 544 height 60
paste textarea "**********"
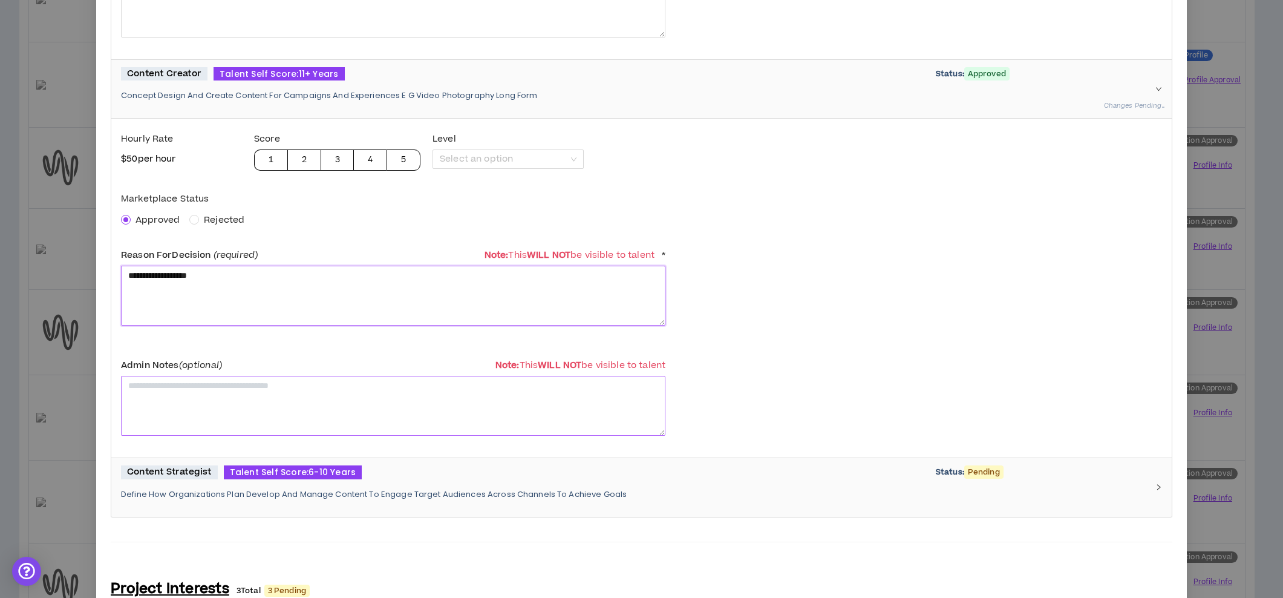
scroll to position [642, 0]
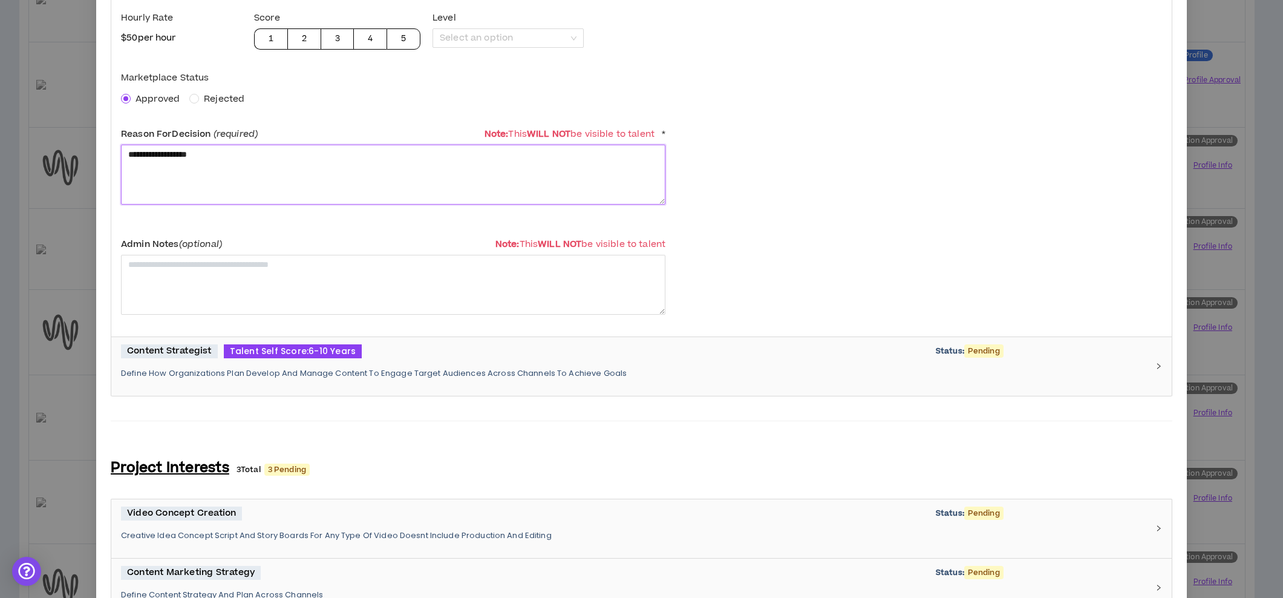
type textarea "**********"
click at [220, 368] on p "Define How Organizations Plan Develop And Manage Content To Engage Target Audie…" at bounding box center [634, 373] width 1027 height 11
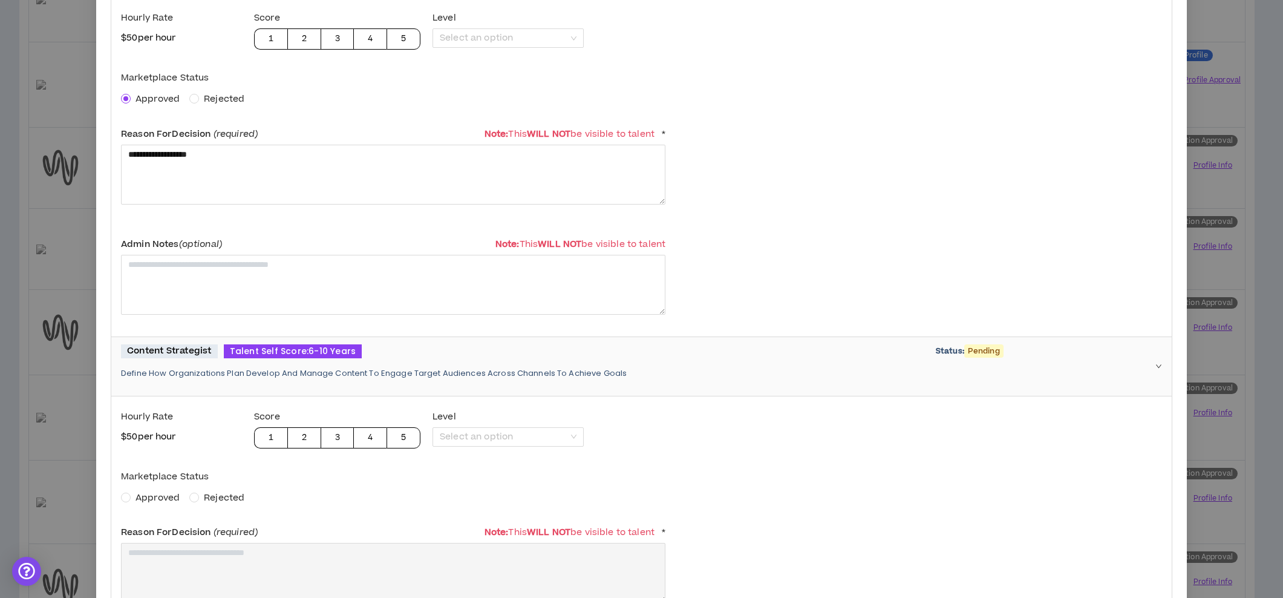
click at [148, 497] on span "Approved" at bounding box center [158, 497] width 44 height 13
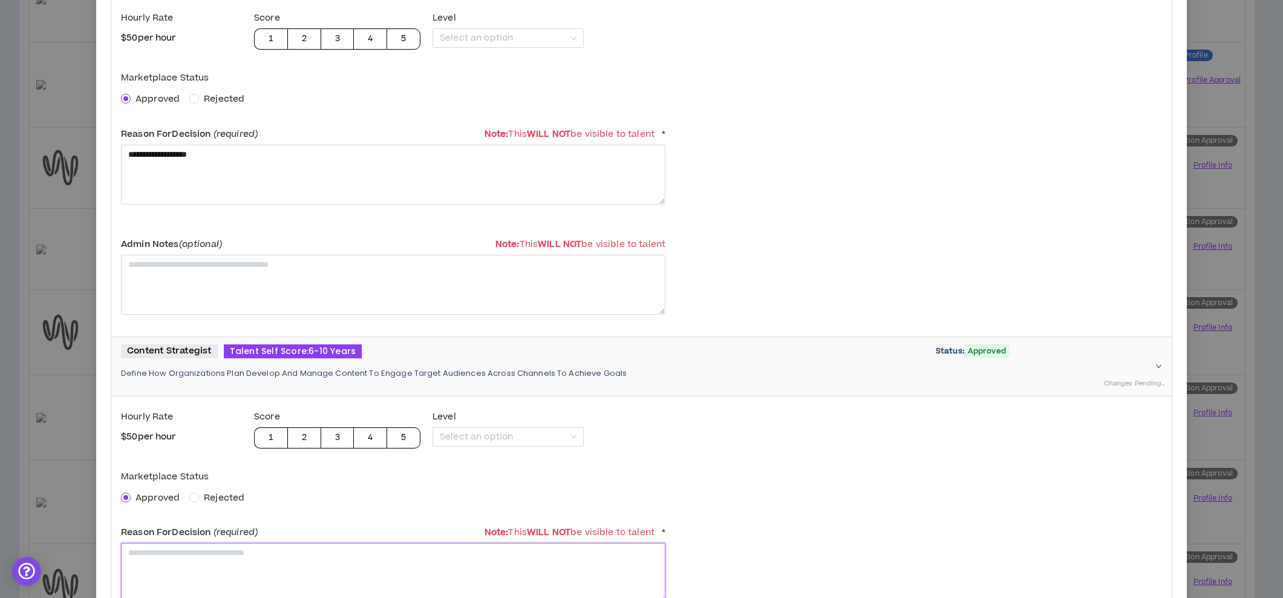
click at [151, 567] on textarea at bounding box center [393, 573] width 544 height 60
paste textarea "**********"
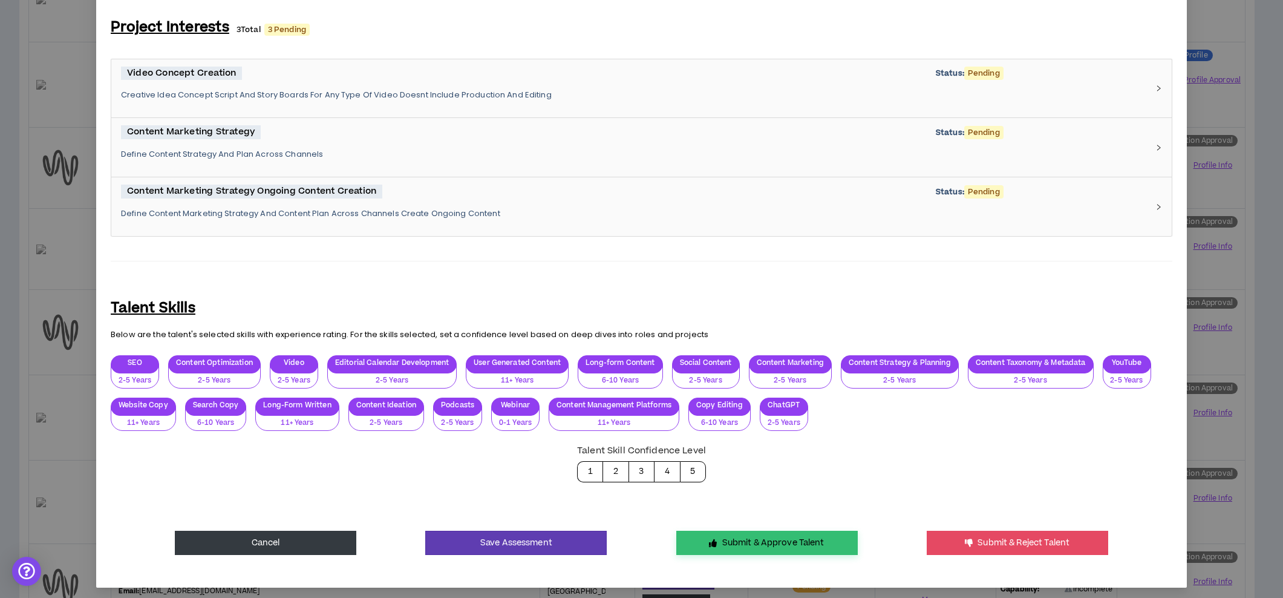
type textarea "**********"
click at [750, 543] on button "Submit & Approve Talent" at bounding box center [766, 543] width 181 height 24
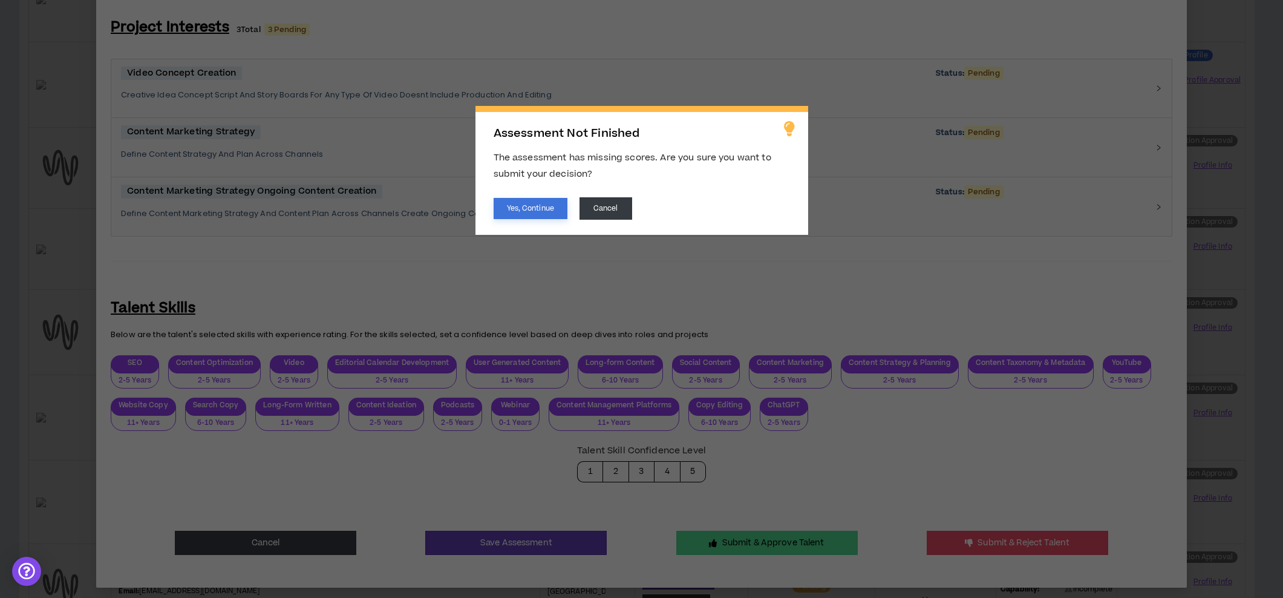
click at [548, 218] on button "Yes, Continue" at bounding box center [531, 208] width 74 height 21
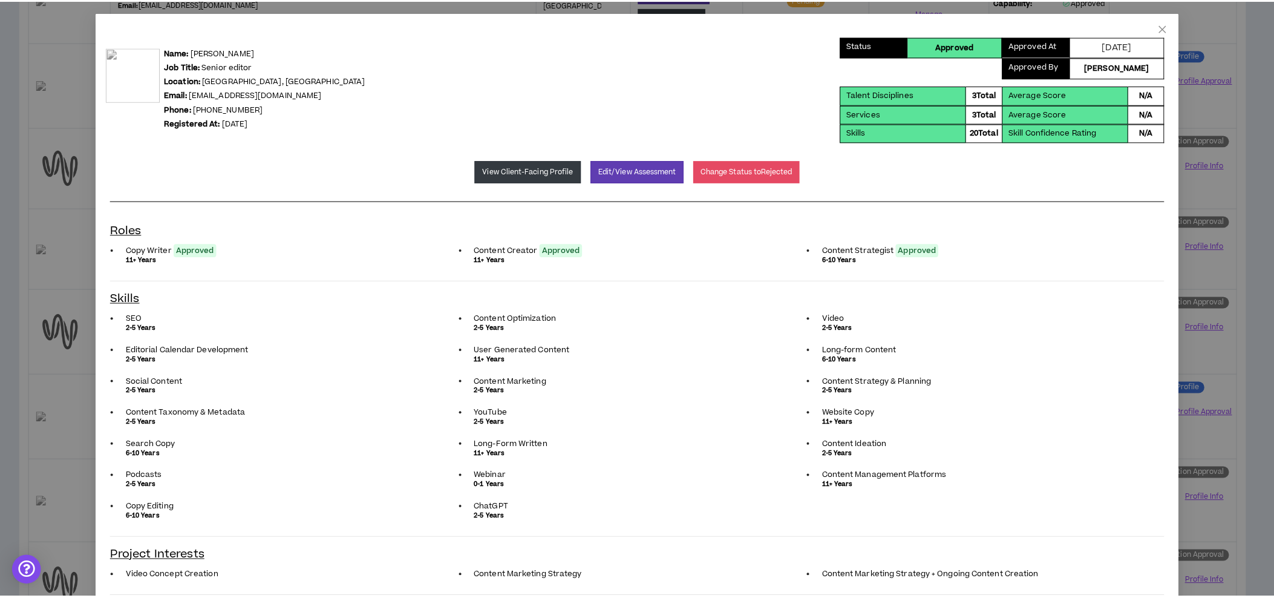
scroll to position [0, 0]
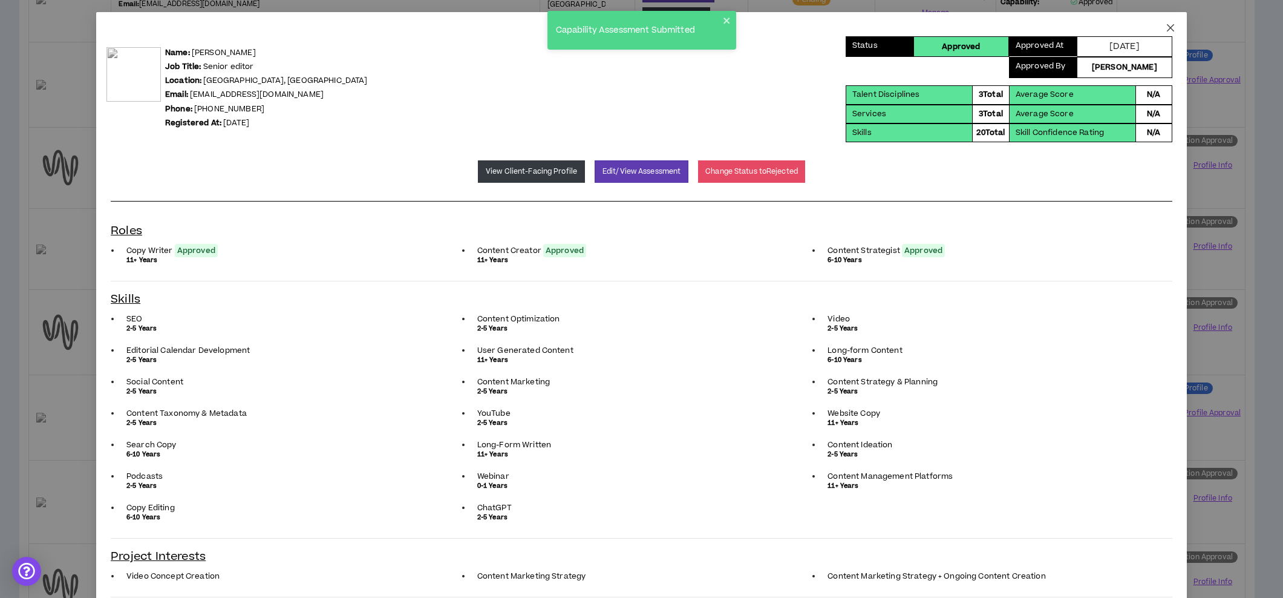
click at [1166, 27] on icon "close" at bounding box center [1171, 28] width 10 height 10
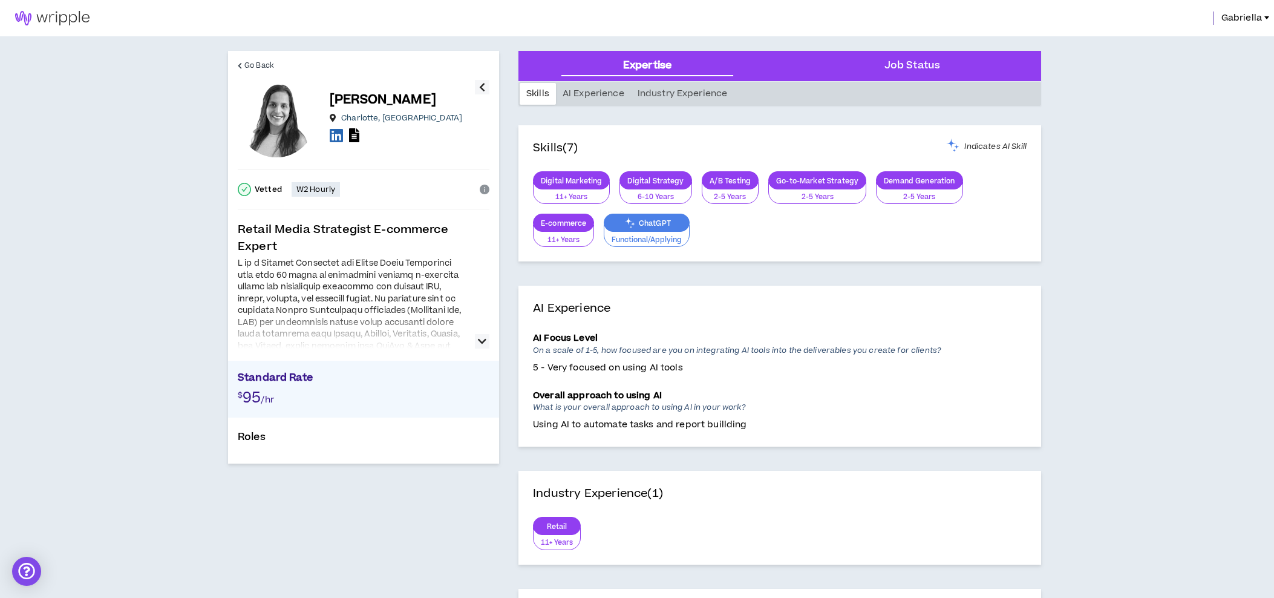
click at [482, 334] on icon "button" at bounding box center [482, 341] width 8 height 15
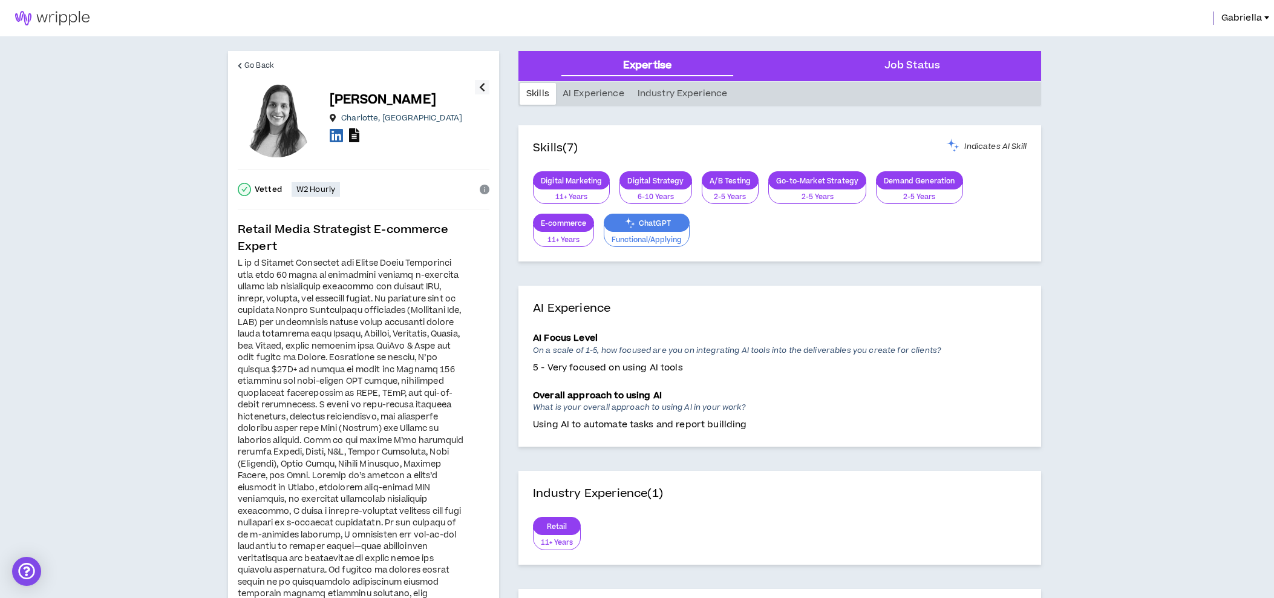
click at [353, 134] on icon at bounding box center [354, 135] width 10 height 14
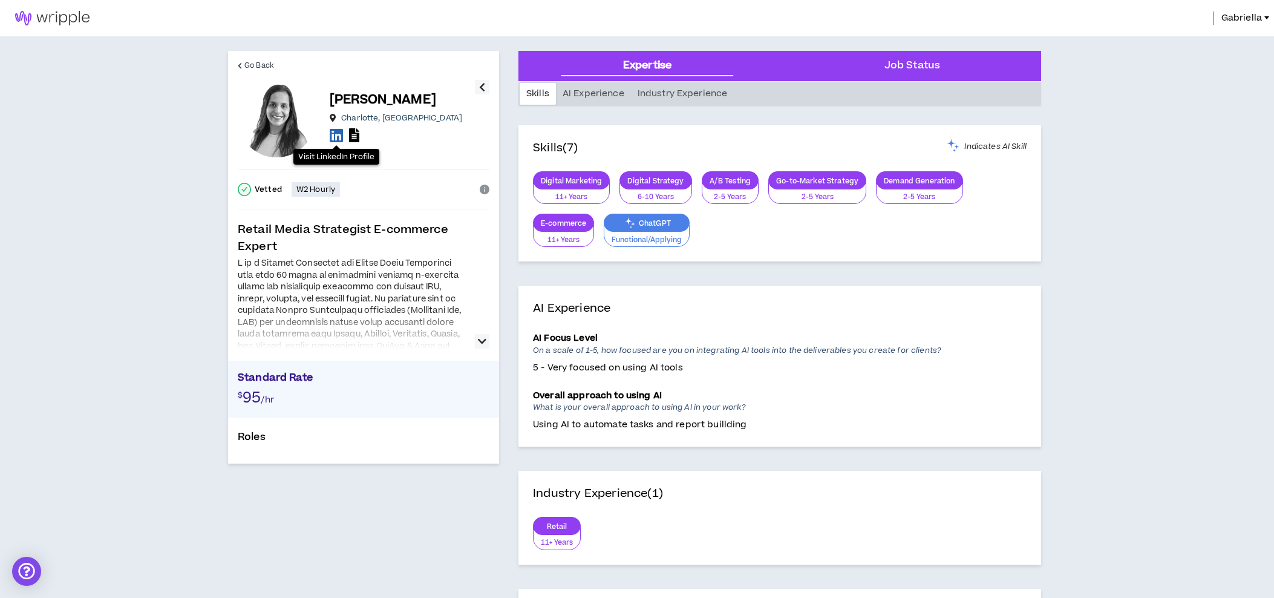
click at [334, 134] on icon at bounding box center [336, 135] width 13 height 15
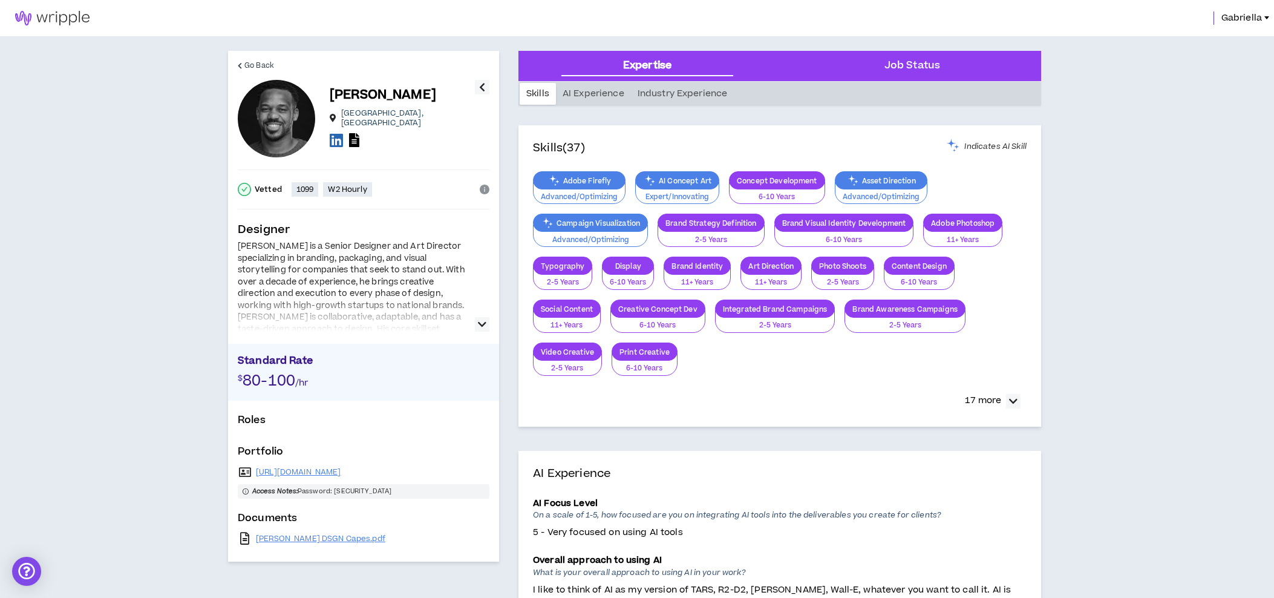
click at [481, 322] on icon "button" at bounding box center [482, 324] width 8 height 15
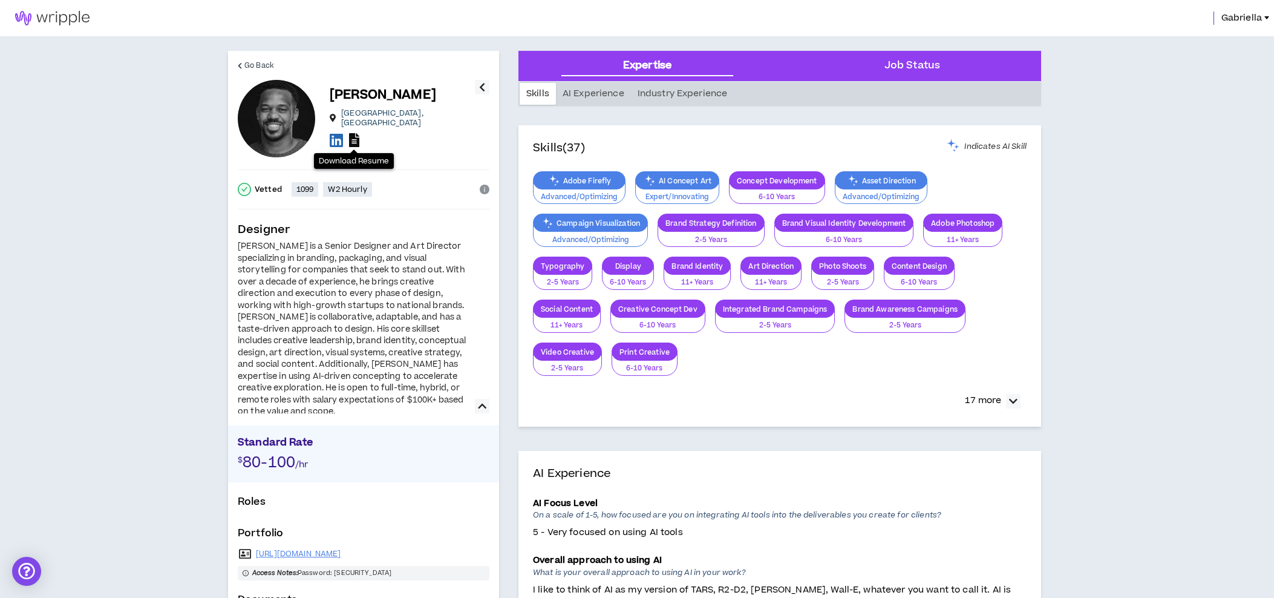
click at [358, 136] on icon at bounding box center [354, 140] width 10 height 14
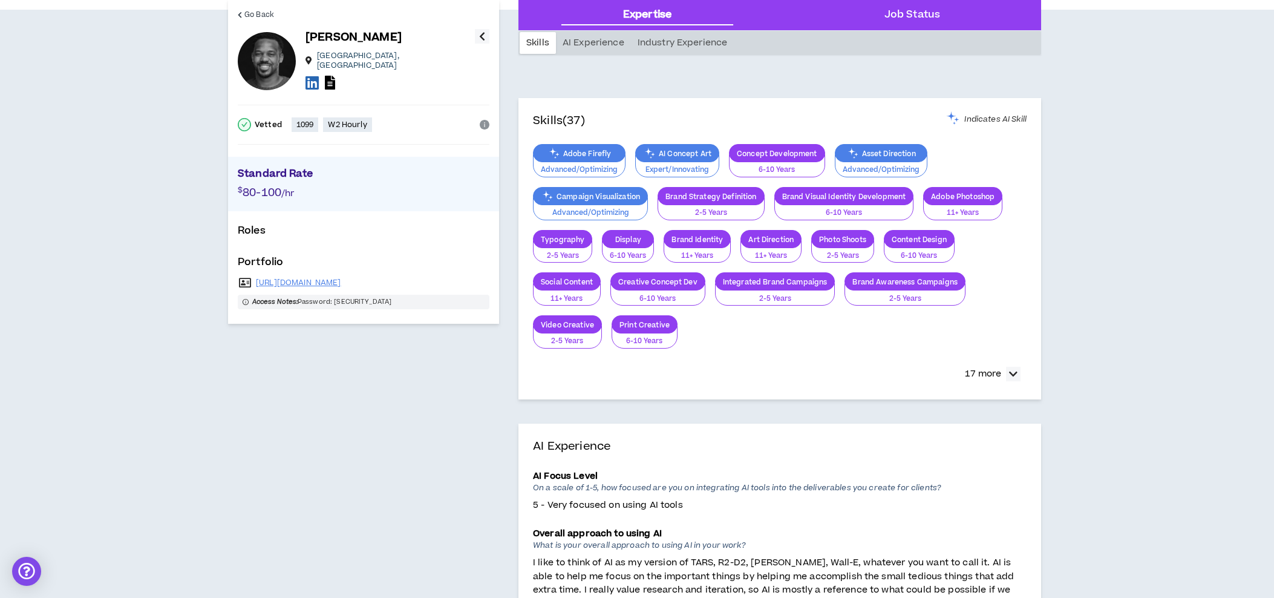
scroll to position [106, 0]
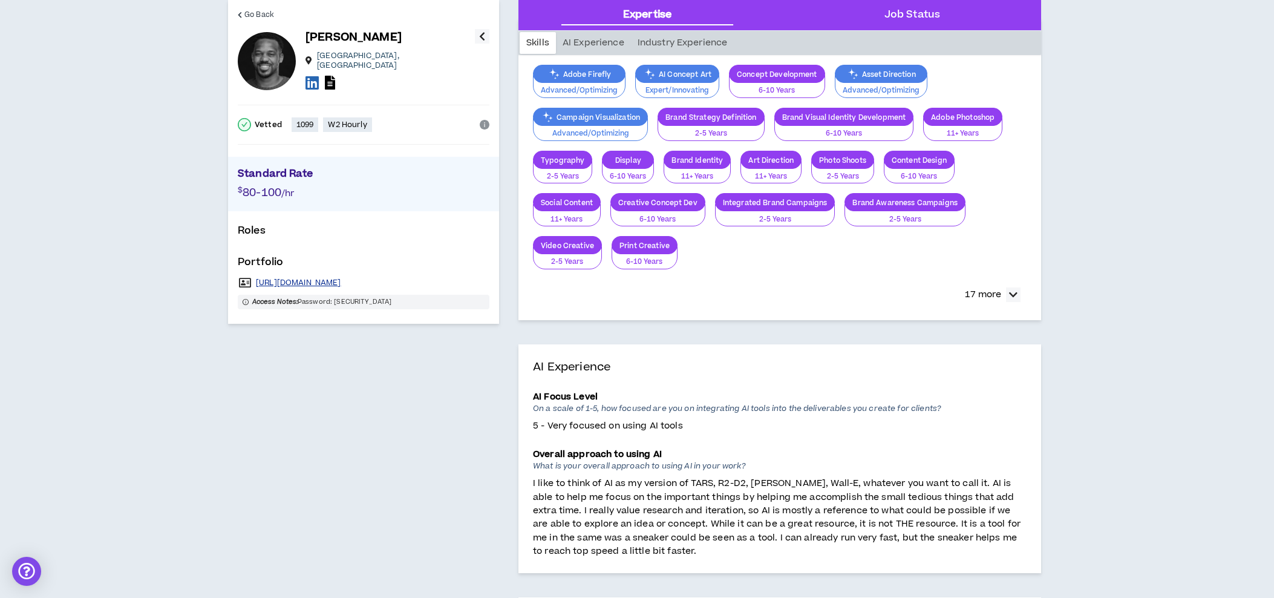
click at [278, 278] on link "https://joshdsgn.com" at bounding box center [298, 283] width 85 height 10
click at [309, 76] on icon at bounding box center [312, 82] width 13 height 15
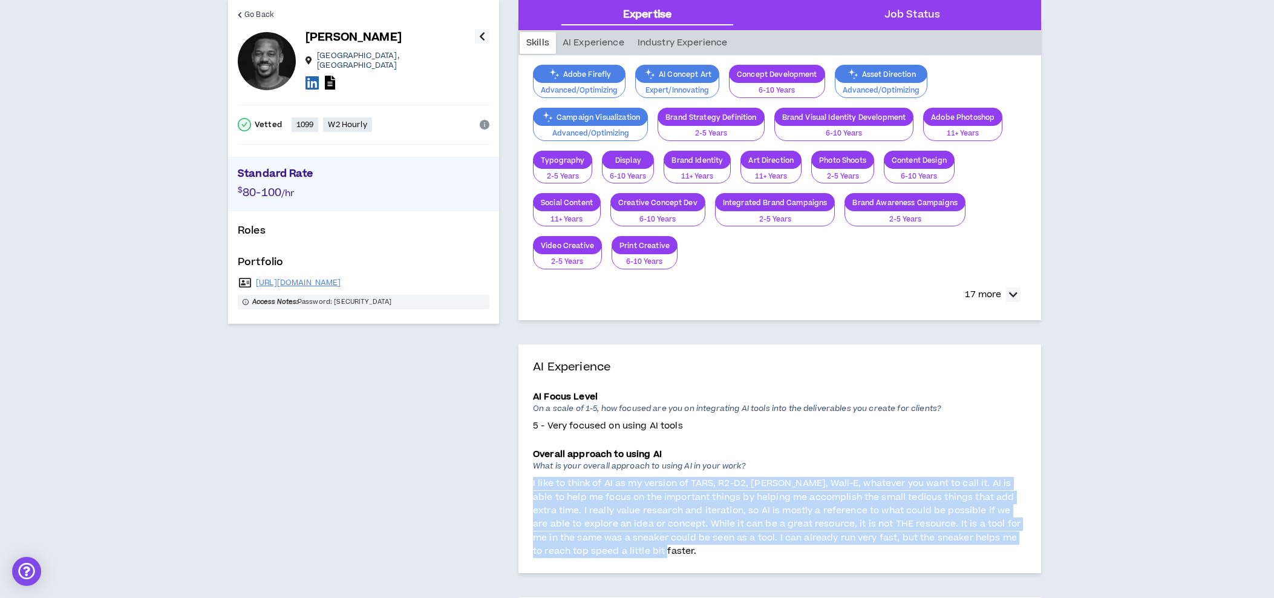
drag, startPoint x: 664, startPoint y: 549, endPoint x: 532, endPoint y: 484, distance: 147.2
click at [532, 484] on div "AI Experience AI Focus Level On a scale of 1-5, how focused are you on integrat…" at bounding box center [779, 458] width 523 height 229
copy p "I like to think of AI as my version of TARS, R2-D2, Jarvis, Wall-E, whatever yo…"
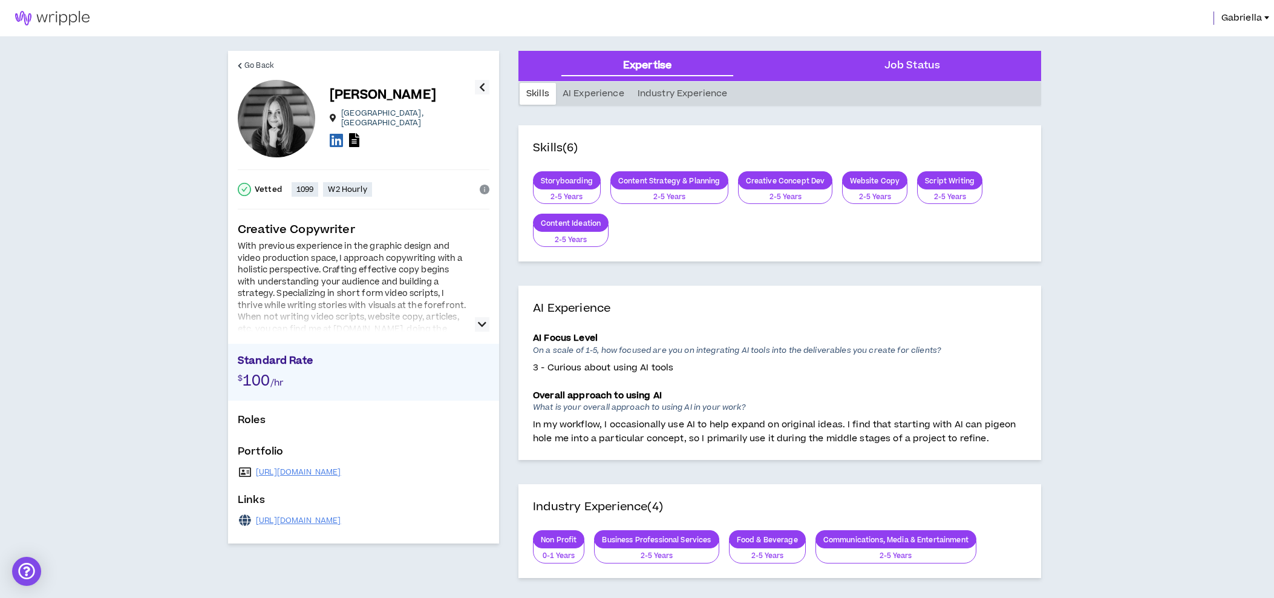
click at [481, 324] on icon "button" at bounding box center [482, 324] width 8 height 15
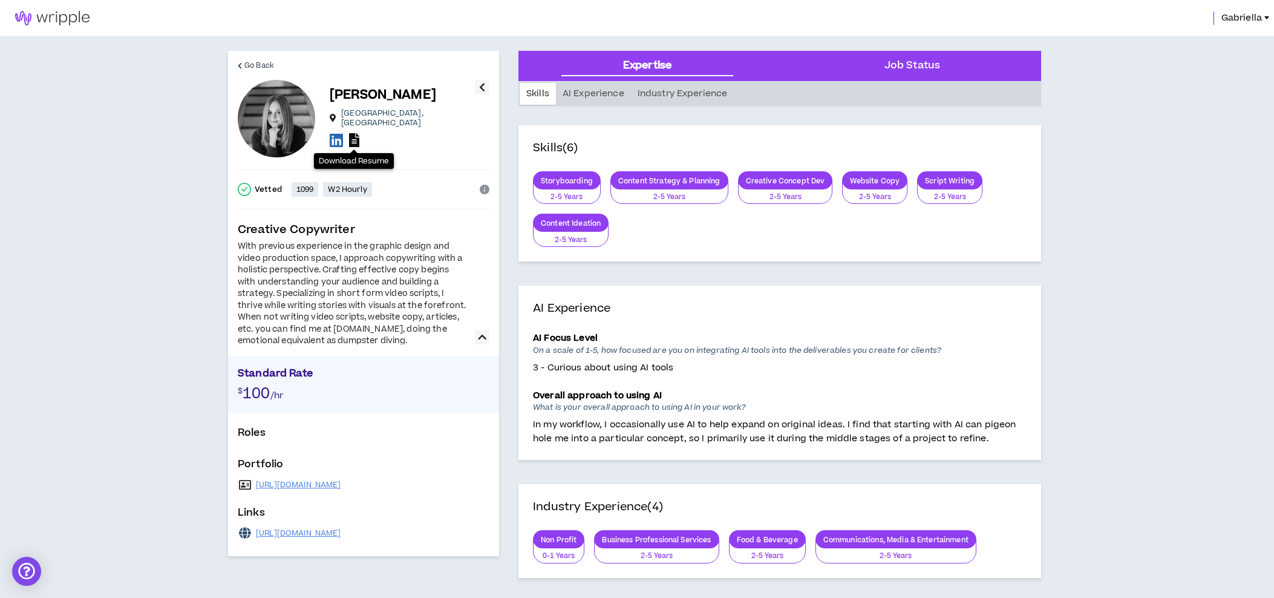
click at [355, 136] on icon at bounding box center [354, 140] width 10 height 14
click at [338, 485] on link "https://bridgetwaltonwrites.com/" at bounding box center [298, 485] width 85 height 10
click at [338, 133] on icon at bounding box center [336, 139] width 13 height 15
click at [319, 537] on link "https://thetrashdaytribune.com/" at bounding box center [298, 533] width 85 height 10
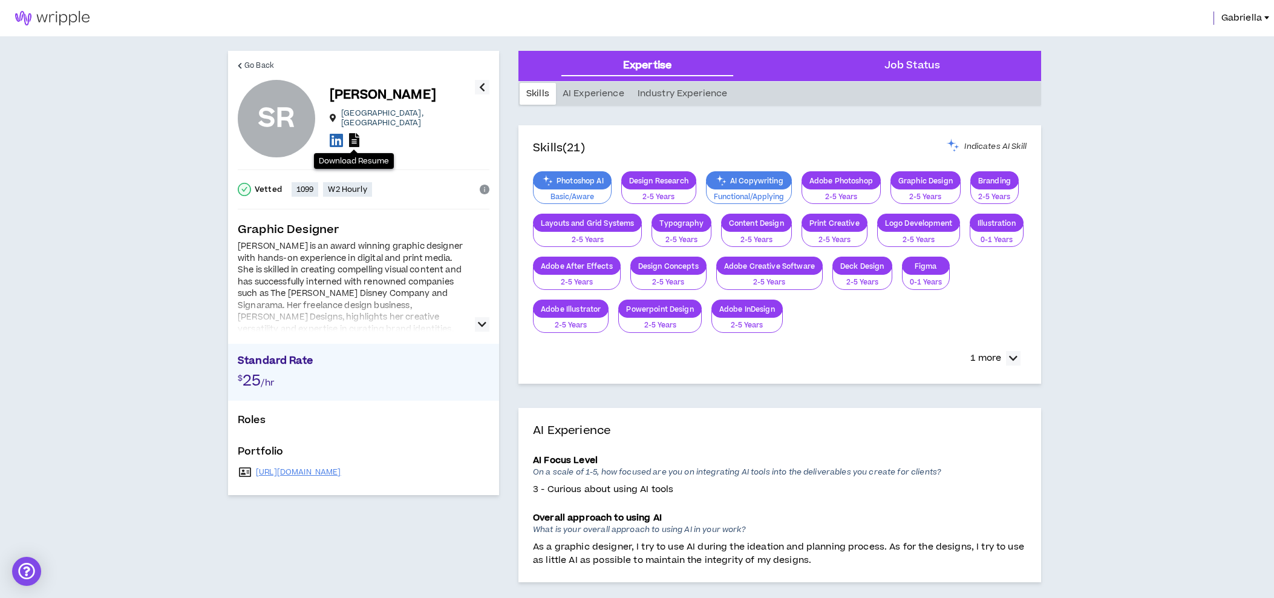
click at [353, 142] on icon at bounding box center [354, 140] width 10 height 14
click at [483, 324] on icon "button" at bounding box center [482, 324] width 8 height 15
click at [341, 472] on link "https://pinkierosedesigns.wixstudio.com/sydney" at bounding box center [298, 473] width 85 height 10
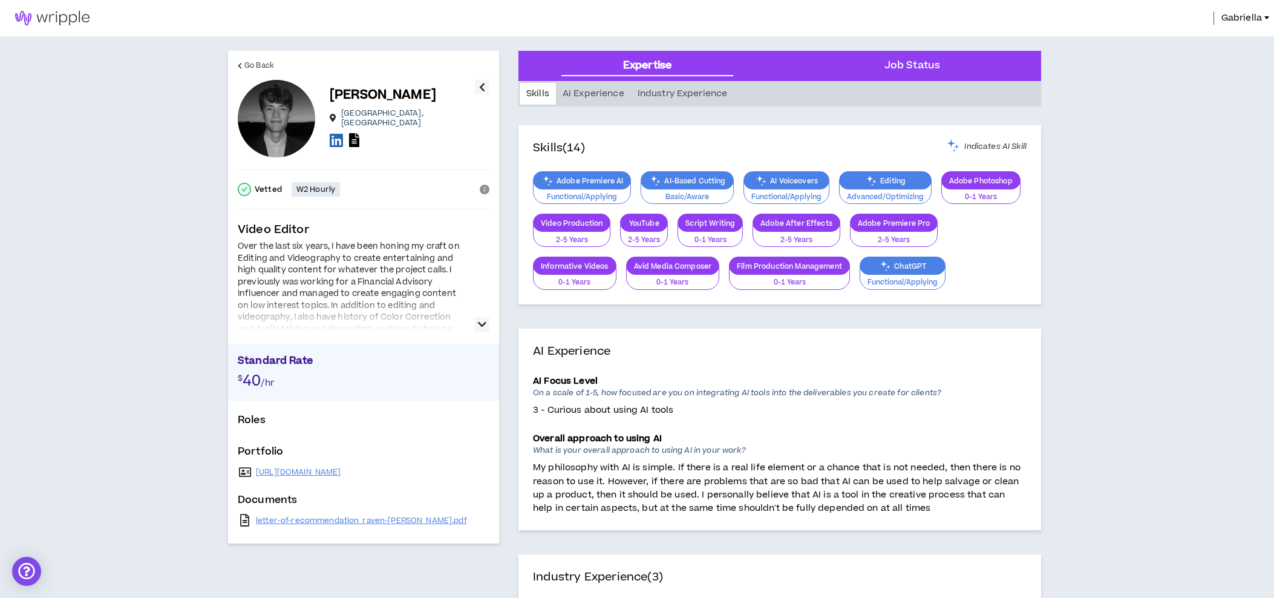
click at [482, 323] on icon "button" at bounding box center [482, 324] width 8 height 15
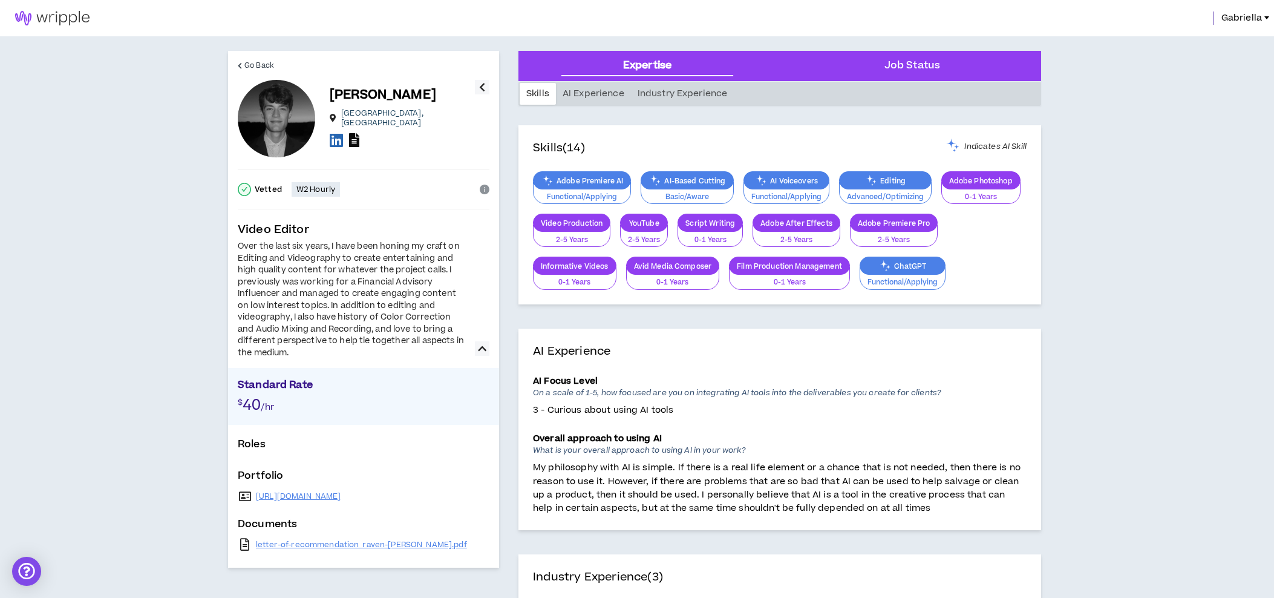
click at [354, 134] on icon at bounding box center [354, 140] width 10 height 14
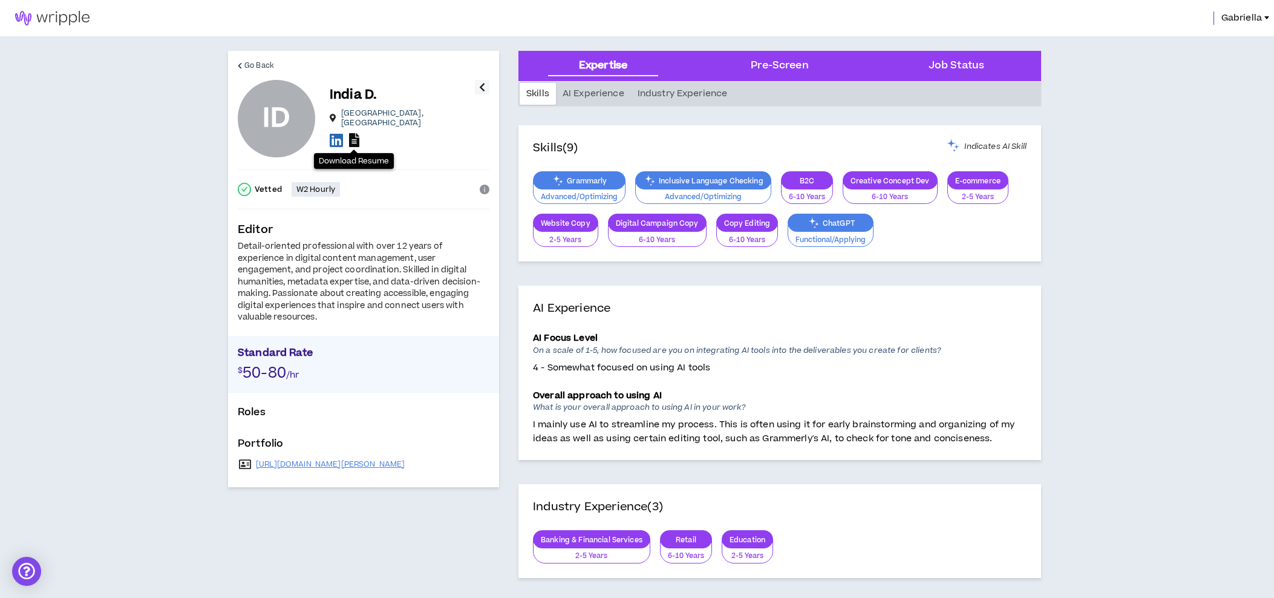
click at [355, 137] on icon at bounding box center [354, 140] width 10 height 14
click at [345, 462] on link "[URL][DOMAIN_NAME][PERSON_NAME]" at bounding box center [330, 464] width 149 height 10
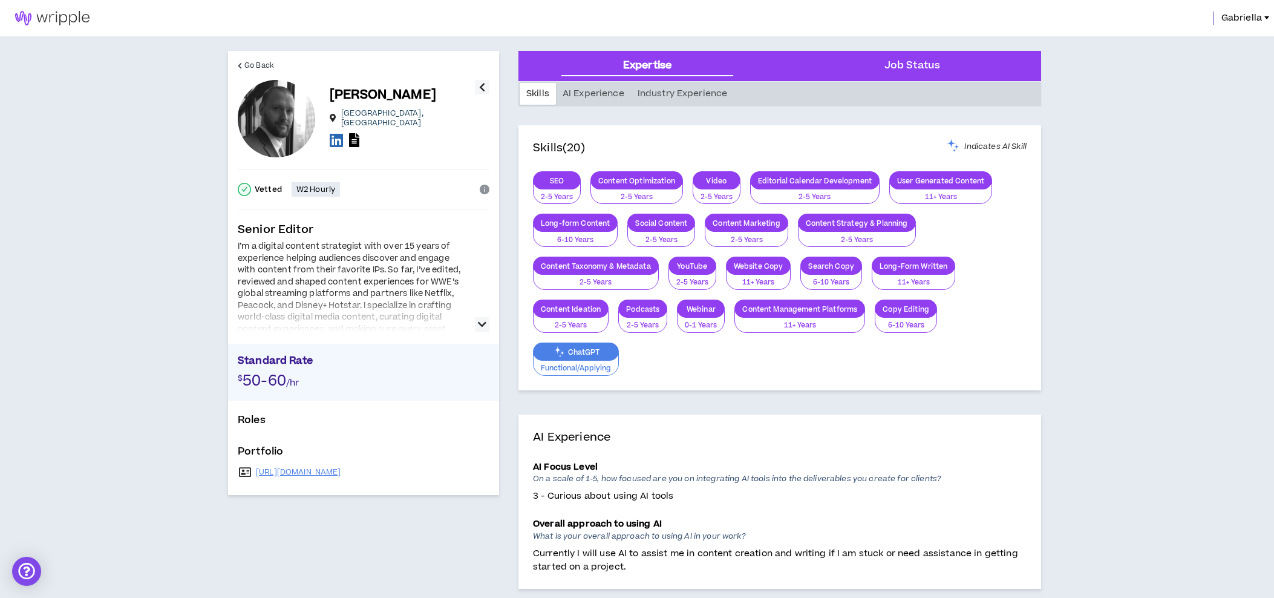
click at [486, 325] on icon "button" at bounding box center [482, 324] width 8 height 15
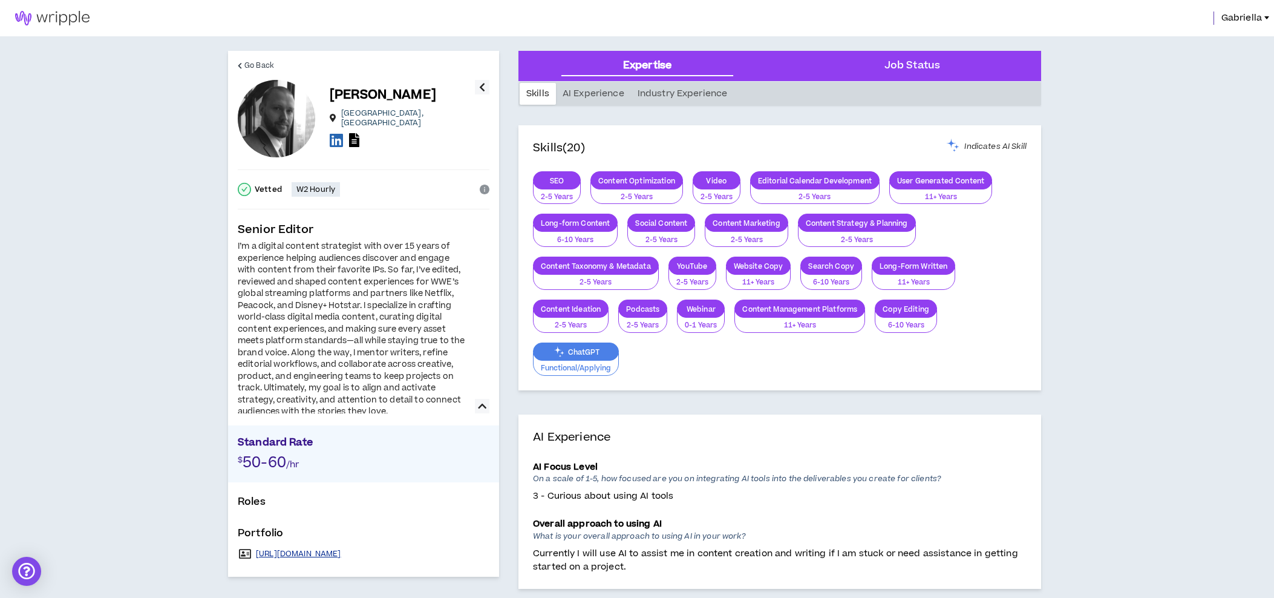
click at [317, 555] on link "https://scottryantaylor.my.canva.site/" at bounding box center [298, 554] width 85 height 10
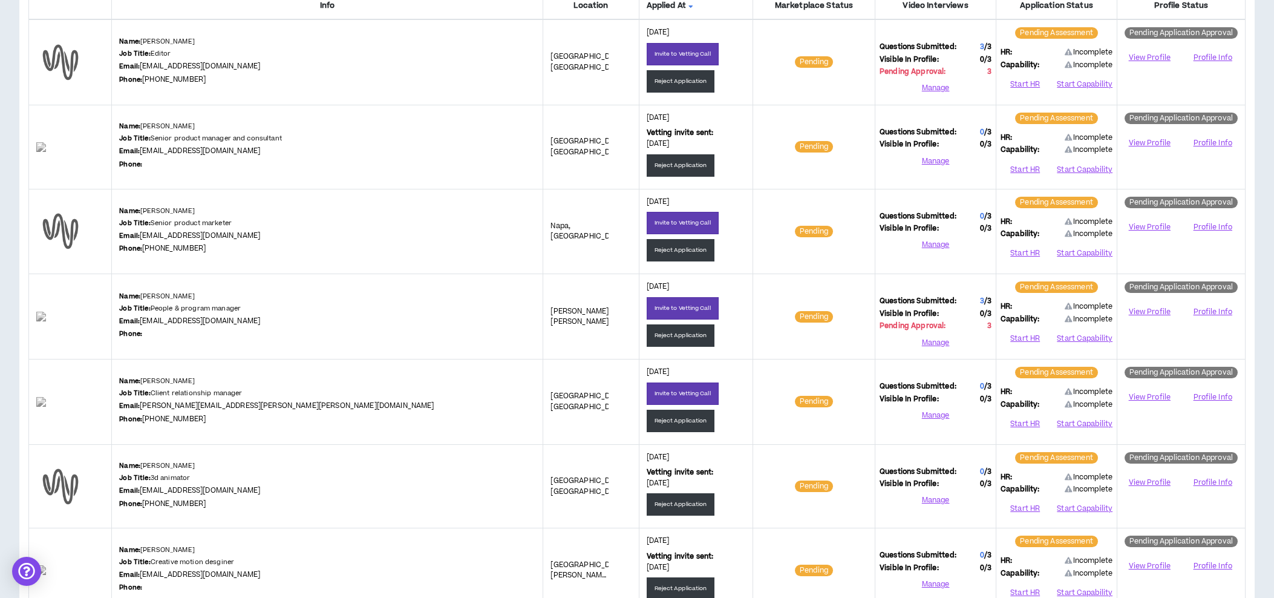
scroll to position [211, 0]
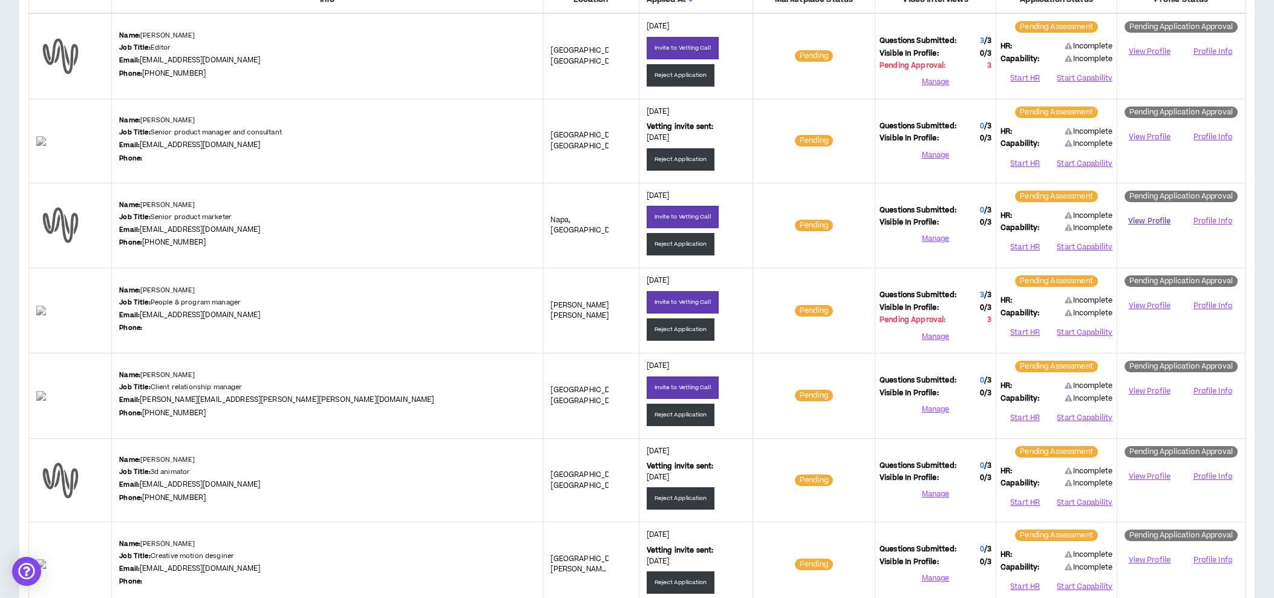
click at [1140, 220] on link "View Profile" at bounding box center [1150, 221] width 56 height 21
click at [1152, 307] on link "View Profile" at bounding box center [1150, 305] width 56 height 21
click at [647, 327] on button "Reject Application" at bounding box center [681, 329] width 68 height 22
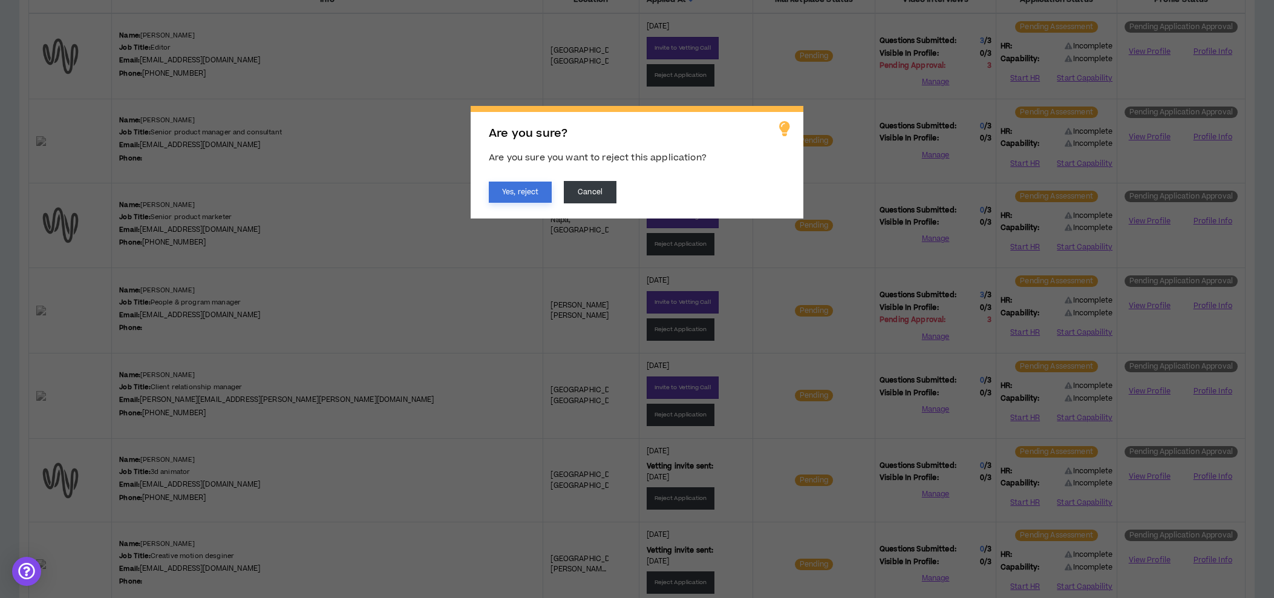
click at [512, 194] on button "Yes, reject" at bounding box center [520, 191] width 63 height 21
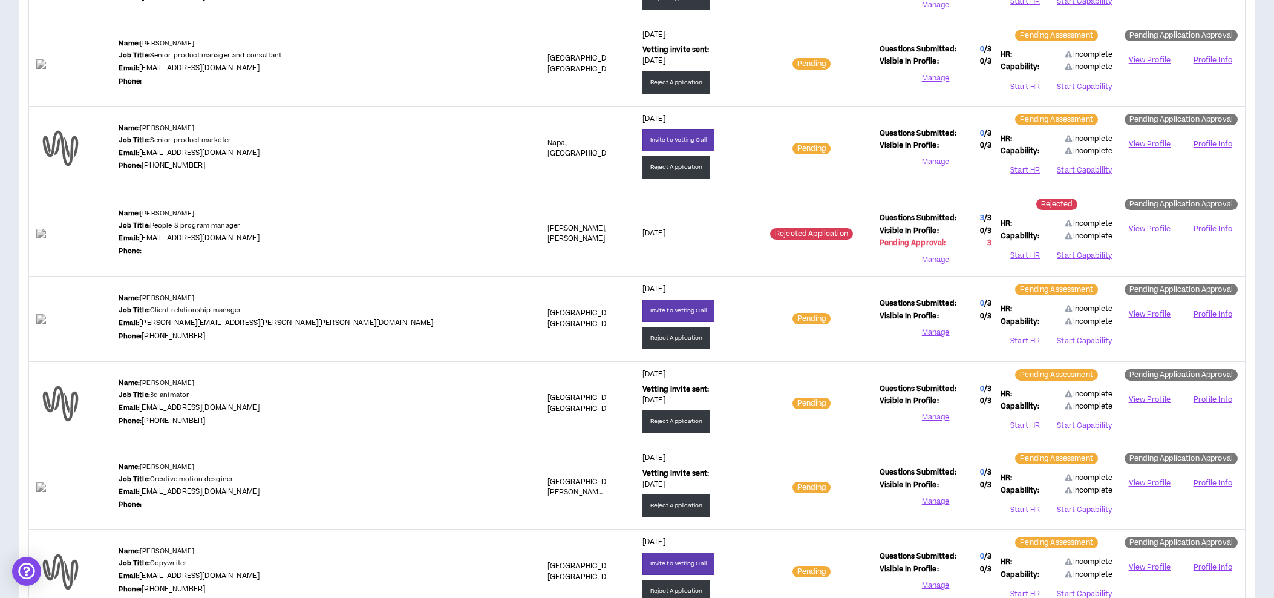
scroll to position [312, 0]
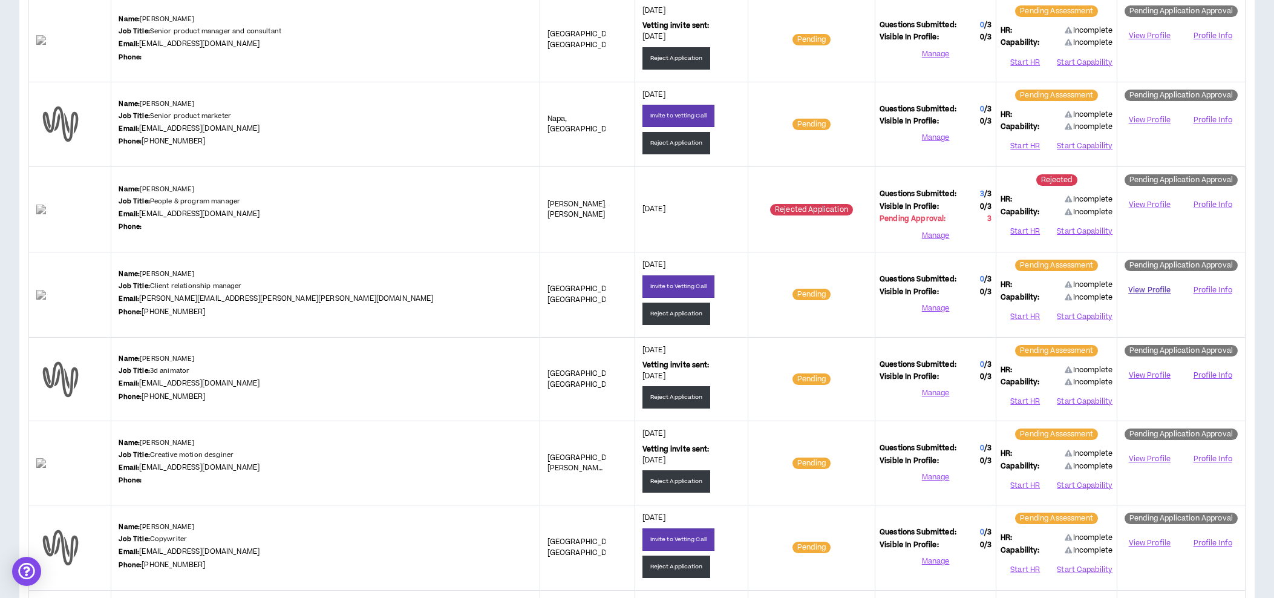
click at [1144, 288] on link "View Profile" at bounding box center [1150, 289] width 56 height 21
click at [1154, 535] on link "View Profile" at bounding box center [1150, 542] width 56 height 21
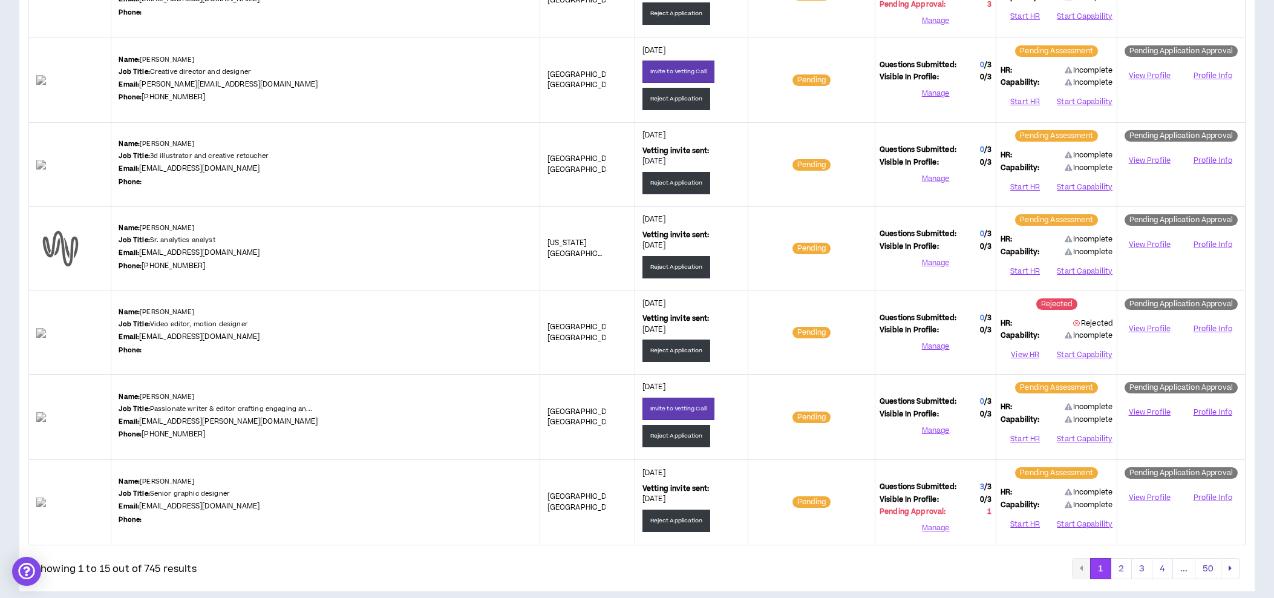
scroll to position [0, 0]
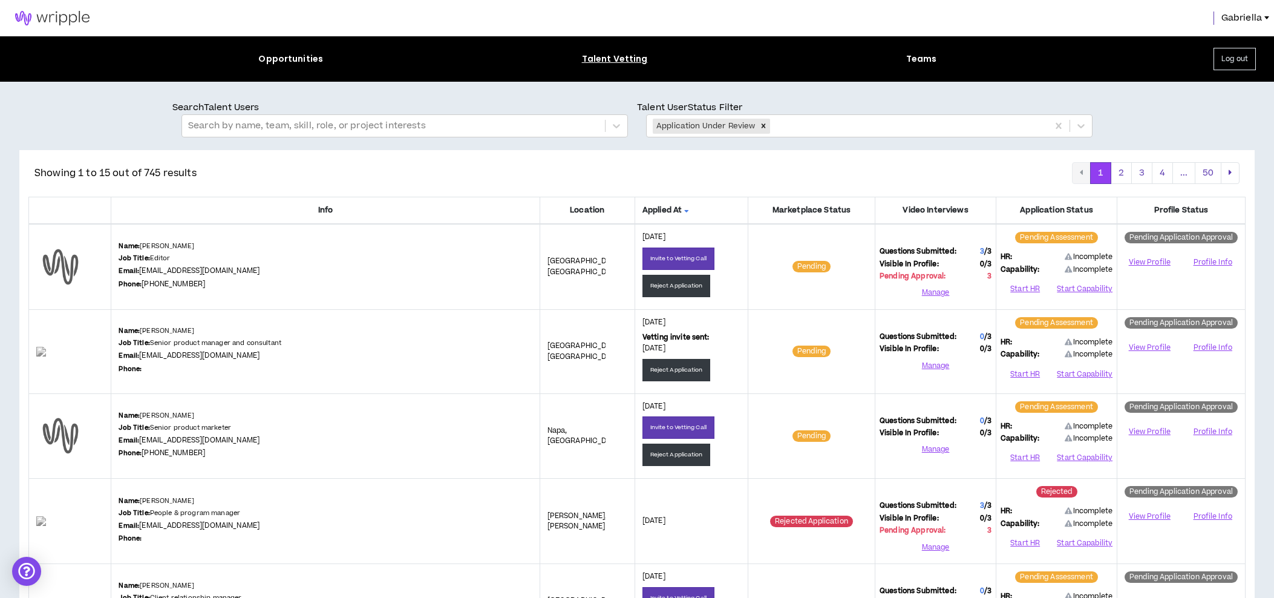
click at [852, 0] on div "Gabriella" at bounding box center [637, 18] width 1274 height 36
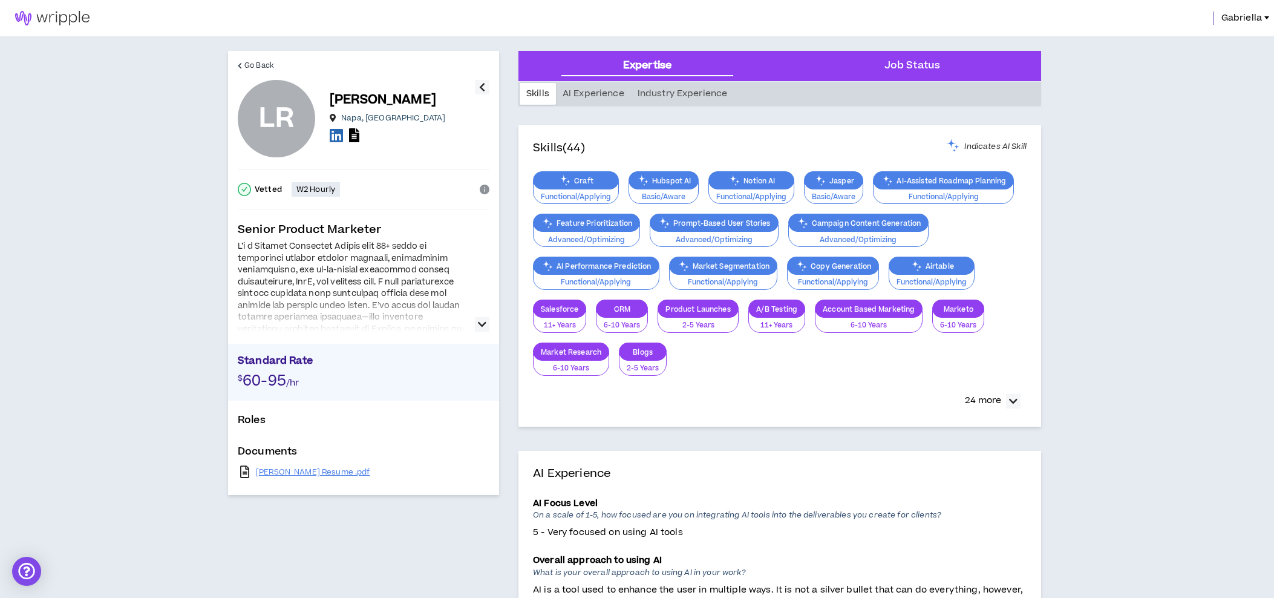
click at [483, 324] on icon "button" at bounding box center [482, 324] width 8 height 15
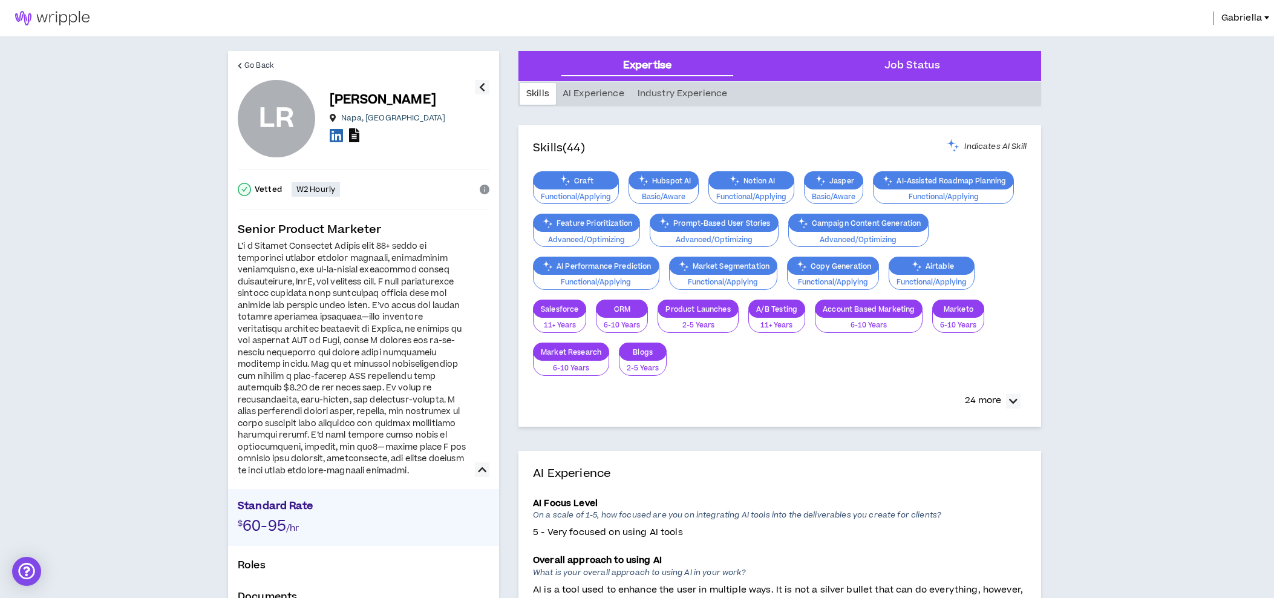
click at [355, 134] on icon at bounding box center [354, 135] width 10 height 14
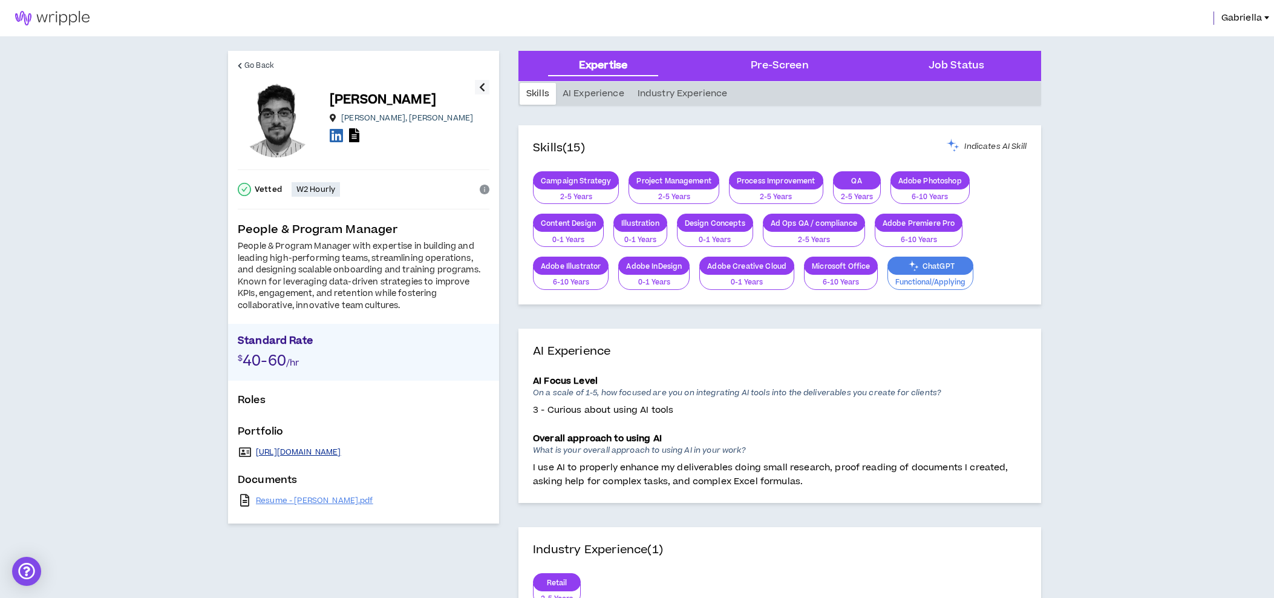
click at [319, 449] on link "https://www.behance.net/byoriam" at bounding box center [298, 452] width 85 height 10
click at [356, 139] on icon at bounding box center [354, 135] width 10 height 14
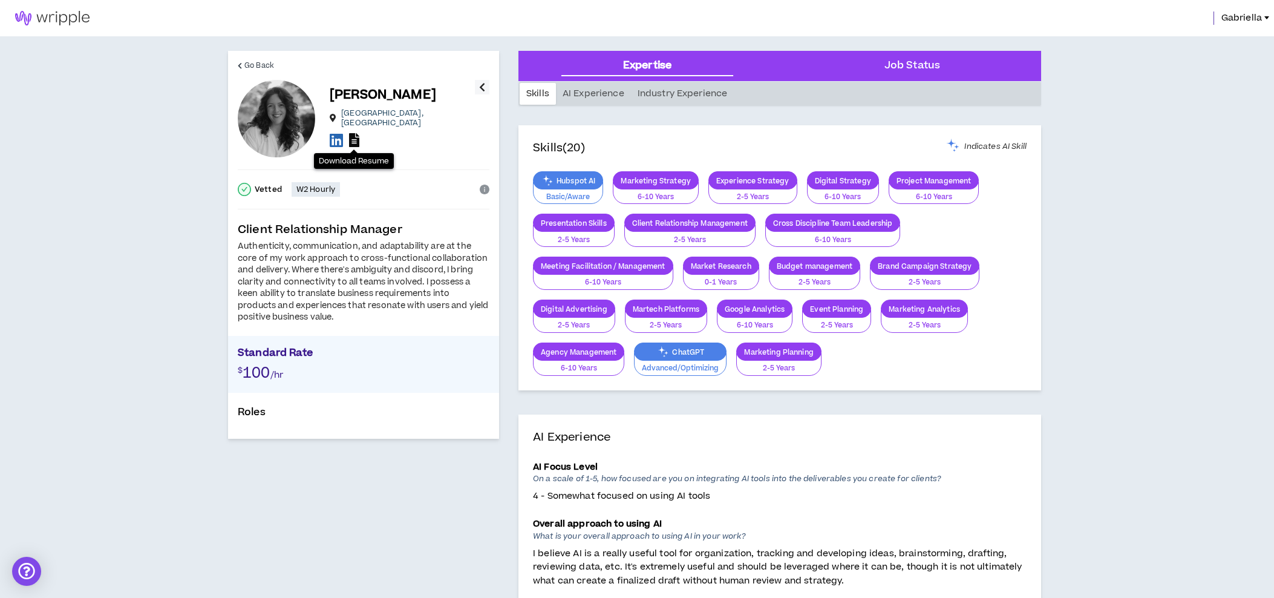
click at [353, 136] on icon at bounding box center [354, 140] width 10 height 14
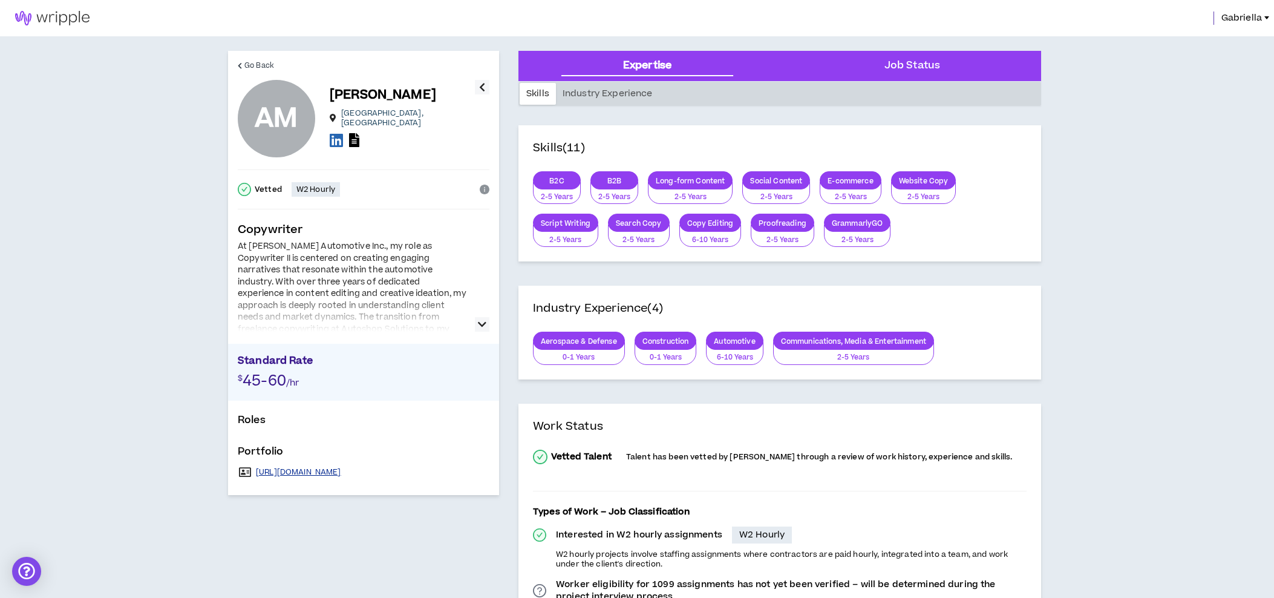
click at [341, 474] on link "[URL][DOMAIN_NAME]" at bounding box center [298, 472] width 85 height 10
click at [484, 327] on icon "button" at bounding box center [482, 324] width 8 height 15
